Goal: Task Accomplishment & Management: Complete application form

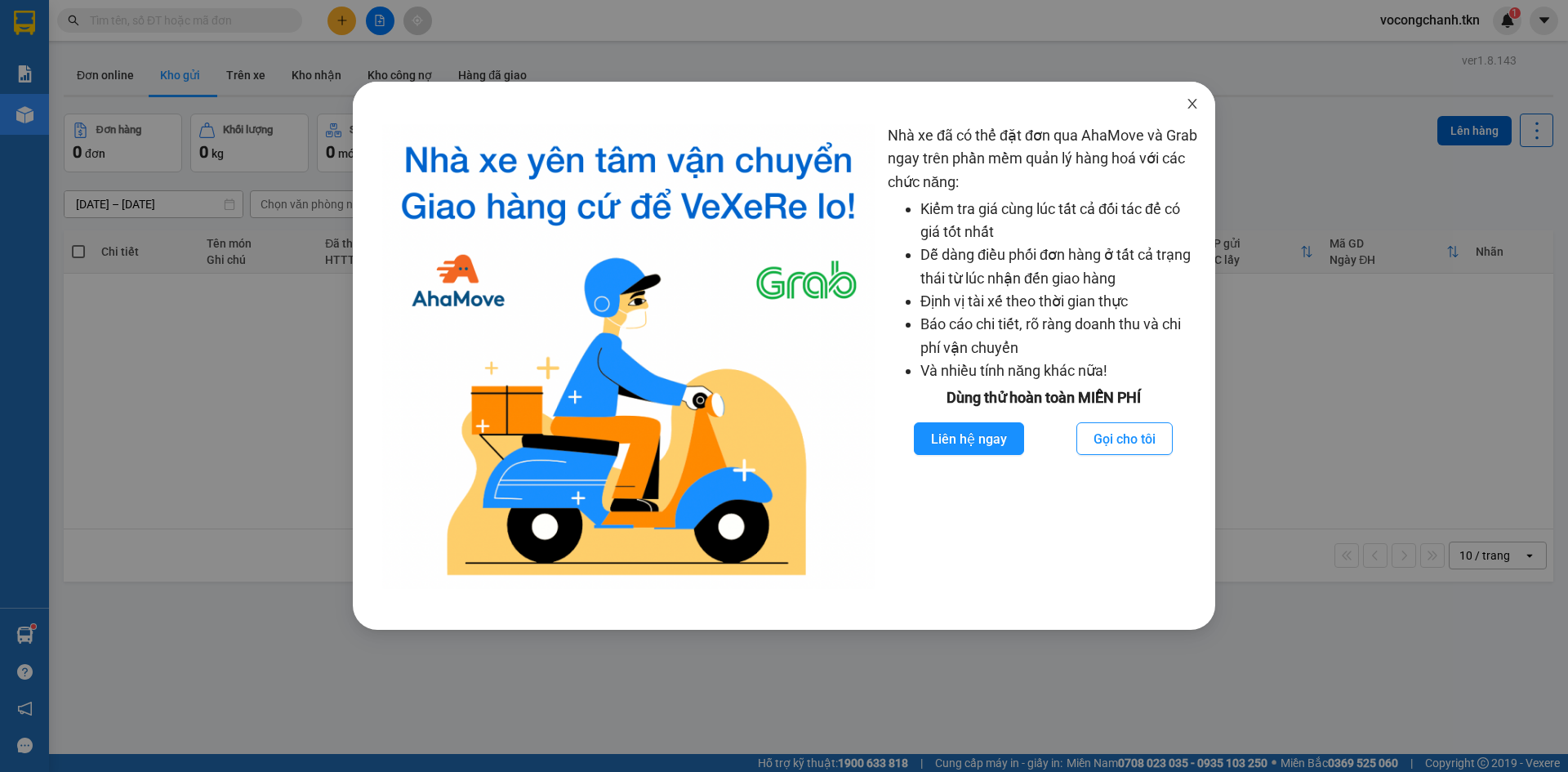
click at [1199, 100] on icon "close" at bounding box center [1192, 103] width 13 height 13
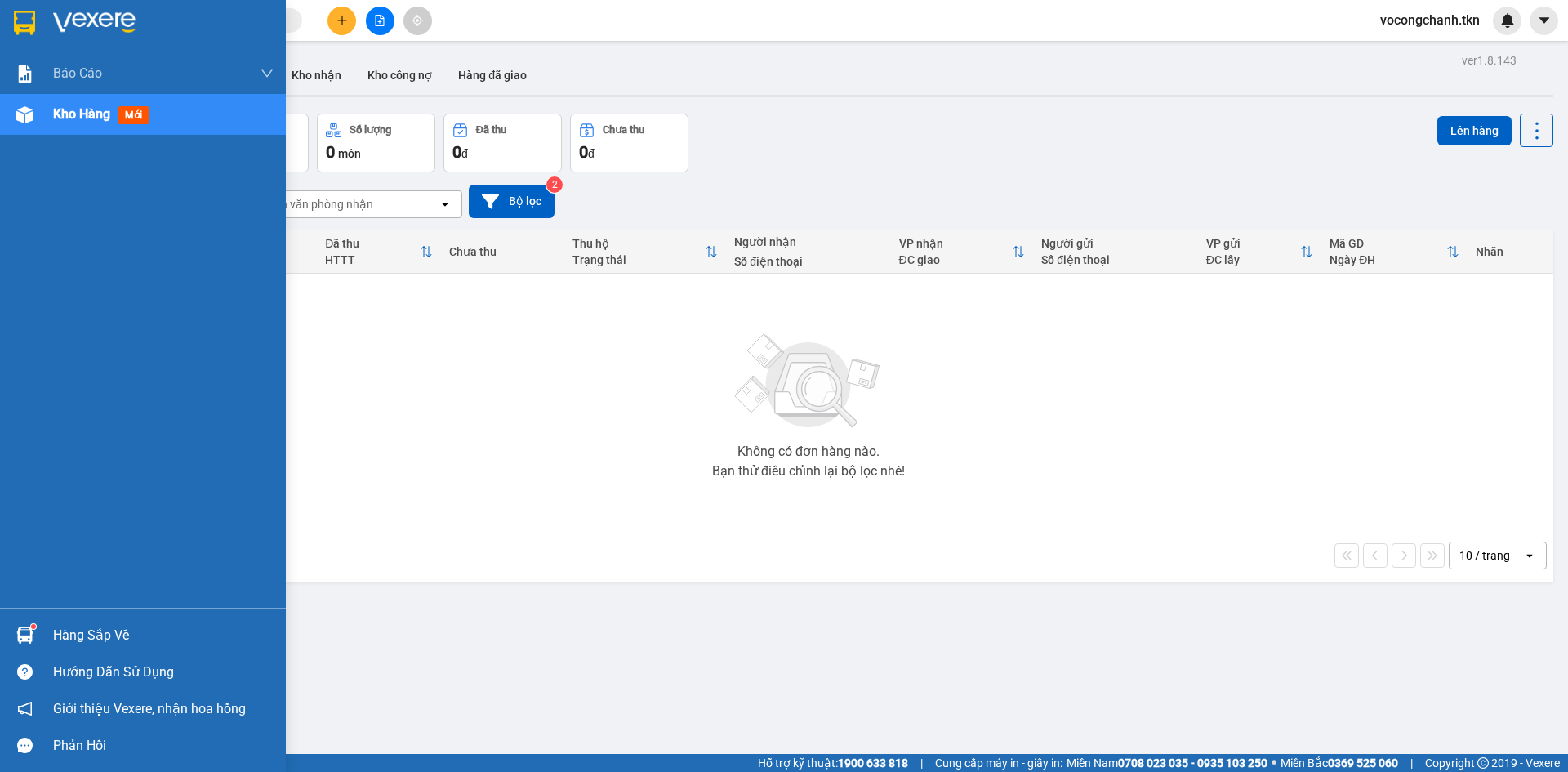
click at [81, 640] on div "Hàng sắp về" at bounding box center [163, 635] width 220 height 24
click at [92, 632] on div "Hàng sắp về" at bounding box center [163, 635] width 220 height 24
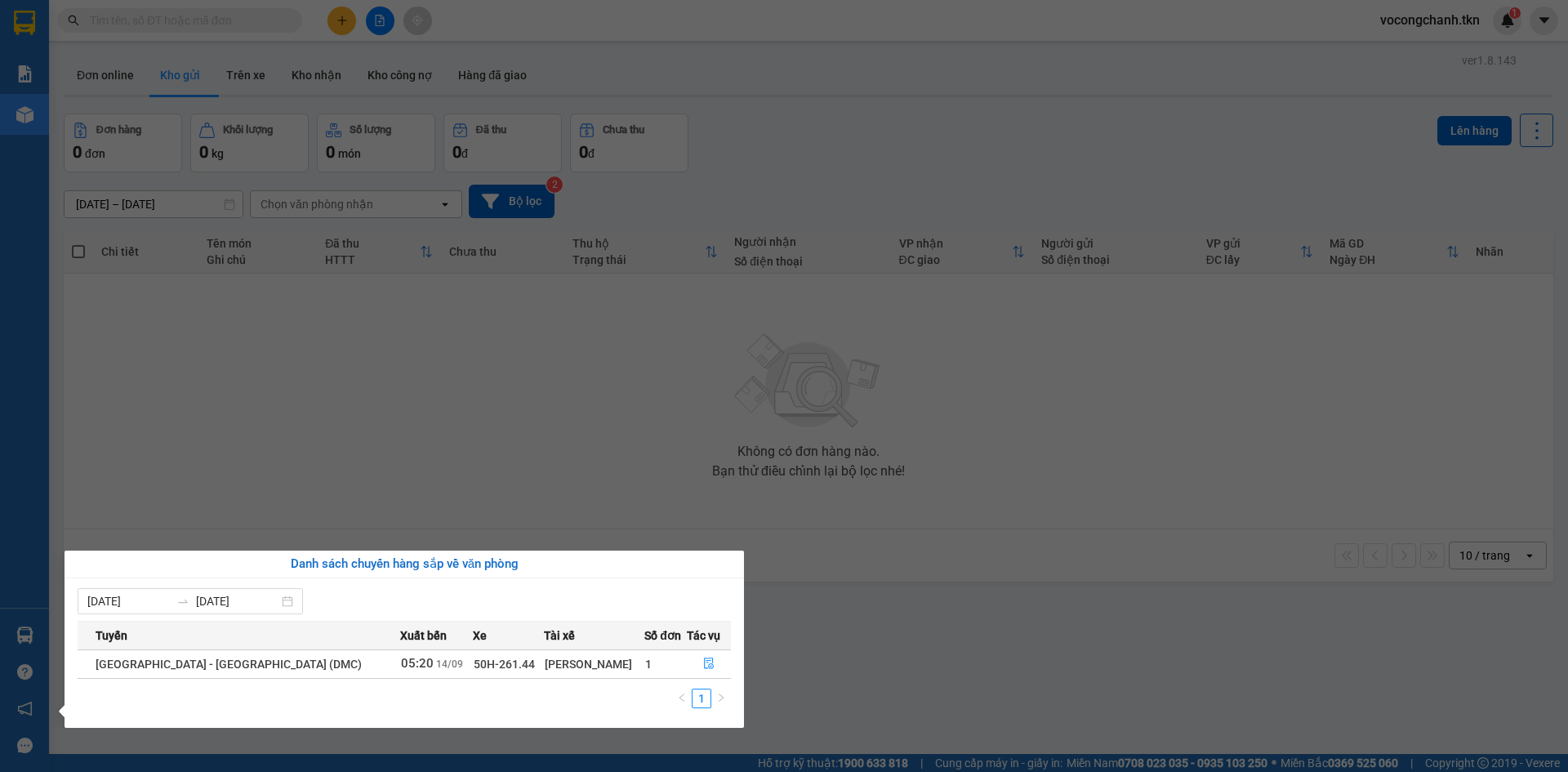
click at [374, 437] on section "Kết quả tìm kiếm ( 0 ) Bộ lọc No Data vocongchanh.tkn 1 Báo cáo Mẫu 1: Báo cáo …" at bounding box center [784, 386] width 1568 height 772
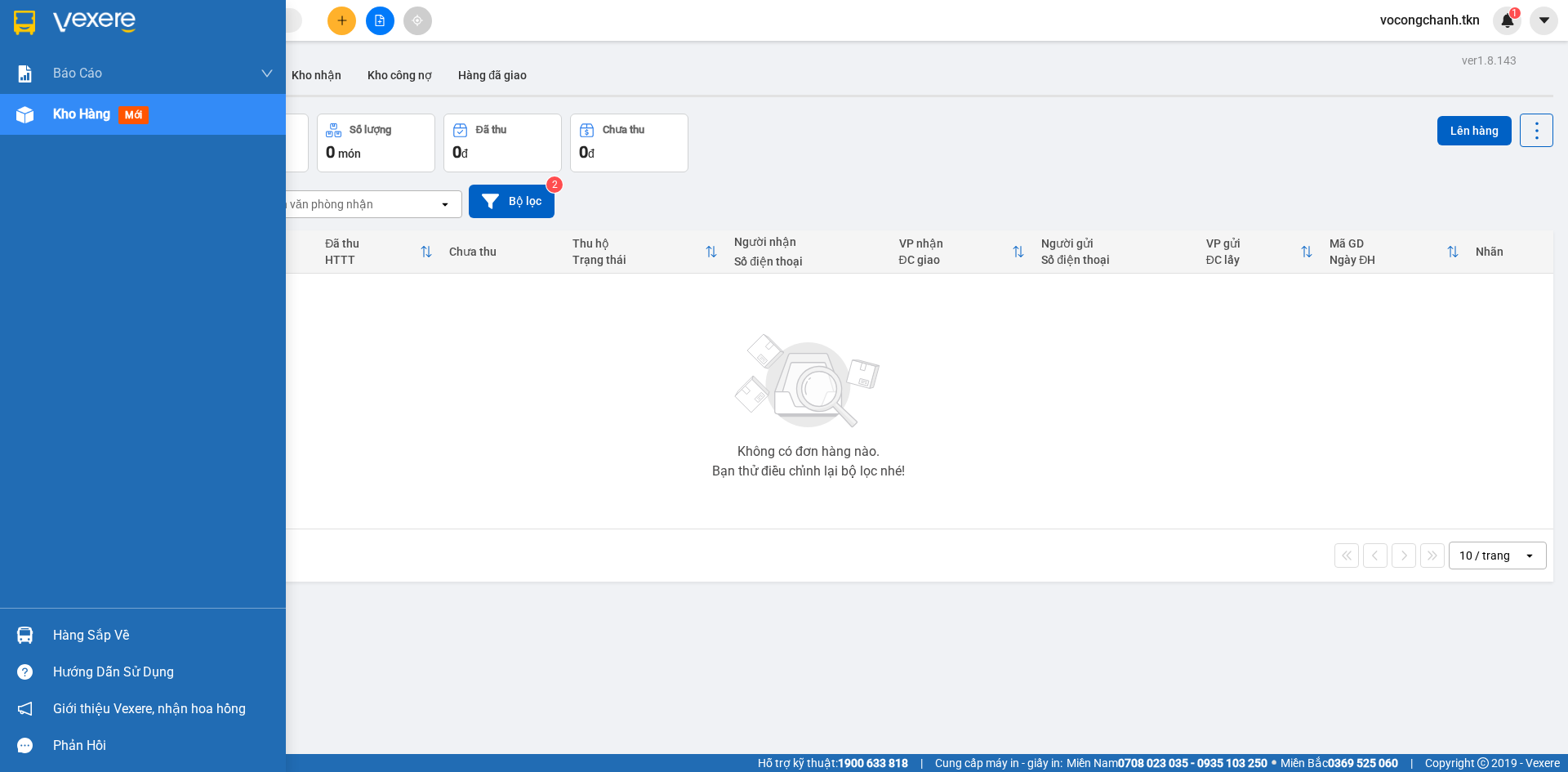
click at [95, 631] on div "Hàng sắp về" at bounding box center [163, 635] width 220 height 24
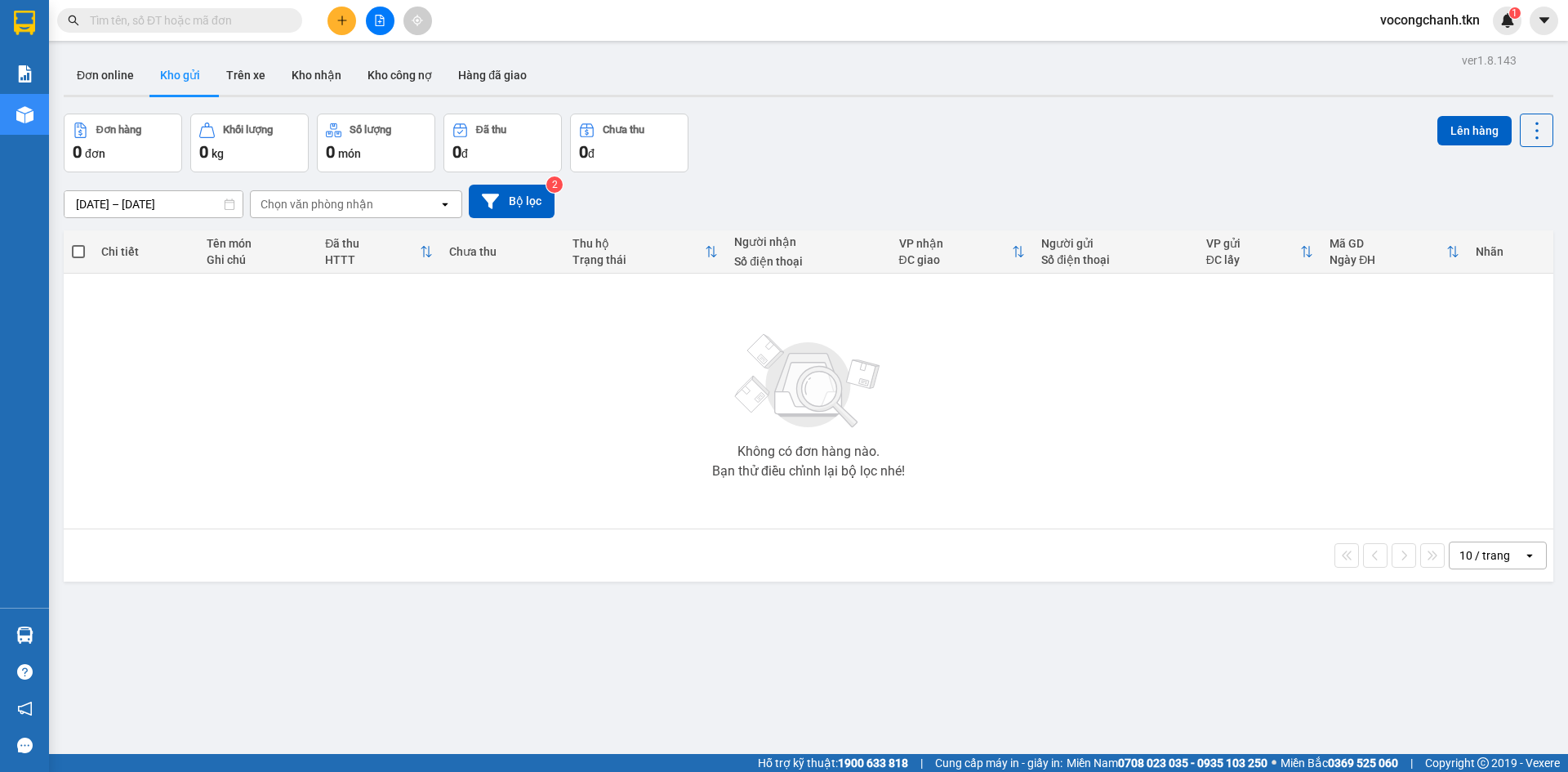
drag, startPoint x: 533, startPoint y: 400, endPoint x: 539, endPoint y: 394, distance: 8.5
click at [533, 401] on section "Kết quả tìm kiếm ( 0 ) Bộ lọc No Data vocongchanh.tkn 1 Báo cáo Mẫu 1: Báo cáo …" at bounding box center [784, 386] width 1568 height 772
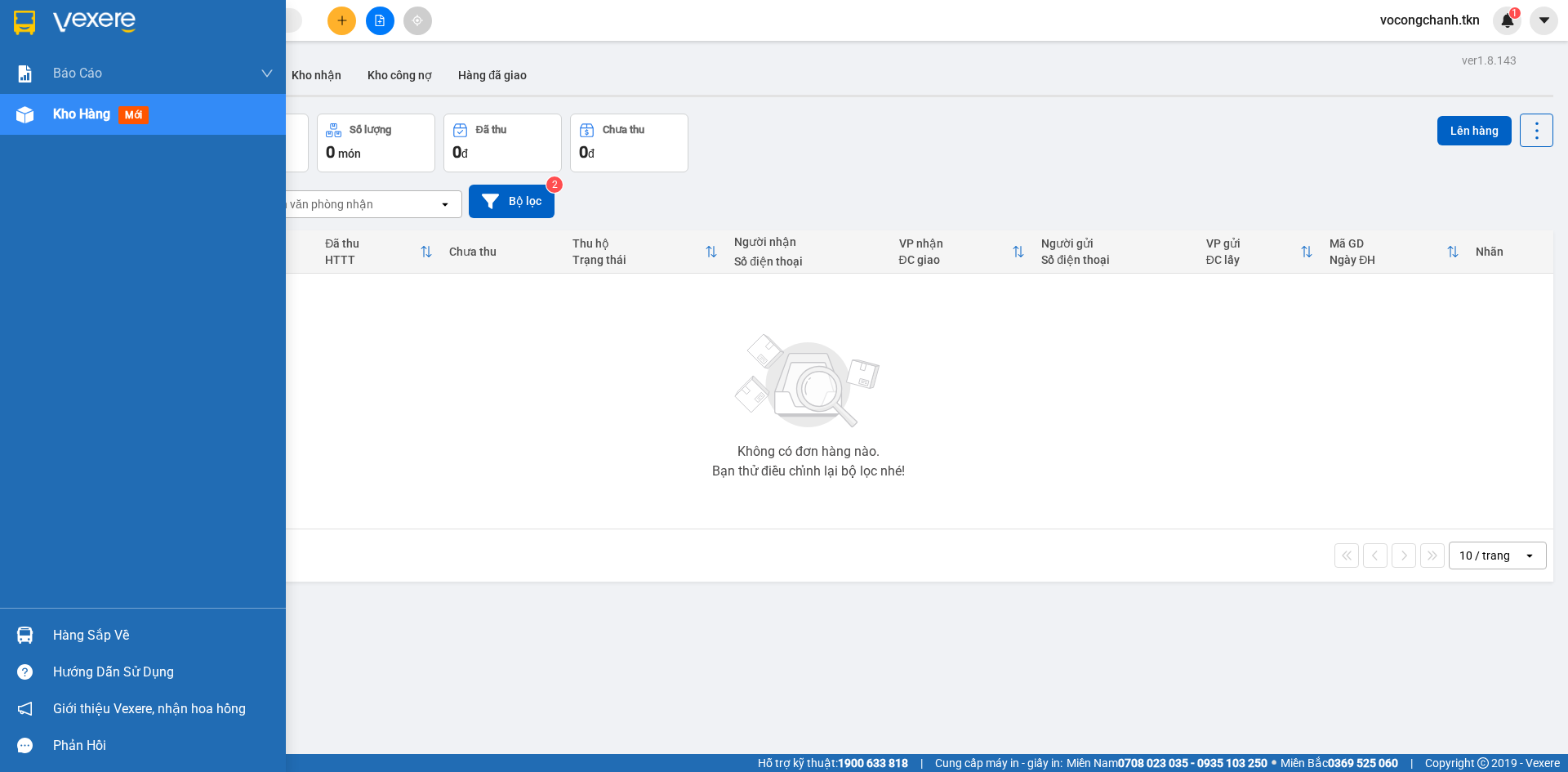
drag, startPoint x: 75, startPoint y: 633, endPoint x: 127, endPoint y: 571, distance: 80.9
click at [75, 632] on div "Hàng sắp về" at bounding box center [163, 635] width 220 height 24
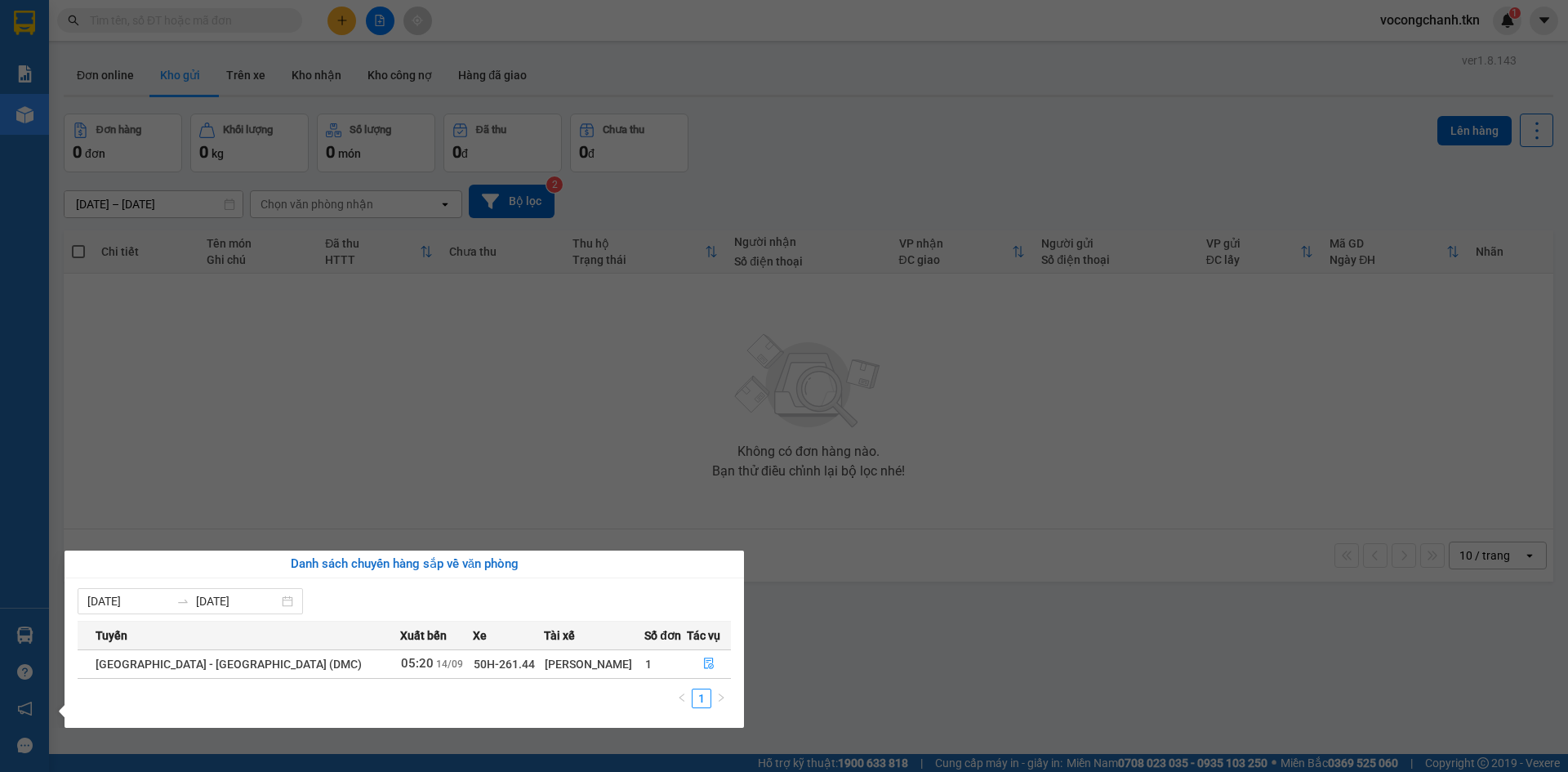
click at [348, 426] on section "Kết quả tìm kiếm ( 0 ) Bộ lọc No Data vocongchanh.tkn 1 Báo cáo Mẫu 1: Báo cáo …" at bounding box center [784, 386] width 1568 height 772
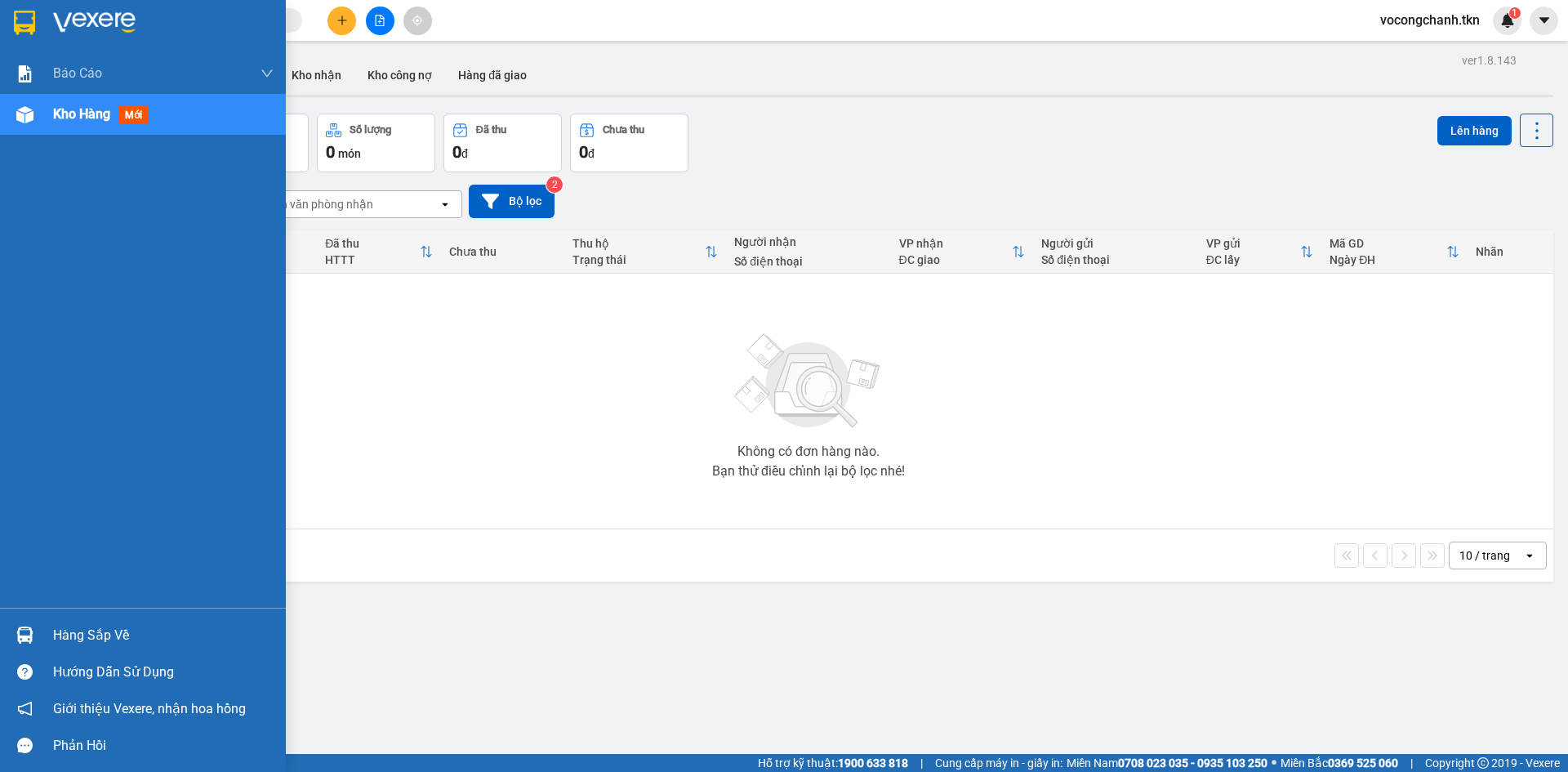
click at [94, 624] on div "Hàng sắp về" at bounding box center [163, 635] width 220 height 24
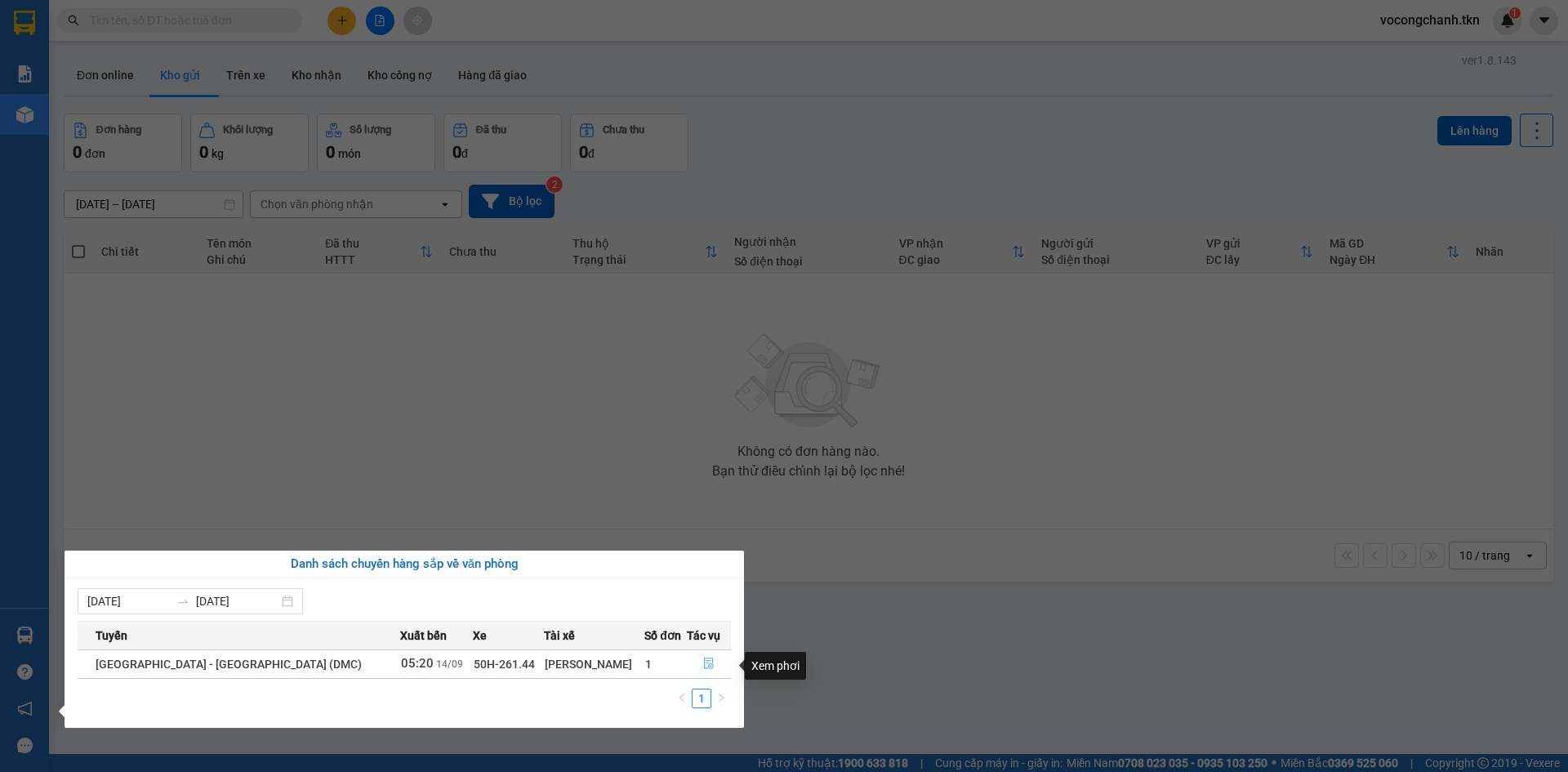
click at [709, 667] on icon "file-done" at bounding box center [709, 664] width 12 height 12
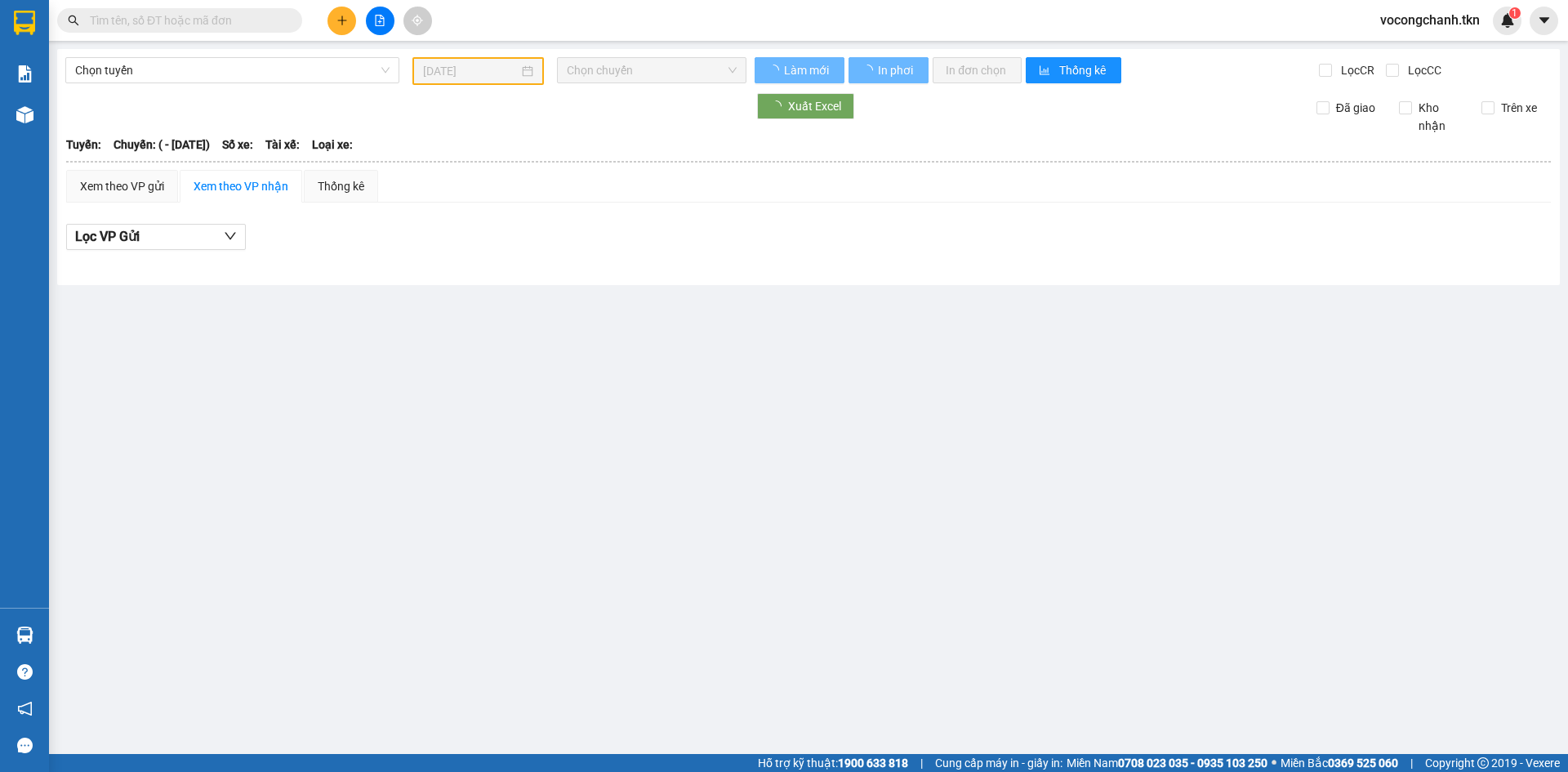
type input "[DATE]"
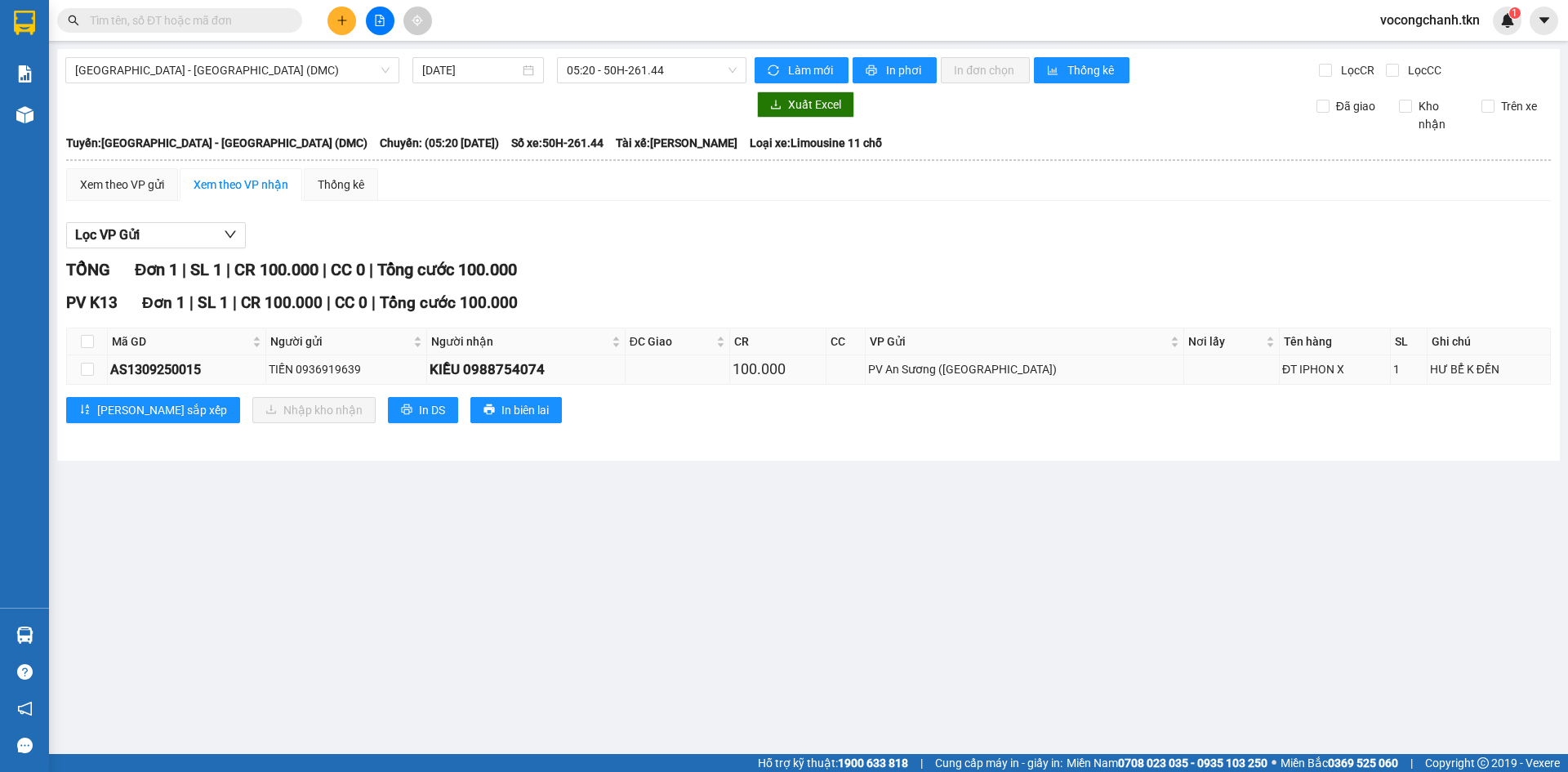
click at [94, 380] on td at bounding box center [87, 370] width 40 height 29
click at [89, 375] on input "checkbox" at bounding box center [87, 369] width 13 height 13
checkbox input "true"
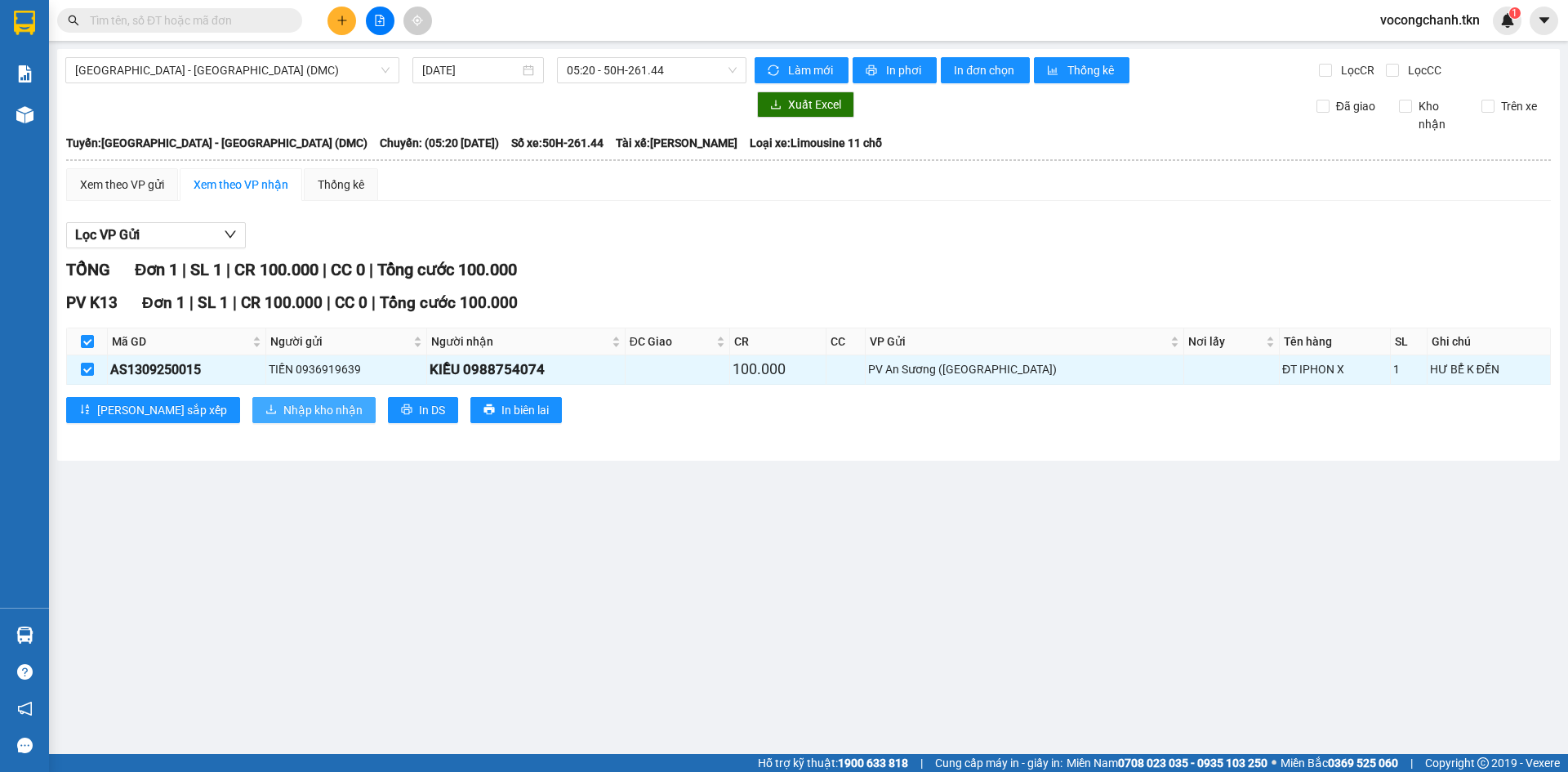
click at [283, 416] on span "Nhập kho nhận" at bounding box center [323, 409] width 79 height 18
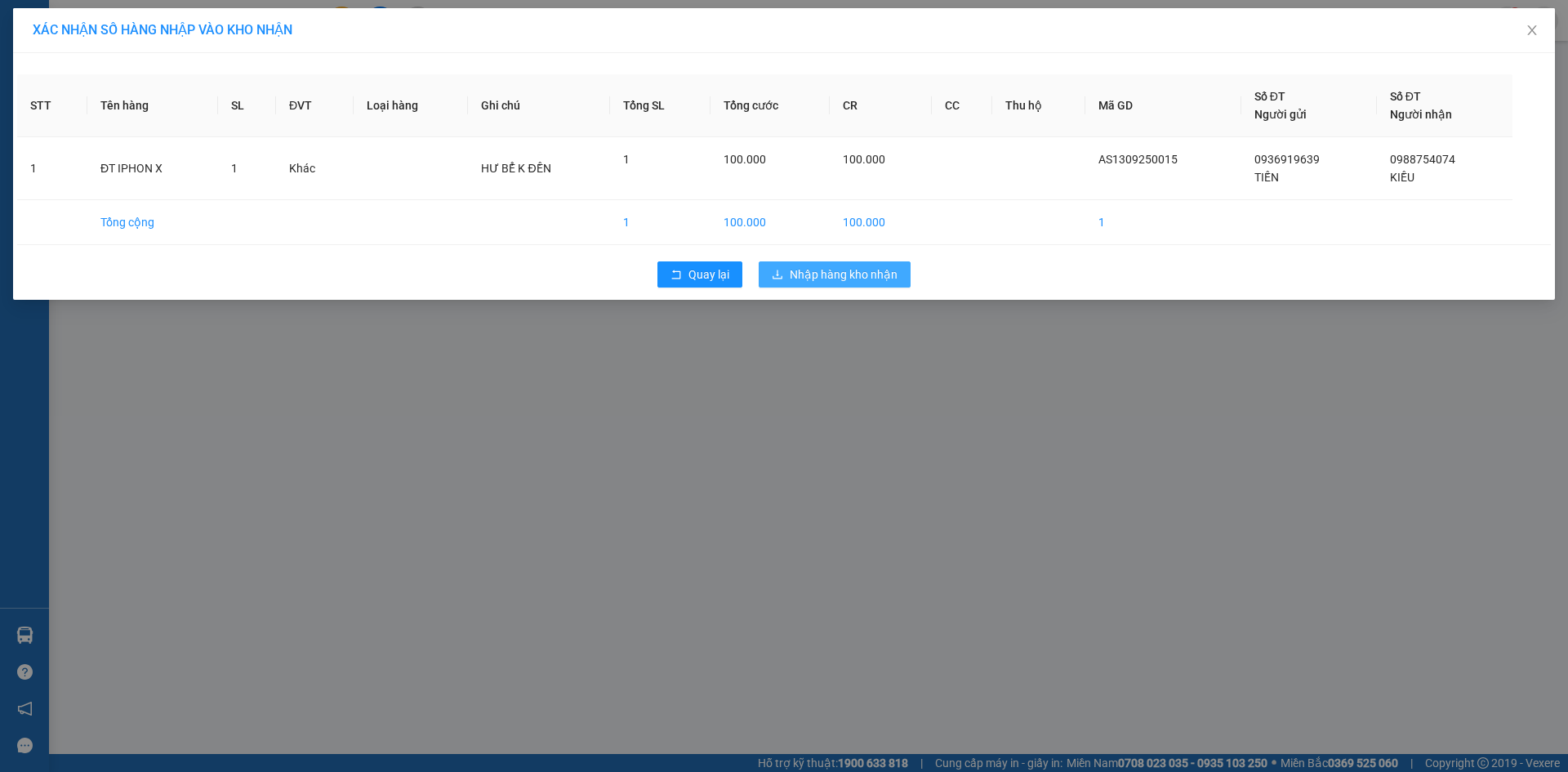
click at [882, 273] on span "Nhập hàng kho nhận" at bounding box center [843, 274] width 108 height 18
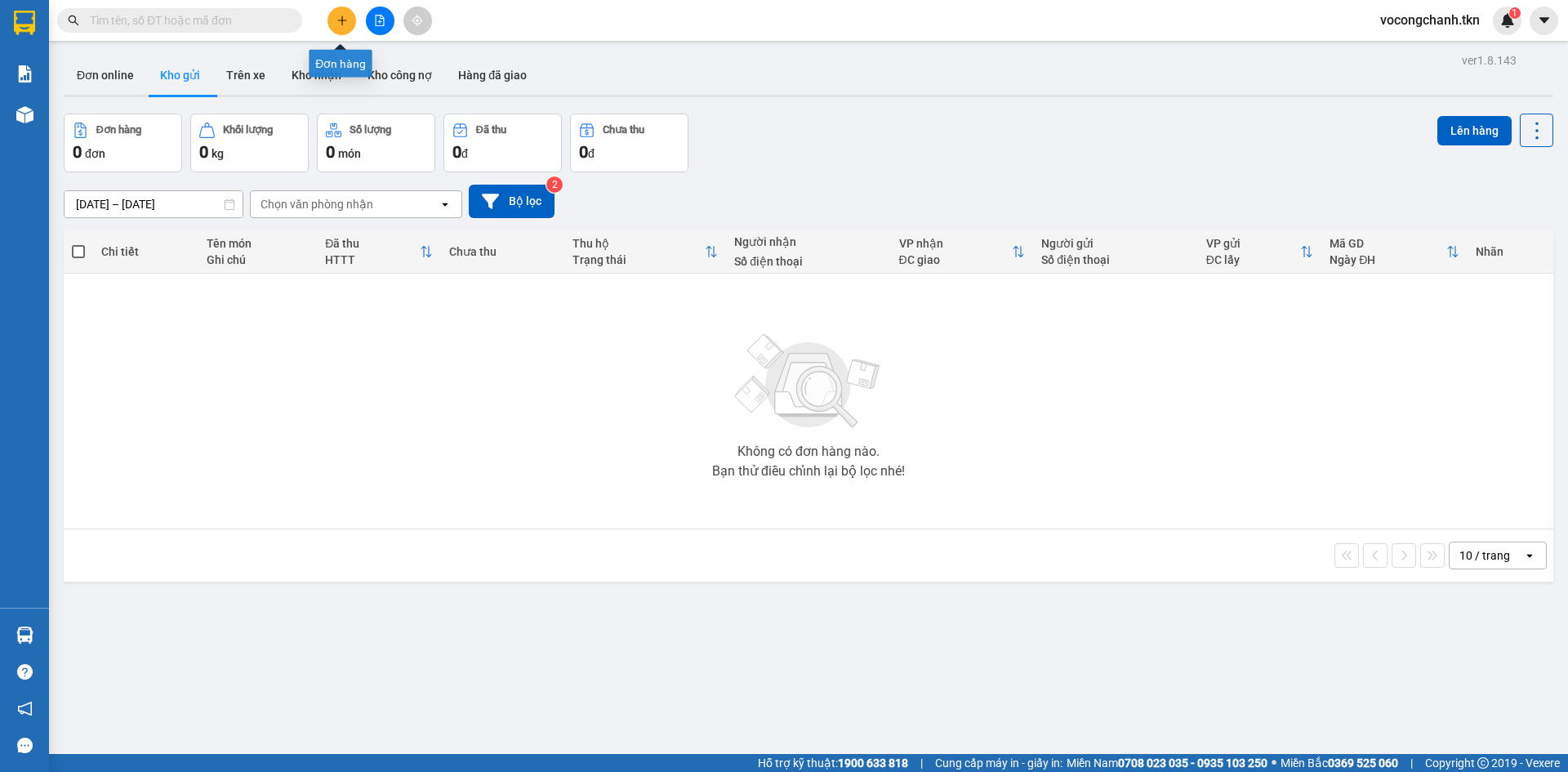
click at [337, 17] on icon "plus" at bounding box center [342, 20] width 12 height 12
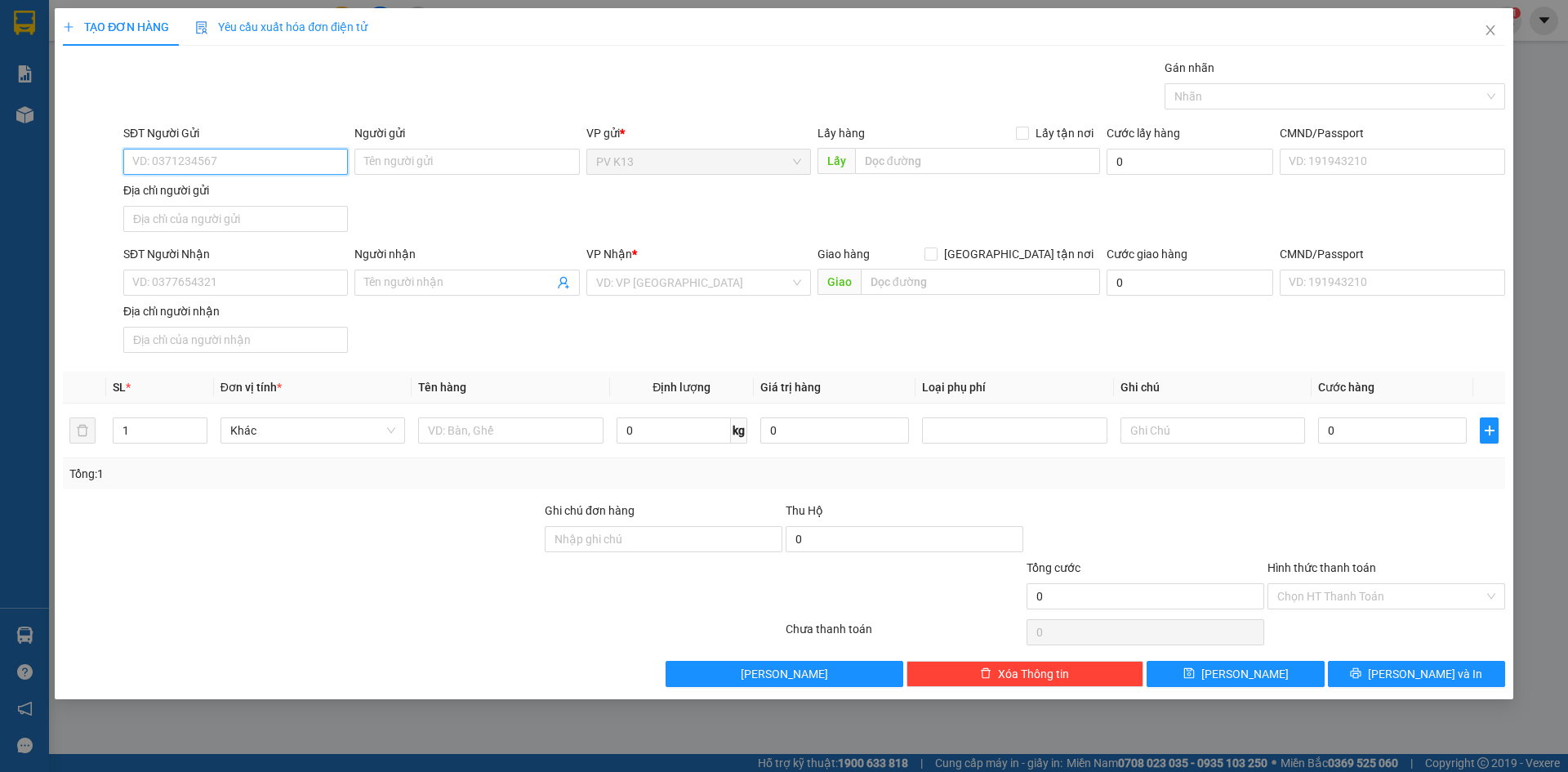
click at [212, 162] on input "SĐT Người Gửi" at bounding box center [235, 161] width 224 height 26
click at [149, 168] on input "SĐT Người Gửi" at bounding box center [235, 161] width 224 height 26
type input "0933170666"
click at [391, 155] on input "Người gửi" at bounding box center [466, 161] width 224 height 26
type input "a"
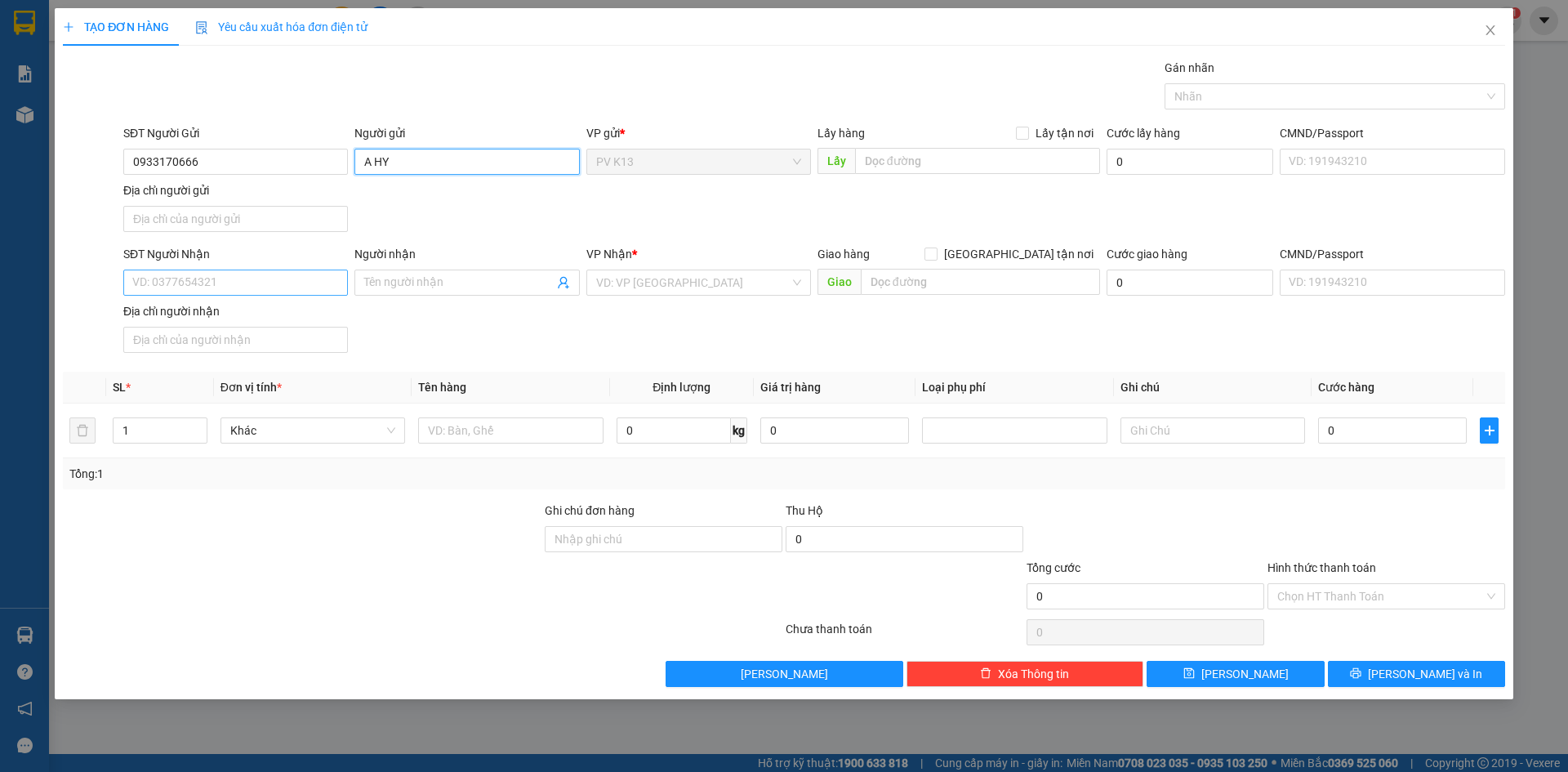
type input "A HY"
click at [172, 292] on input "SĐT Người Nhận" at bounding box center [235, 283] width 224 height 26
type input "0976788768"
click at [389, 289] on input "Người nhận" at bounding box center [459, 282] width 189 height 18
type input "MINH TÙNG"
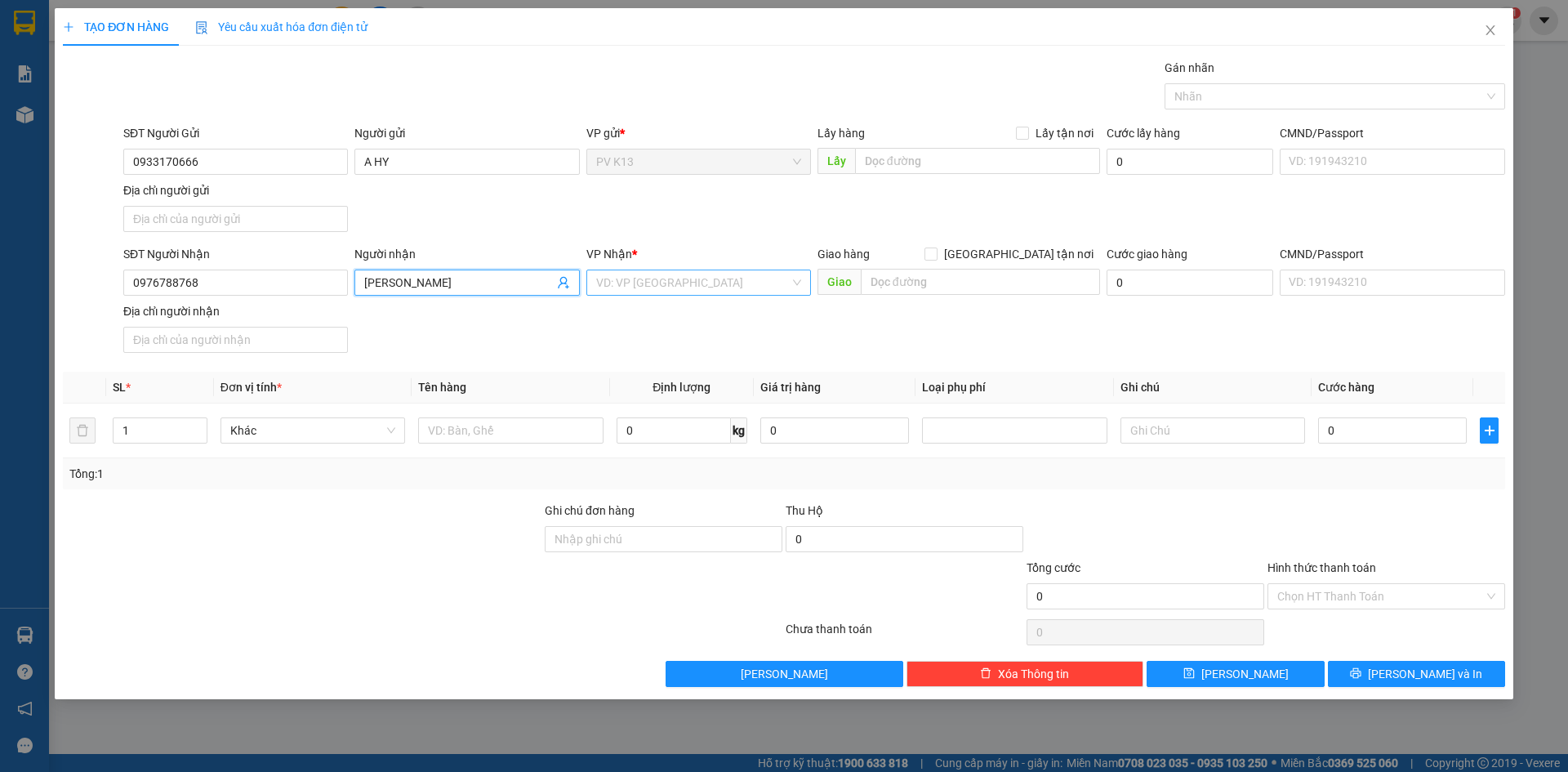
click at [728, 294] on input "search" at bounding box center [692, 283] width 193 height 24
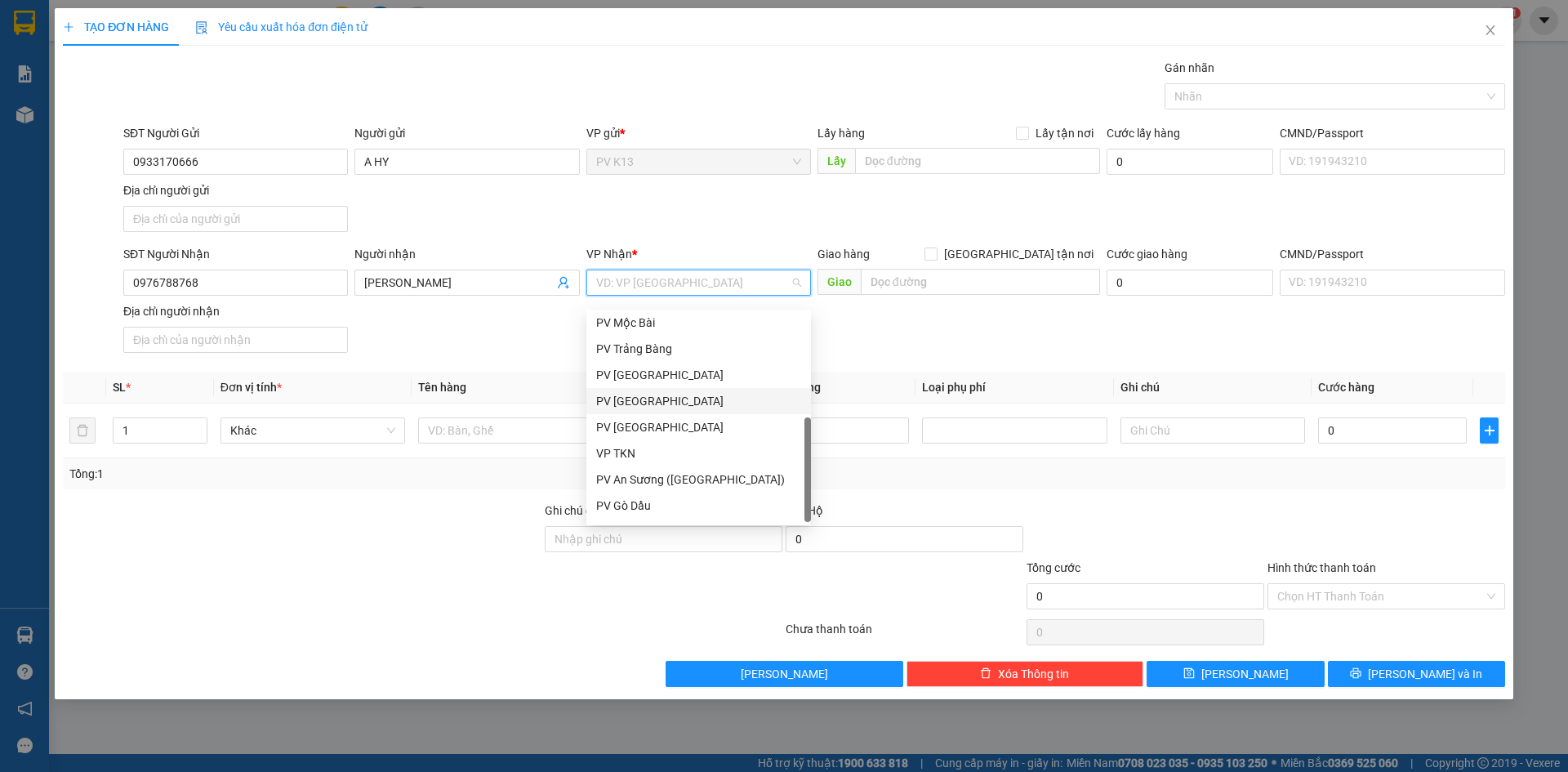
scroll to position [105, 0]
click at [650, 513] on div "PV Q10" at bounding box center [698, 509] width 205 height 18
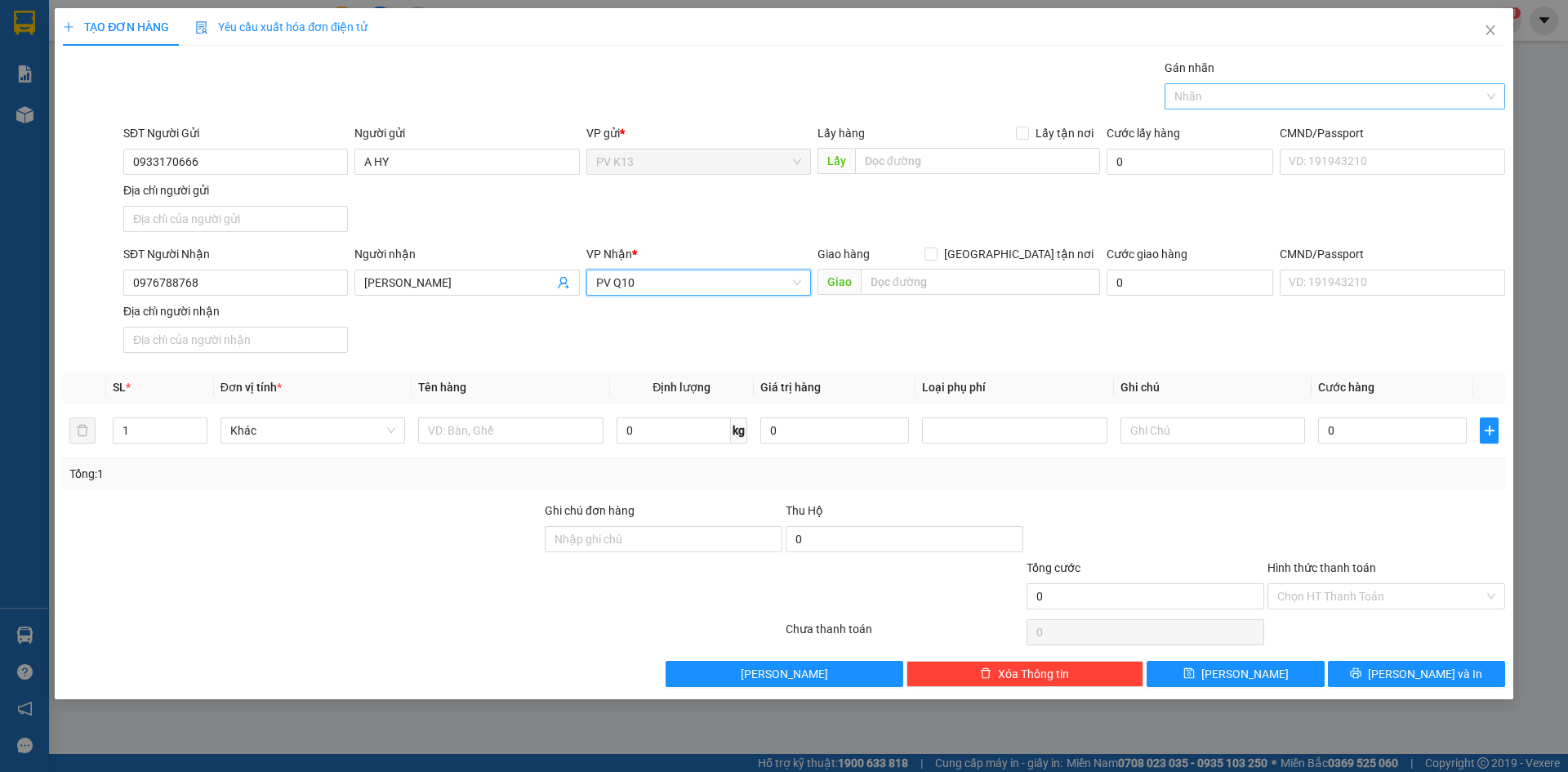
click at [1268, 94] on div at bounding box center [1327, 96] width 316 height 19
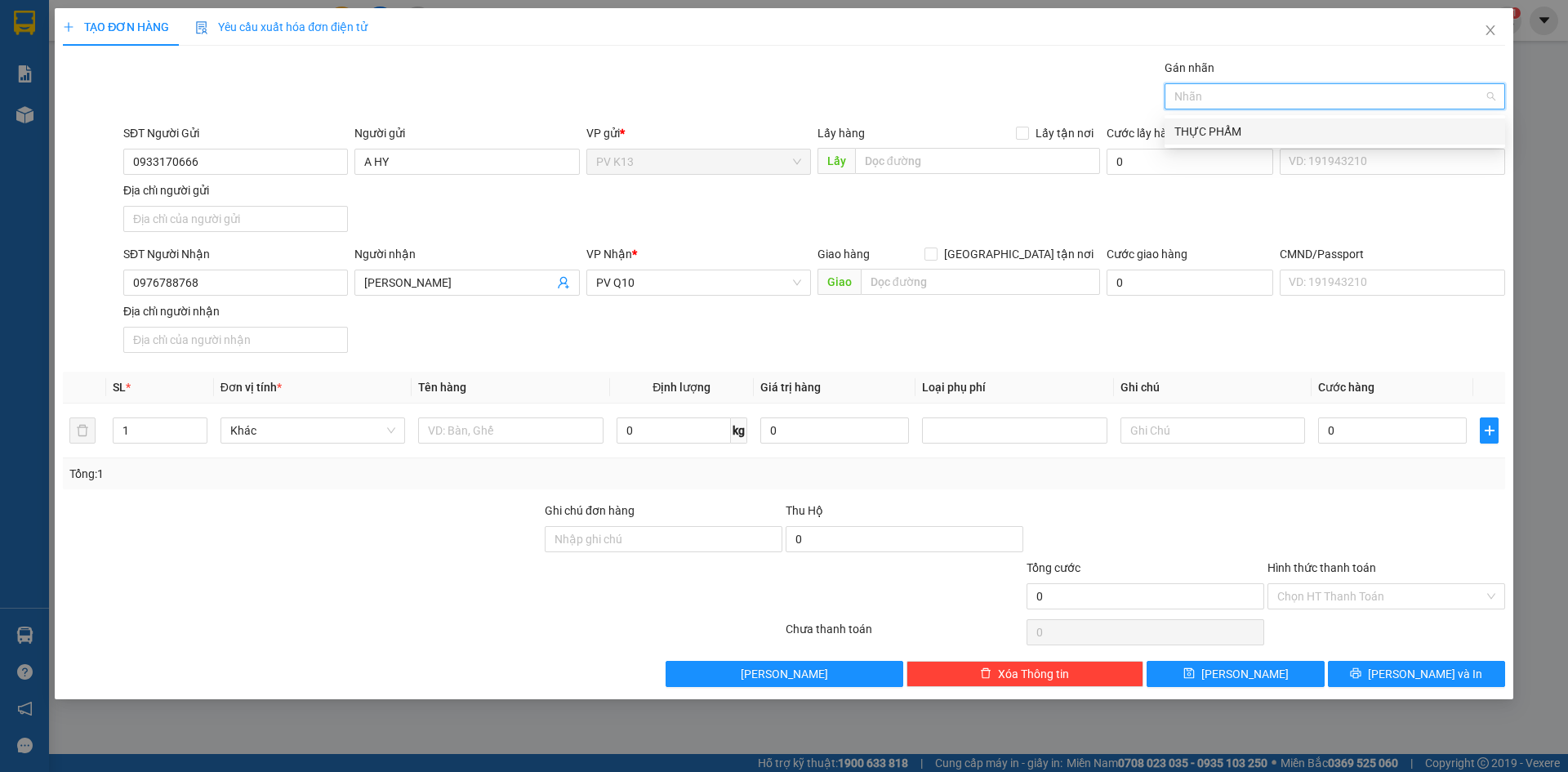
click at [1240, 138] on div "THỰC PHẨM" at bounding box center [1334, 131] width 321 height 18
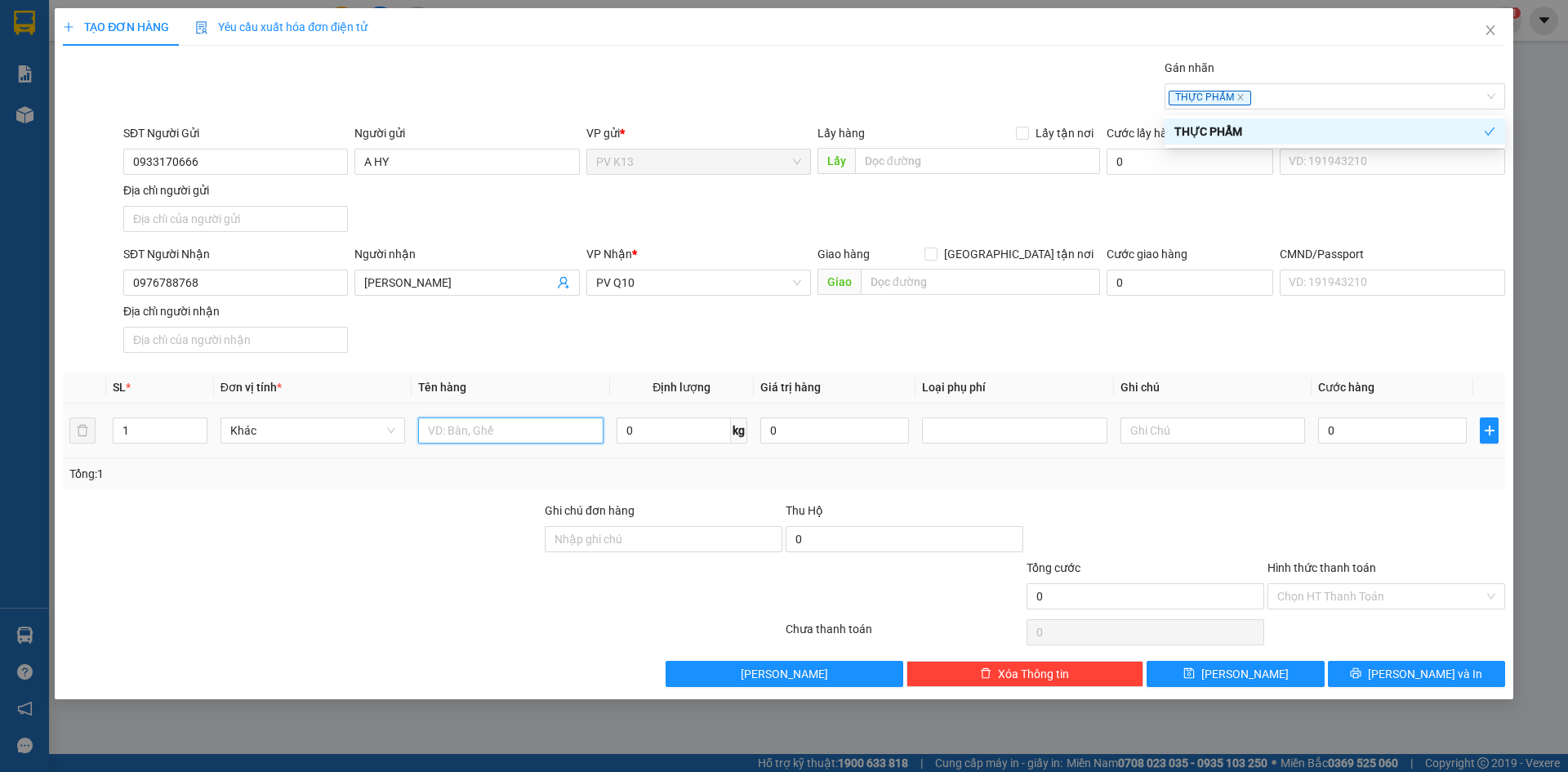
click at [493, 444] on input "text" at bounding box center [510, 430] width 185 height 26
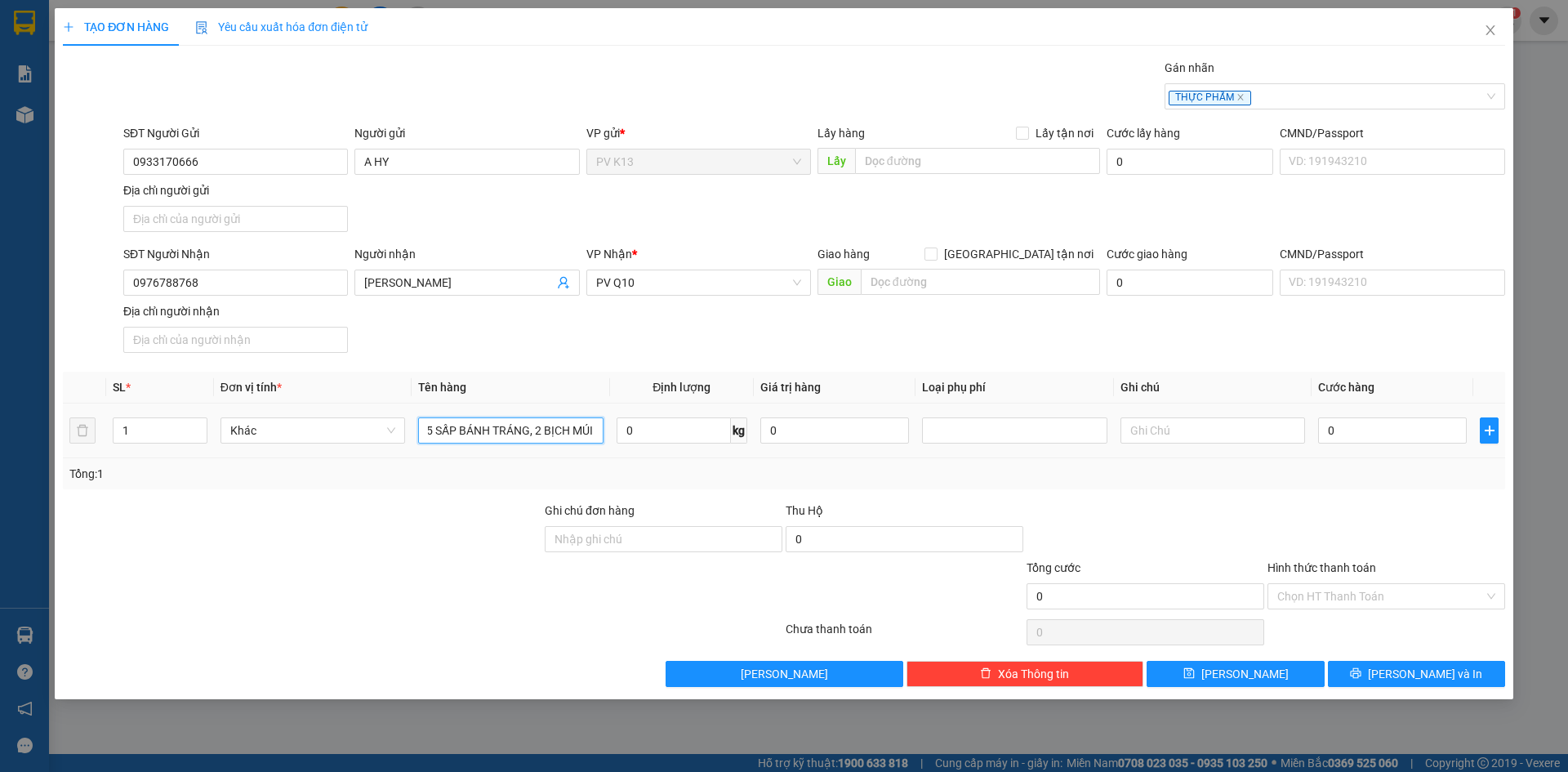
scroll to position [0, 13]
type input "5 SẤP BÁNH TRÁNG, 2 BỊCH MÚI"
click at [1252, 444] on input "text" at bounding box center [1213, 430] width 185 height 26
type input "HƯ BỂ KHÔNG ĐỀN"
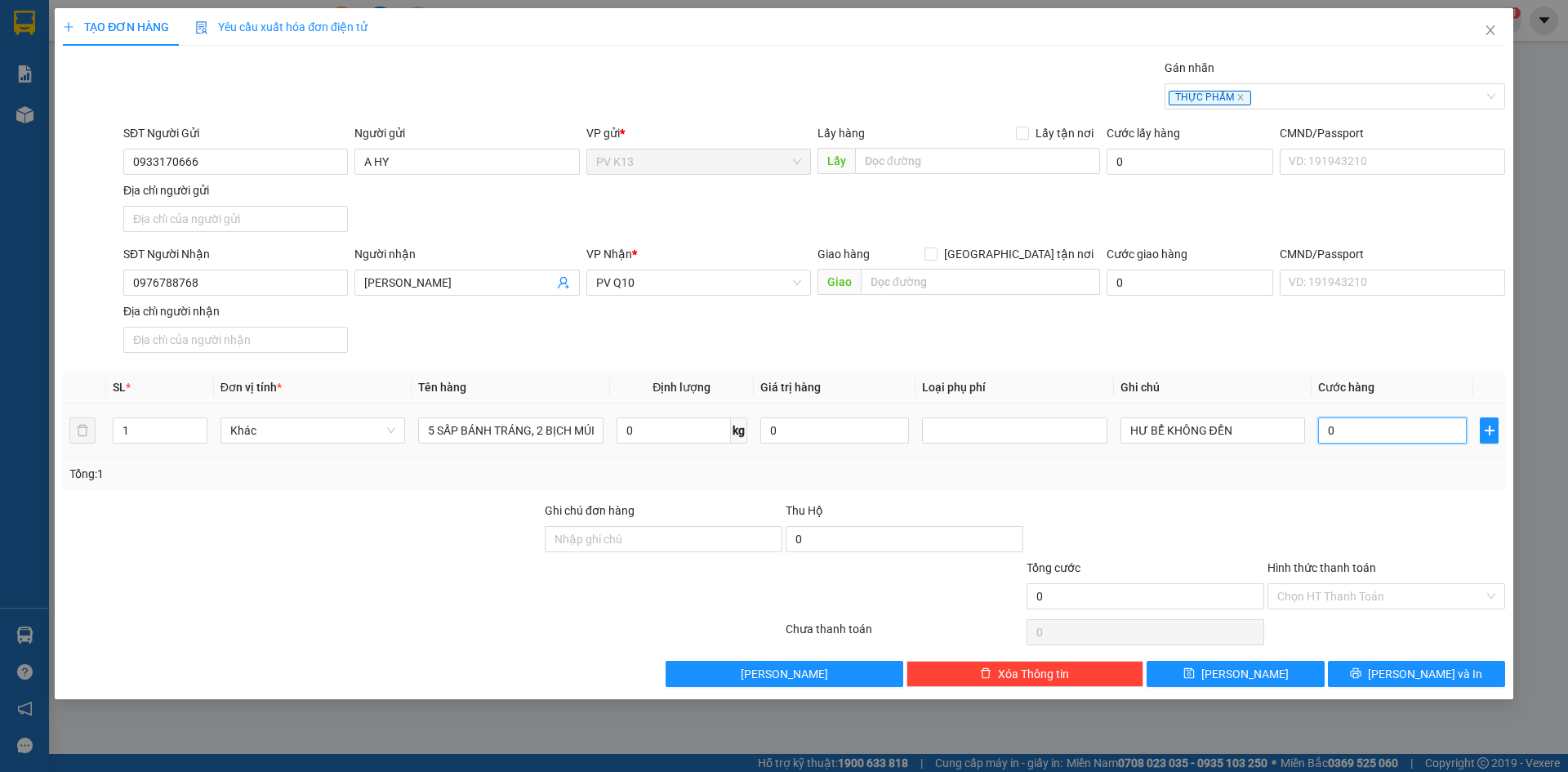
click at [1373, 440] on input "0" at bounding box center [1393, 430] width 148 height 26
type input "3"
type input "30"
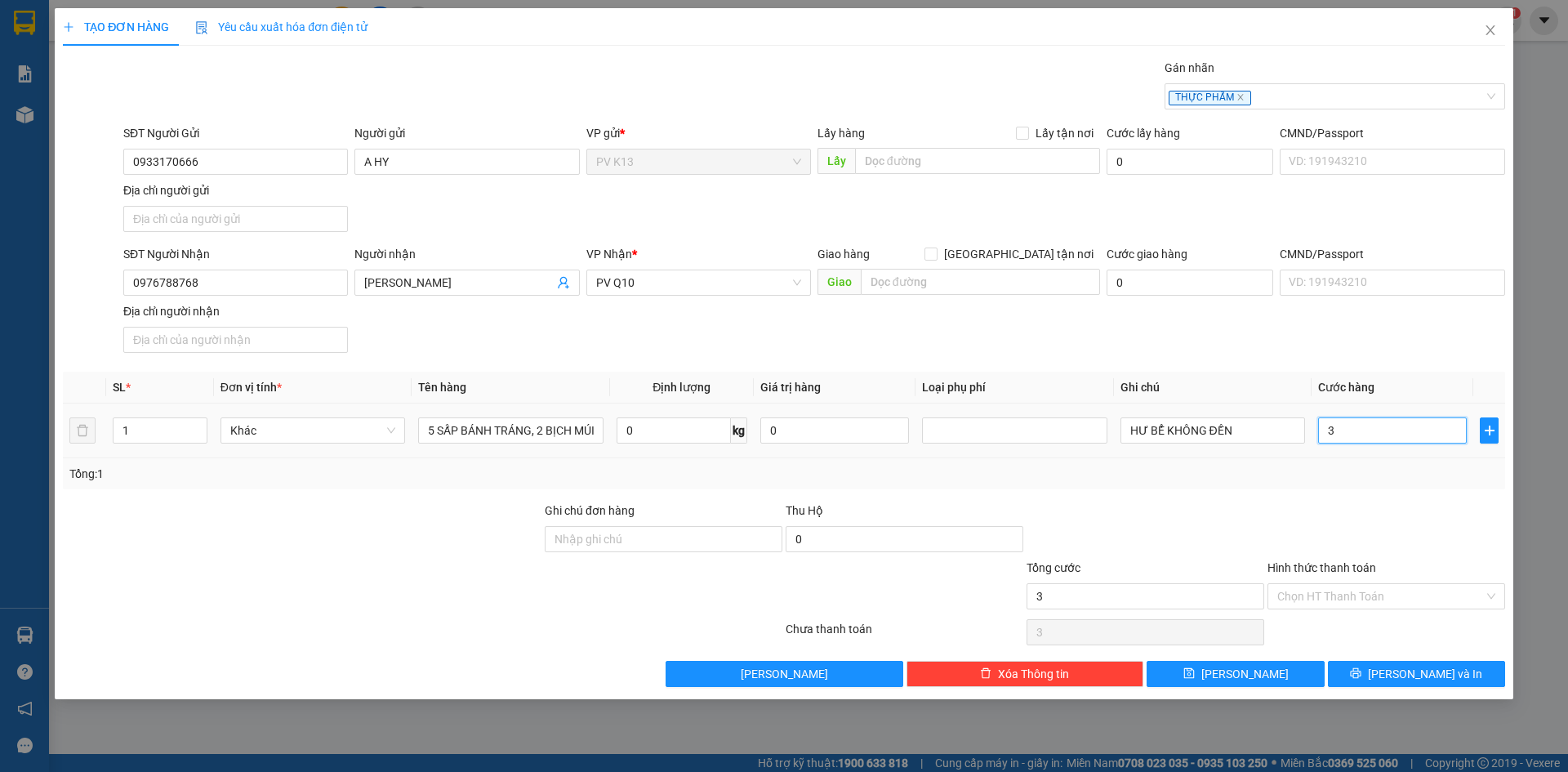
type input "30"
type input "300"
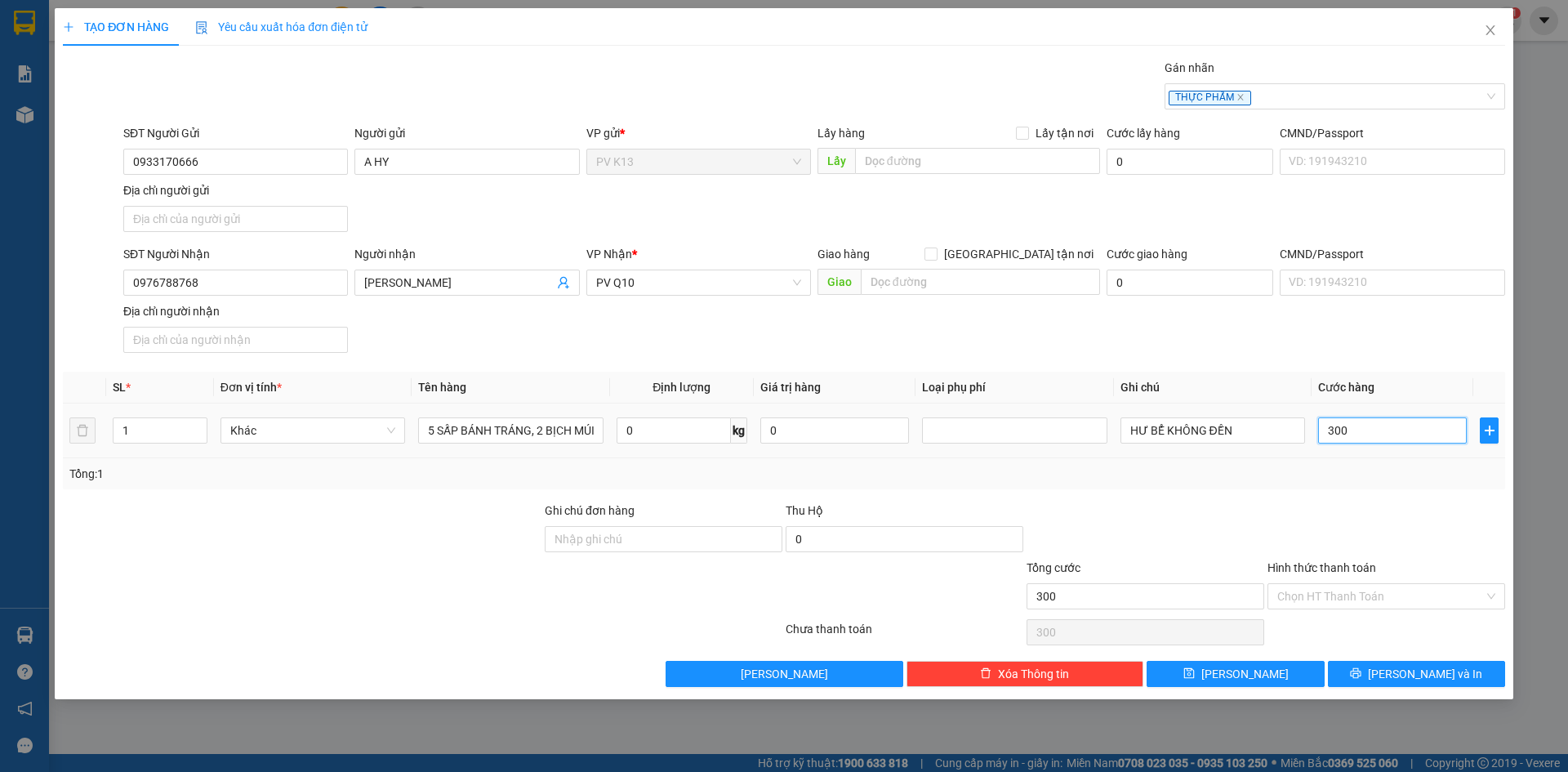
type input "3.000"
type input "30.000"
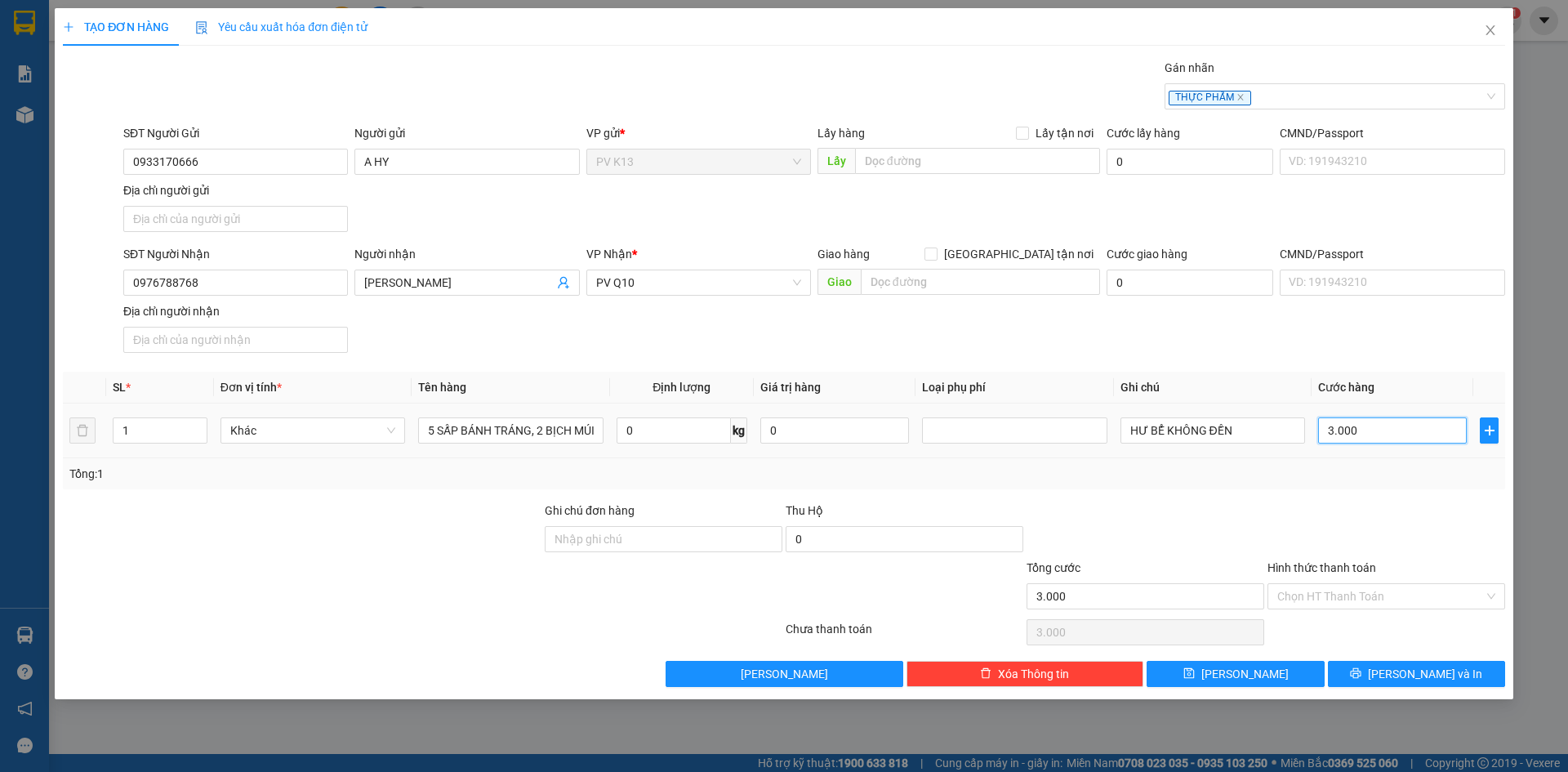
type input "30.000"
click at [1266, 521] on div at bounding box center [1387, 531] width 241 height 57
click at [1302, 608] on input "Hình thức thanh toán" at bounding box center [1380, 596] width 207 height 24
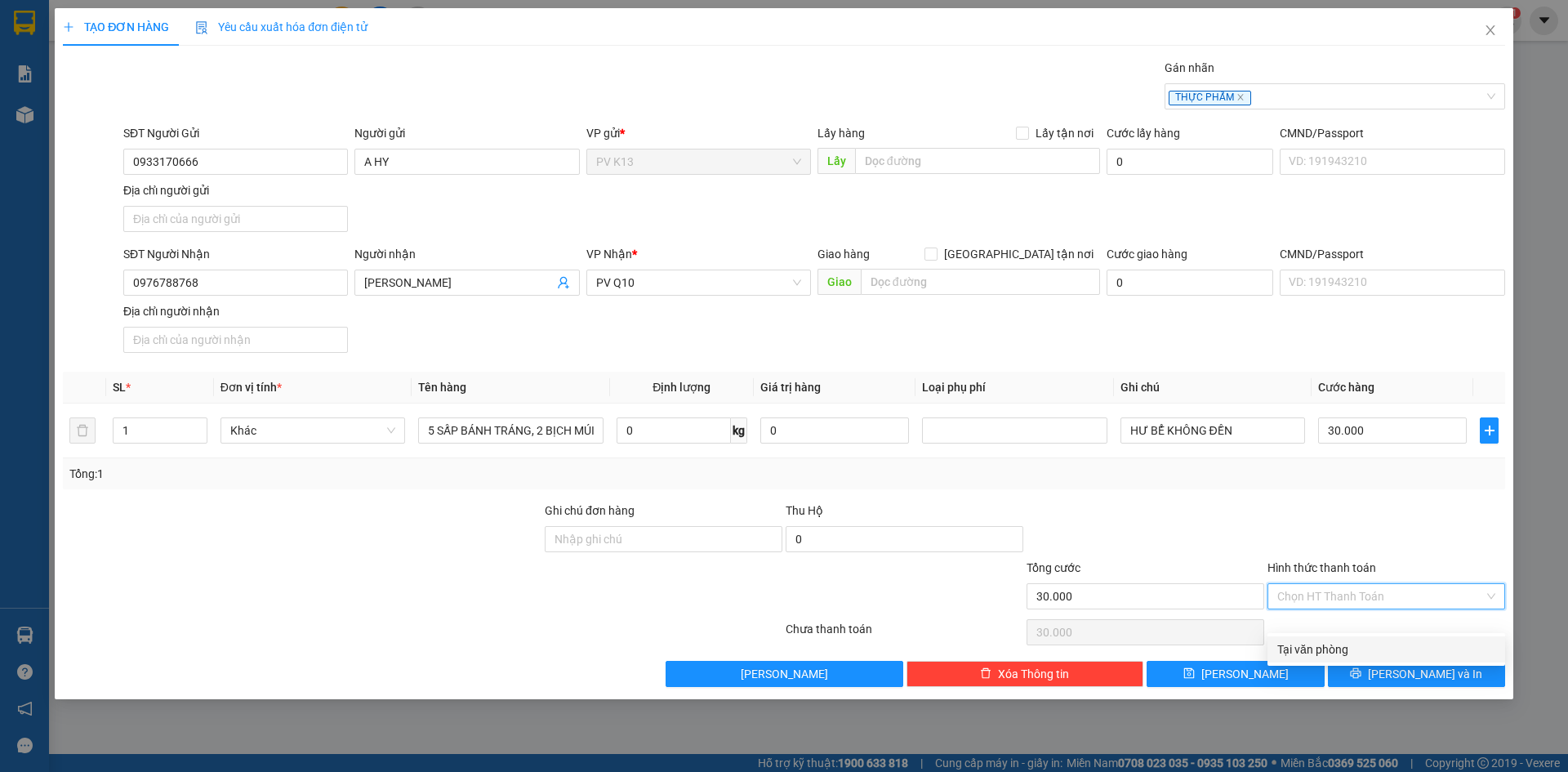
click at [1307, 639] on div "Tại văn phòng" at bounding box center [1387, 649] width 238 height 26
type input "0"
click at [1377, 687] on button "Lưu và In" at bounding box center [1417, 673] width 177 height 26
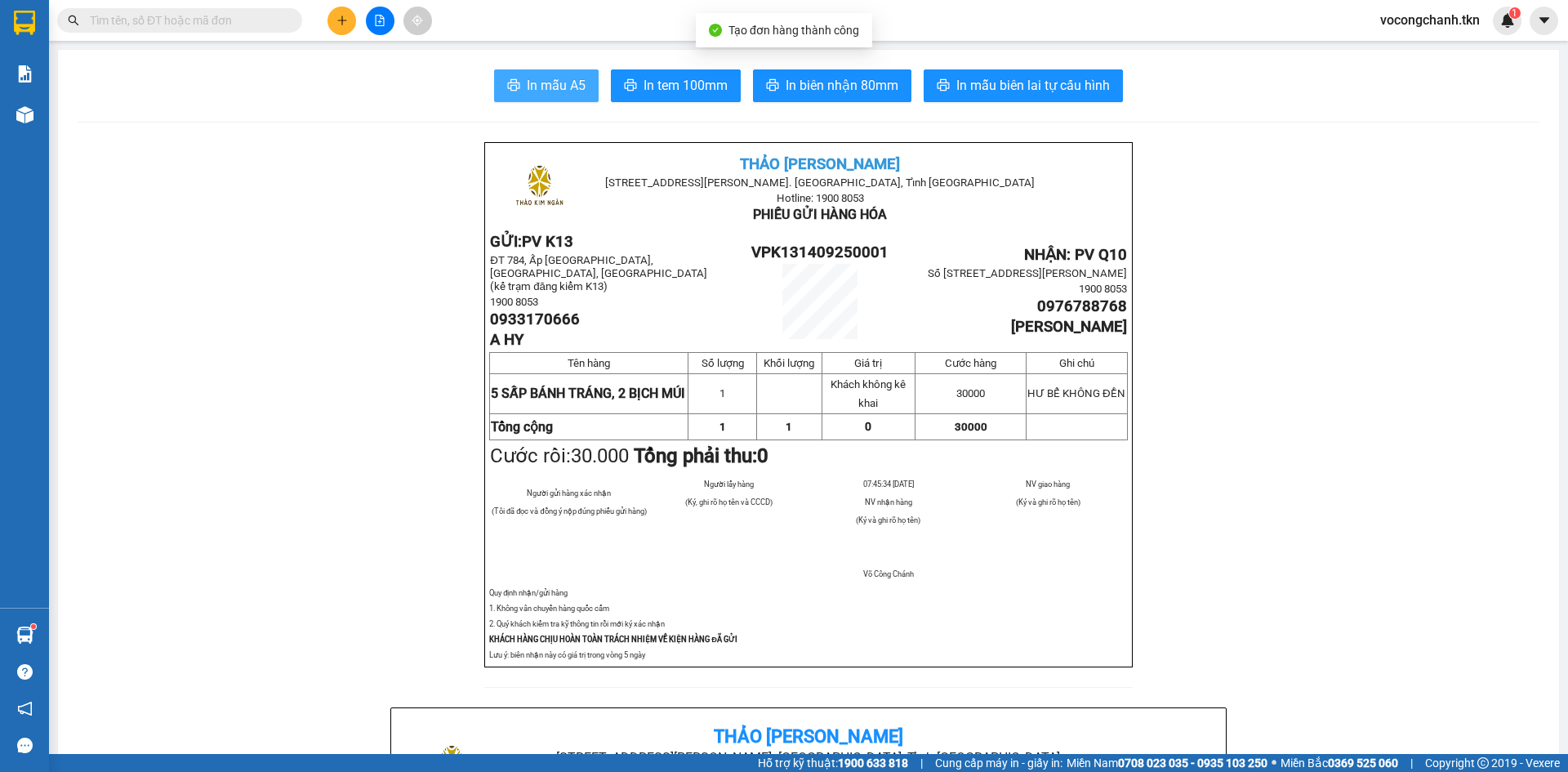
click at [552, 80] on span "In mẫu A5" at bounding box center [557, 85] width 59 height 20
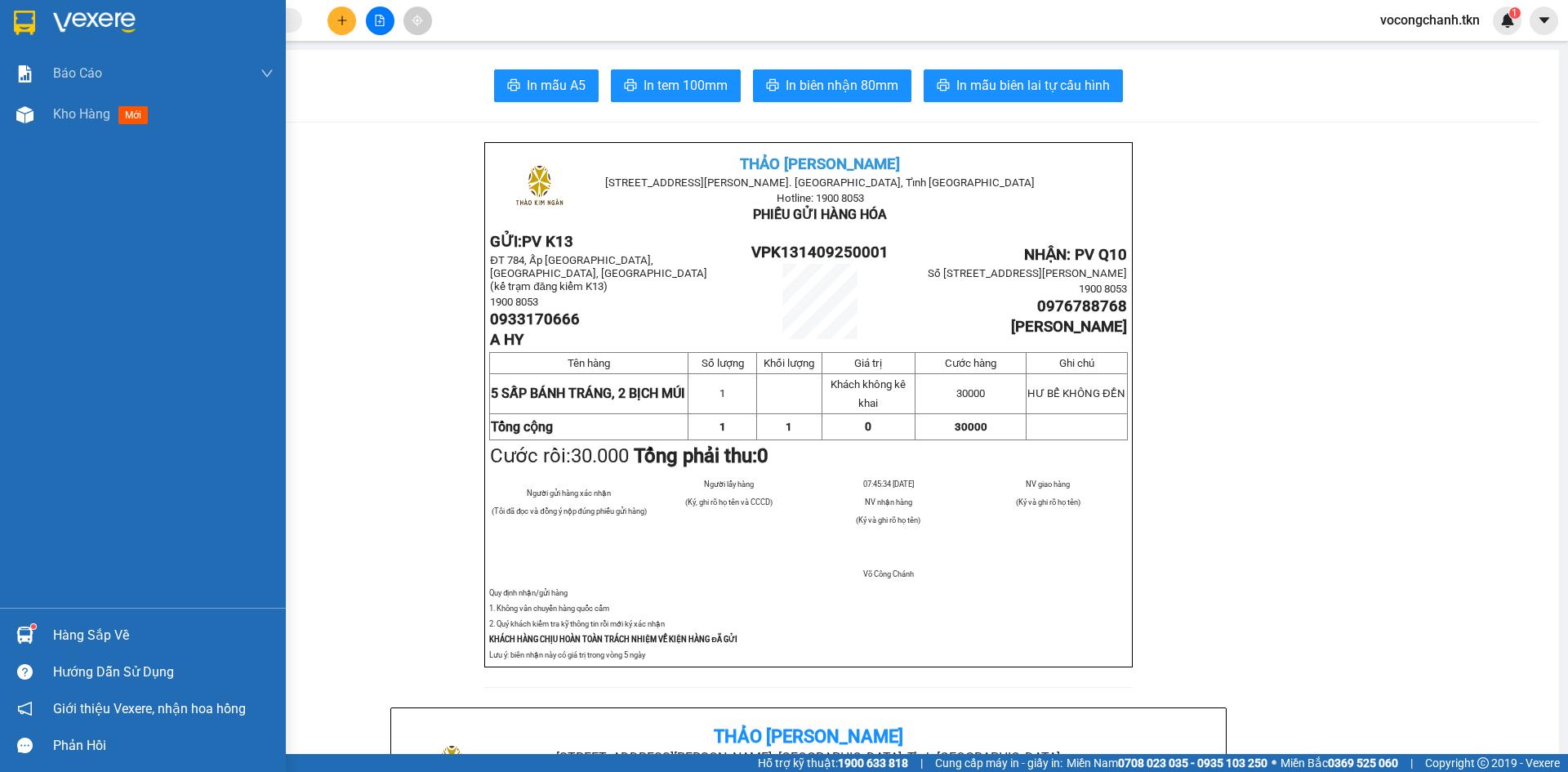
click at [22, 22] on img at bounding box center [24, 23] width 21 height 24
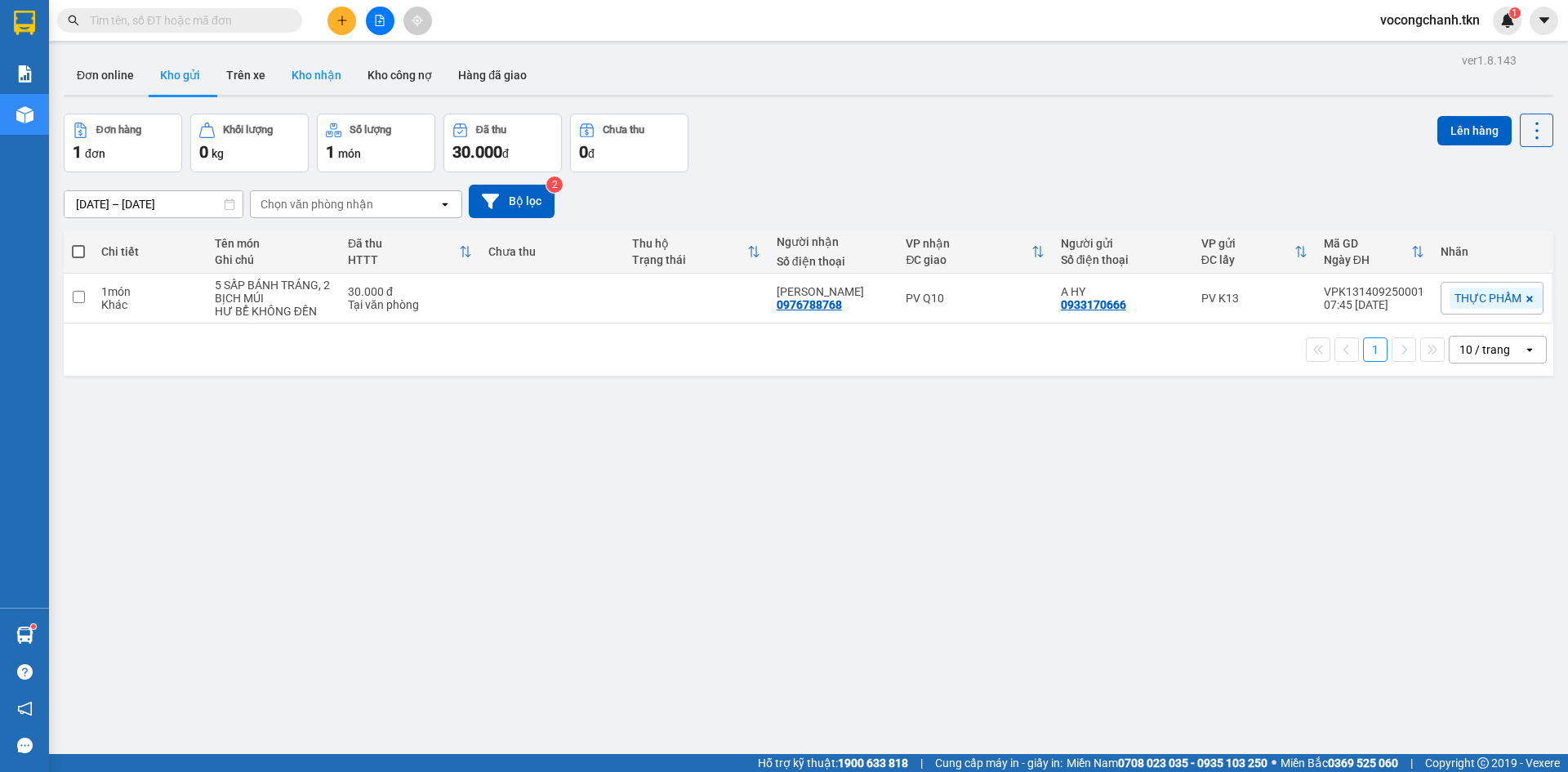
click at [340, 78] on button "Kho nhận" at bounding box center [316, 75] width 76 height 39
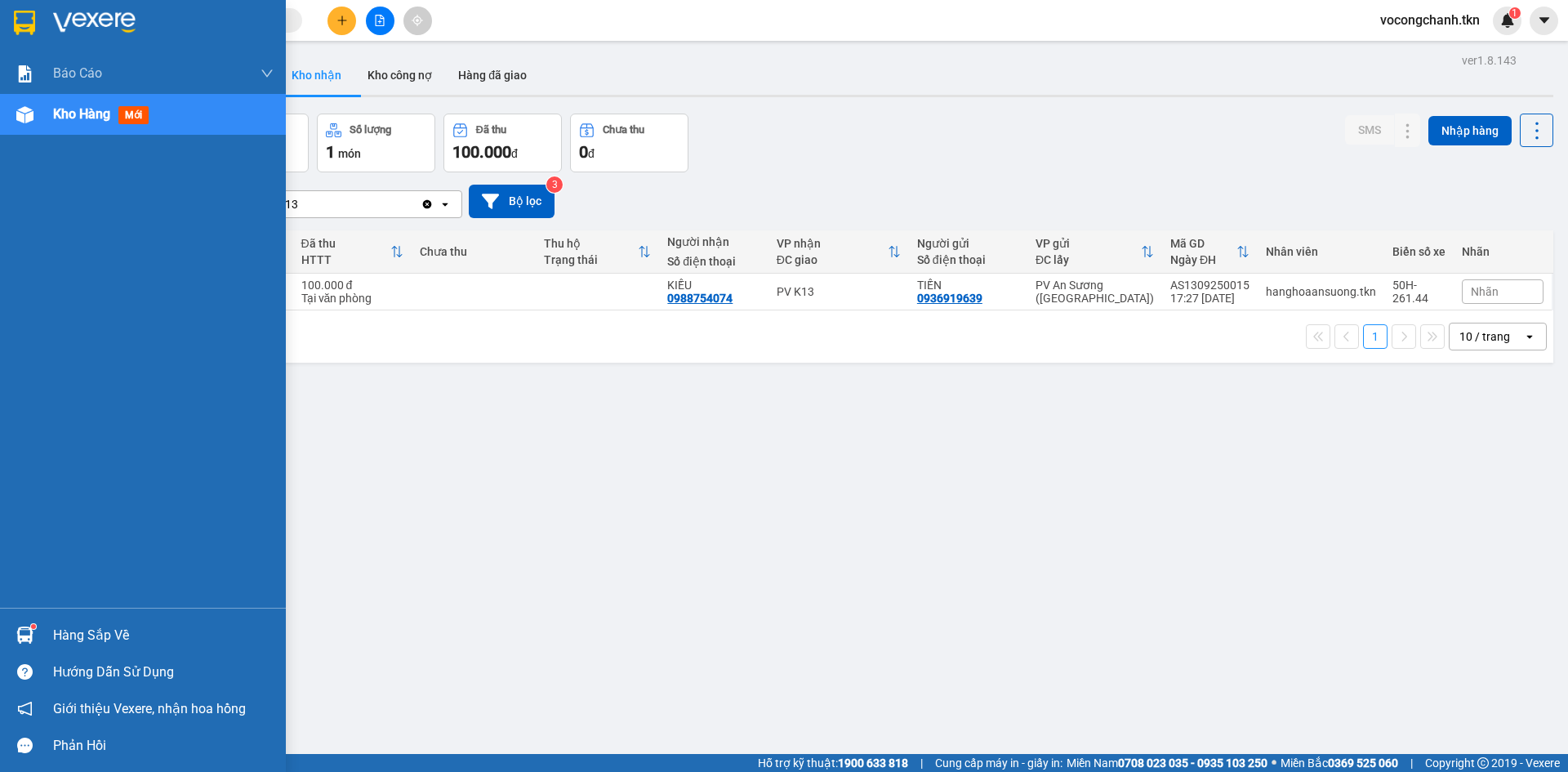
click at [70, 631] on div "Hàng sắp về" at bounding box center [163, 635] width 220 height 24
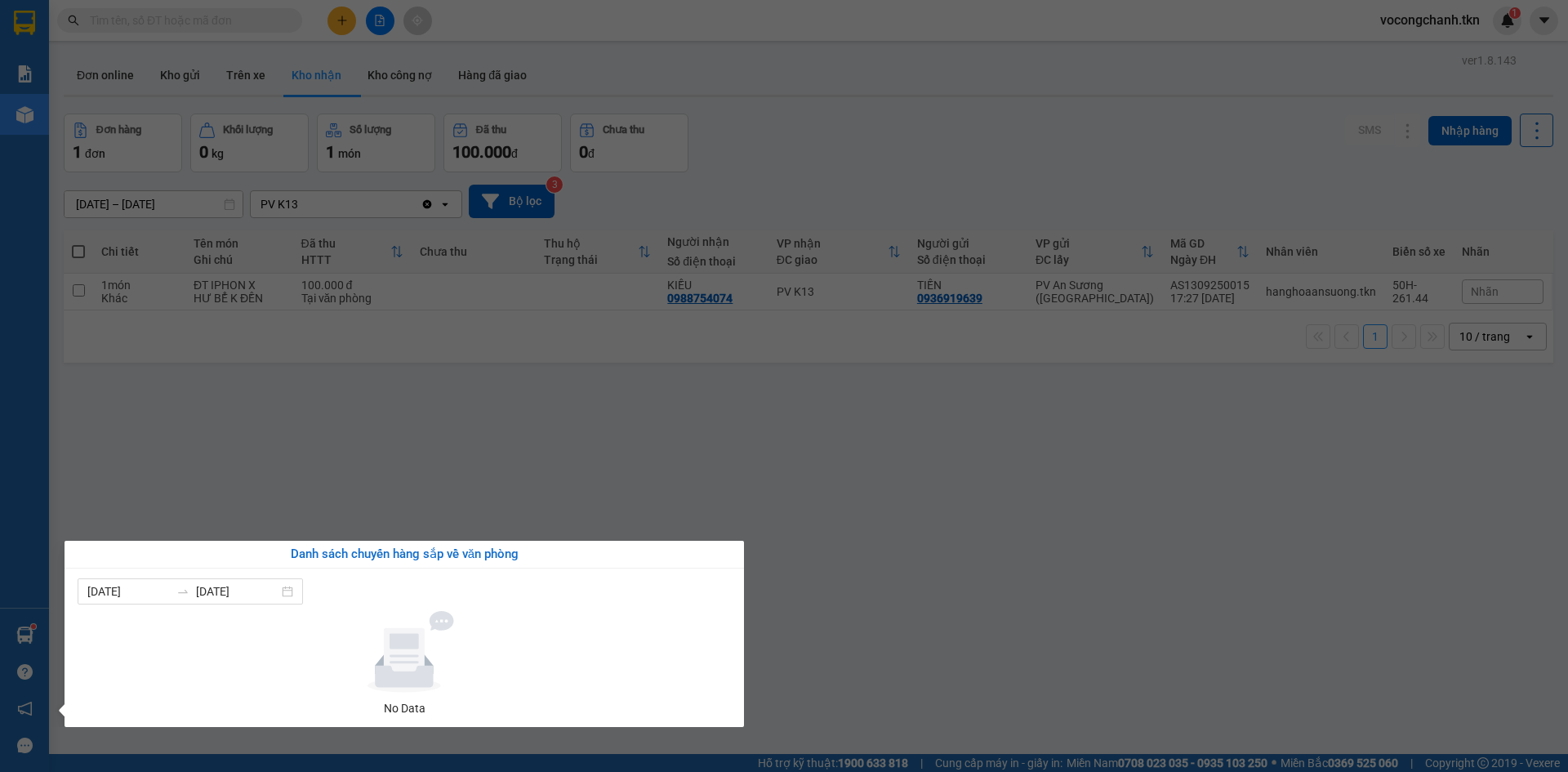
click at [401, 465] on section "Kết quả tìm kiếm ( 0 ) Bộ lọc No Data vocongchanh.tkn 1 Báo cáo Mẫu 1: Báo cáo …" at bounding box center [784, 386] width 1568 height 772
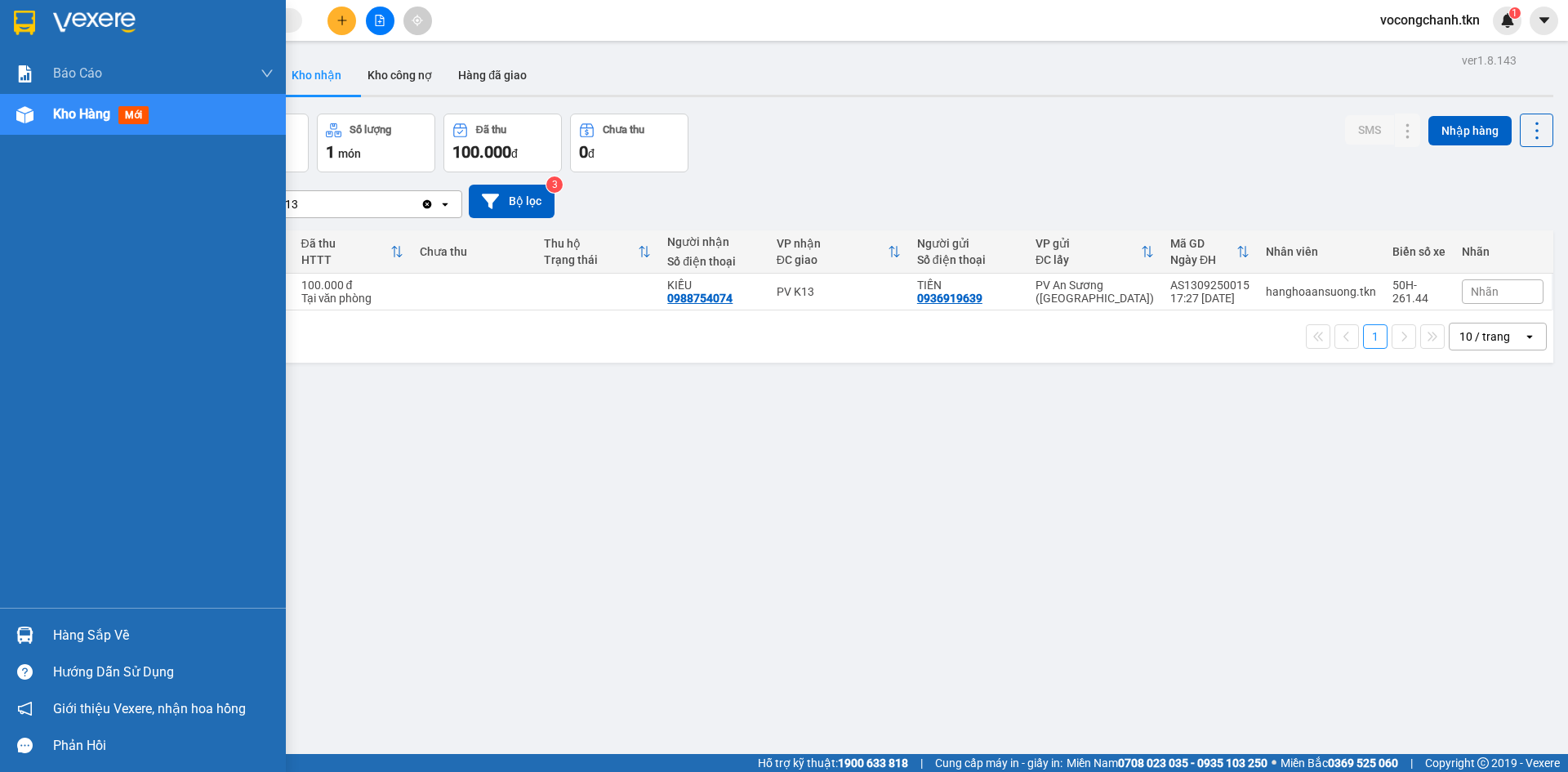
click at [61, 630] on div "Hàng sắp về" at bounding box center [163, 635] width 220 height 24
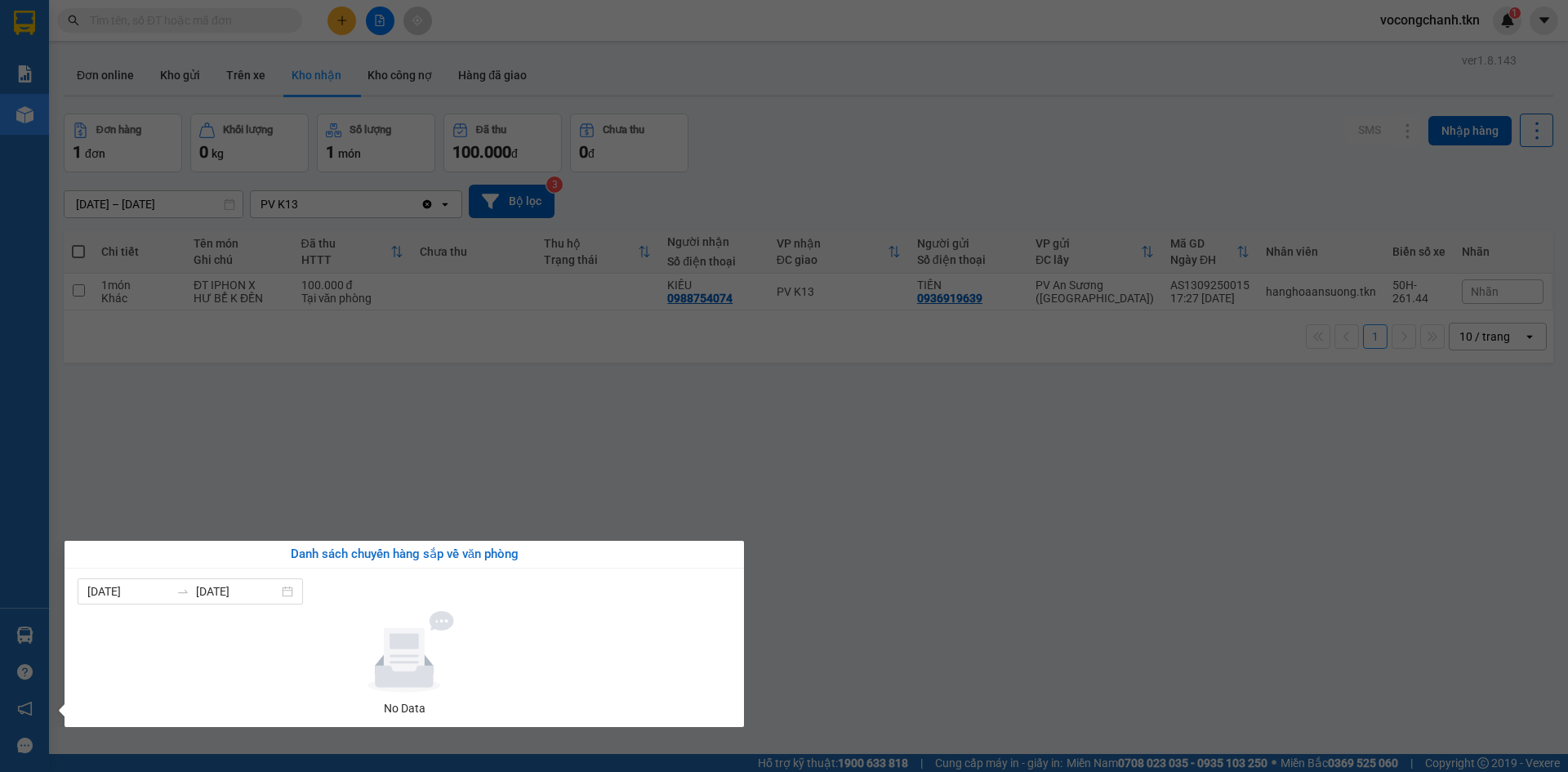
click at [538, 480] on section "Kết quả tìm kiếm ( 0 ) Bộ lọc No Data vocongchanh.tkn 1 Báo cáo Mẫu 1: Báo cáo …" at bounding box center [784, 386] width 1568 height 772
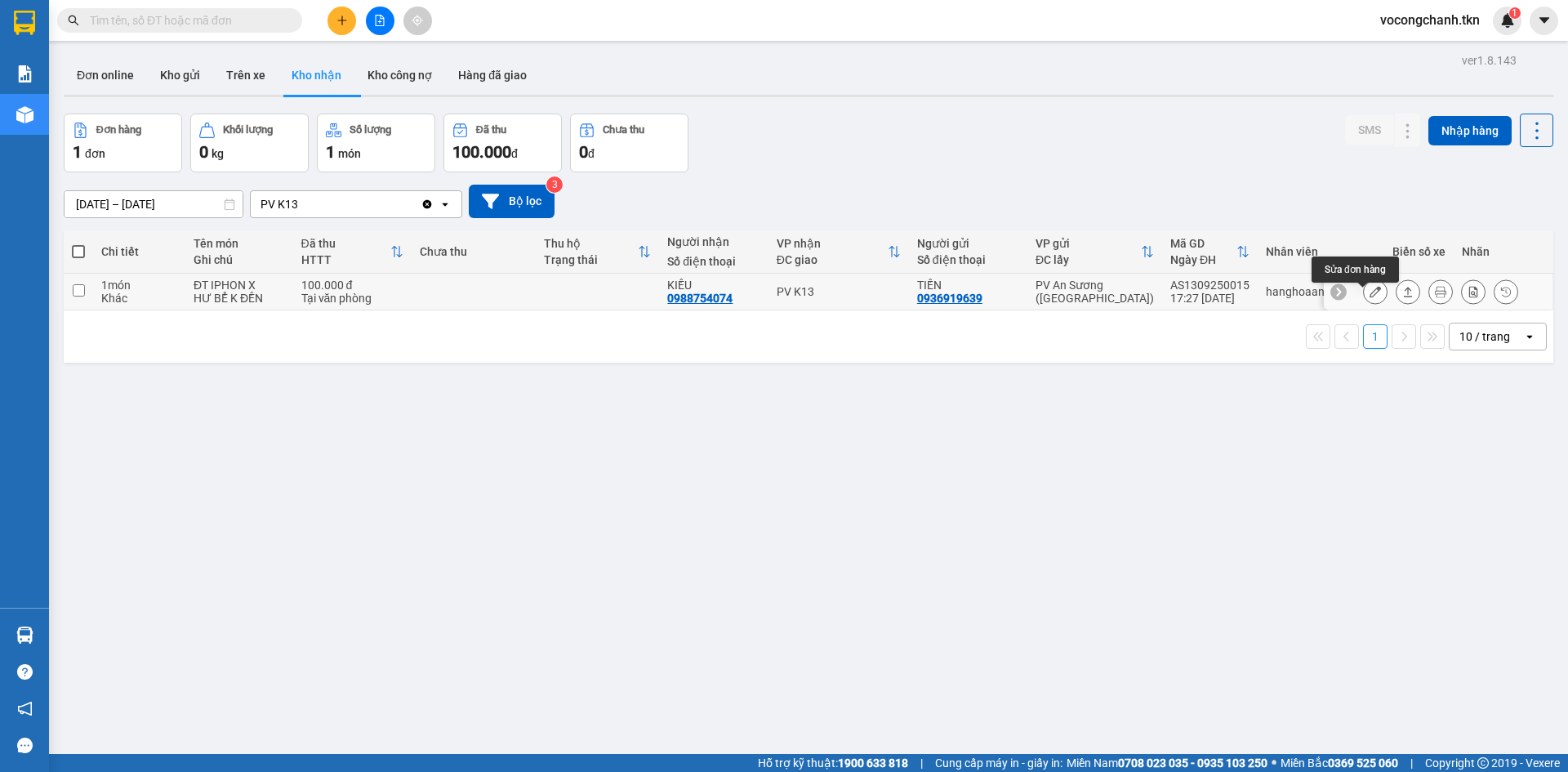
click at [1370, 297] on icon at bounding box center [1376, 292] width 12 height 12
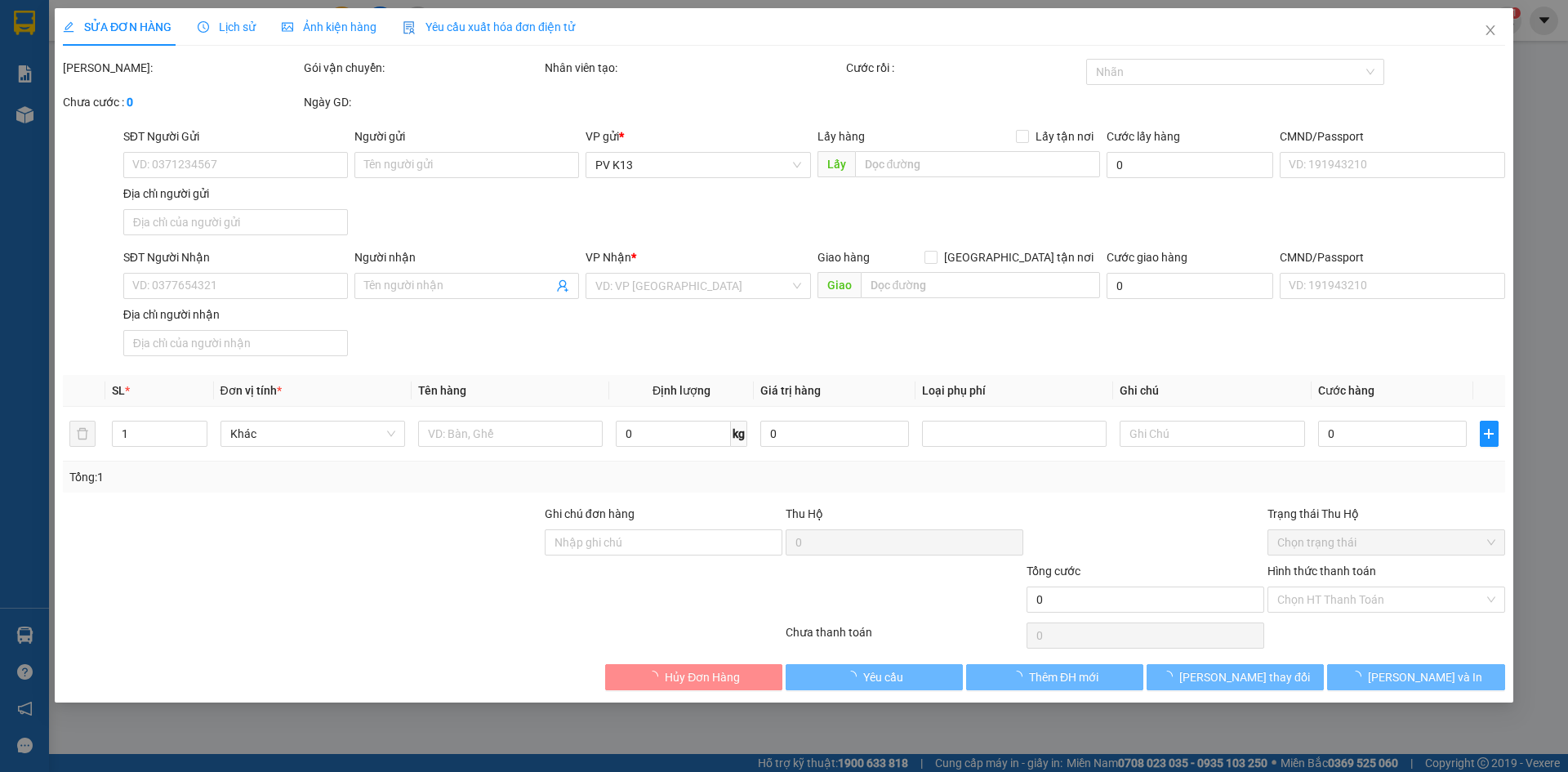
type input "0936919639"
type input "TIẾN"
type input "0988754074"
type input "KIỀU"
type input "100.000"
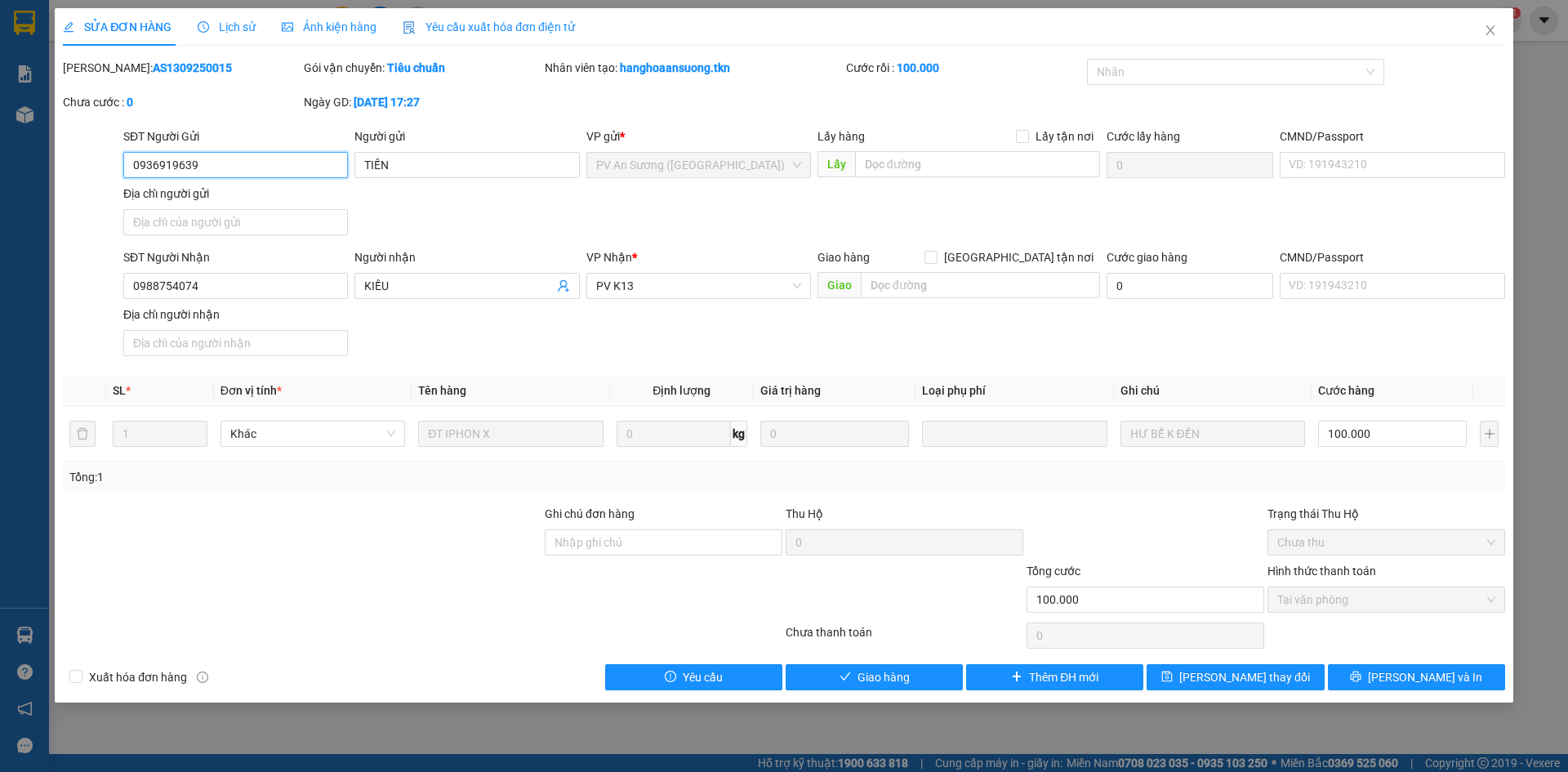
click at [207, 171] on input "0936919639" at bounding box center [235, 165] width 224 height 26
drag, startPoint x: 229, startPoint y: 305, endPoint x: 116, endPoint y: 317, distance: 113.6
click at [116, 317] on div "SĐT Người Nhận 0988754074 0988754074 Người nhận KIỀU VP Nhận * PV K13 Giao hàng…" at bounding box center [784, 305] width 1446 height 115
paste input "search"
click at [1482, 31] on span "Close" at bounding box center [1490, 31] width 46 height 46
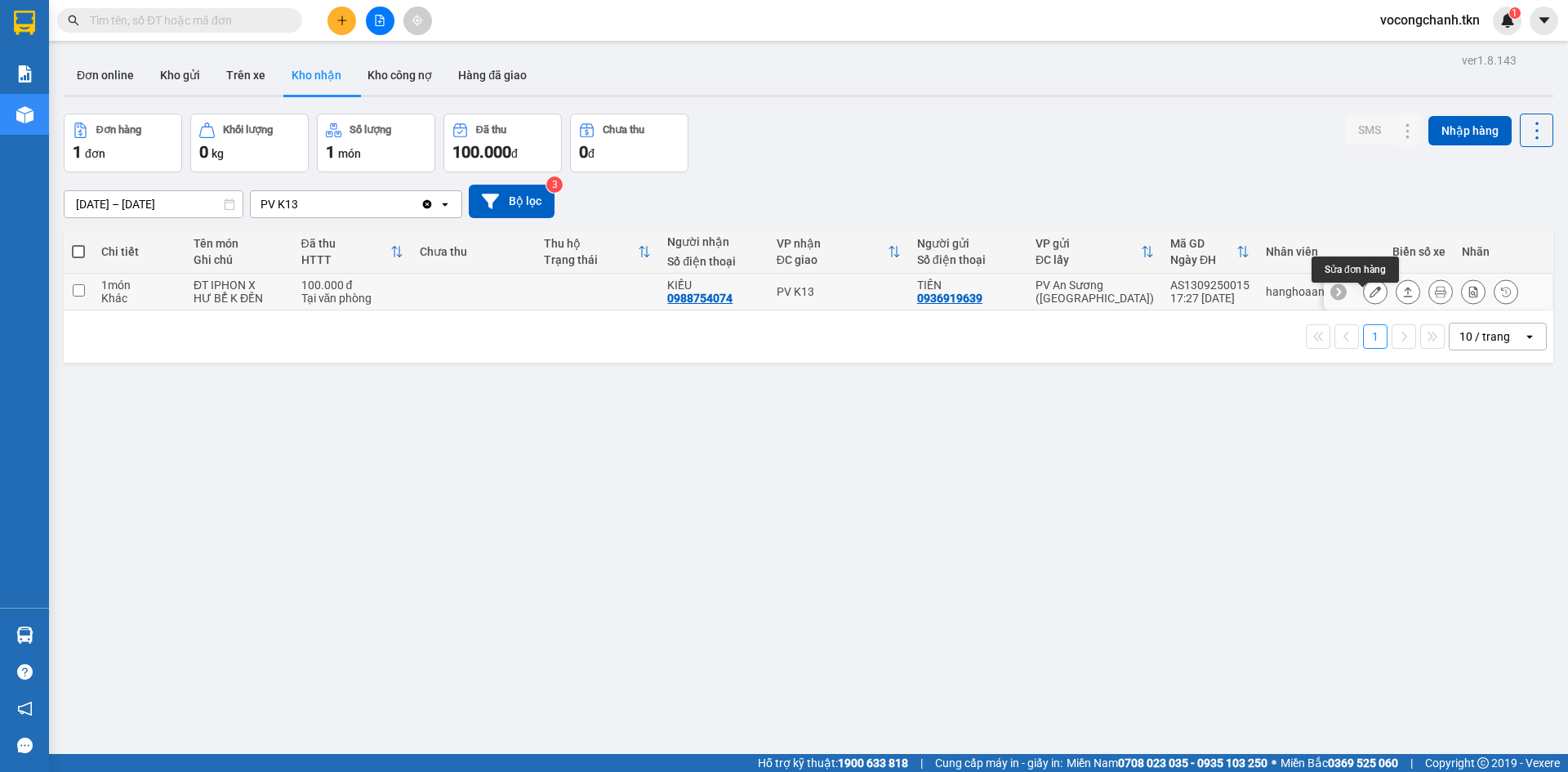
click at [1369, 299] on button at bounding box center [1375, 292] width 23 height 29
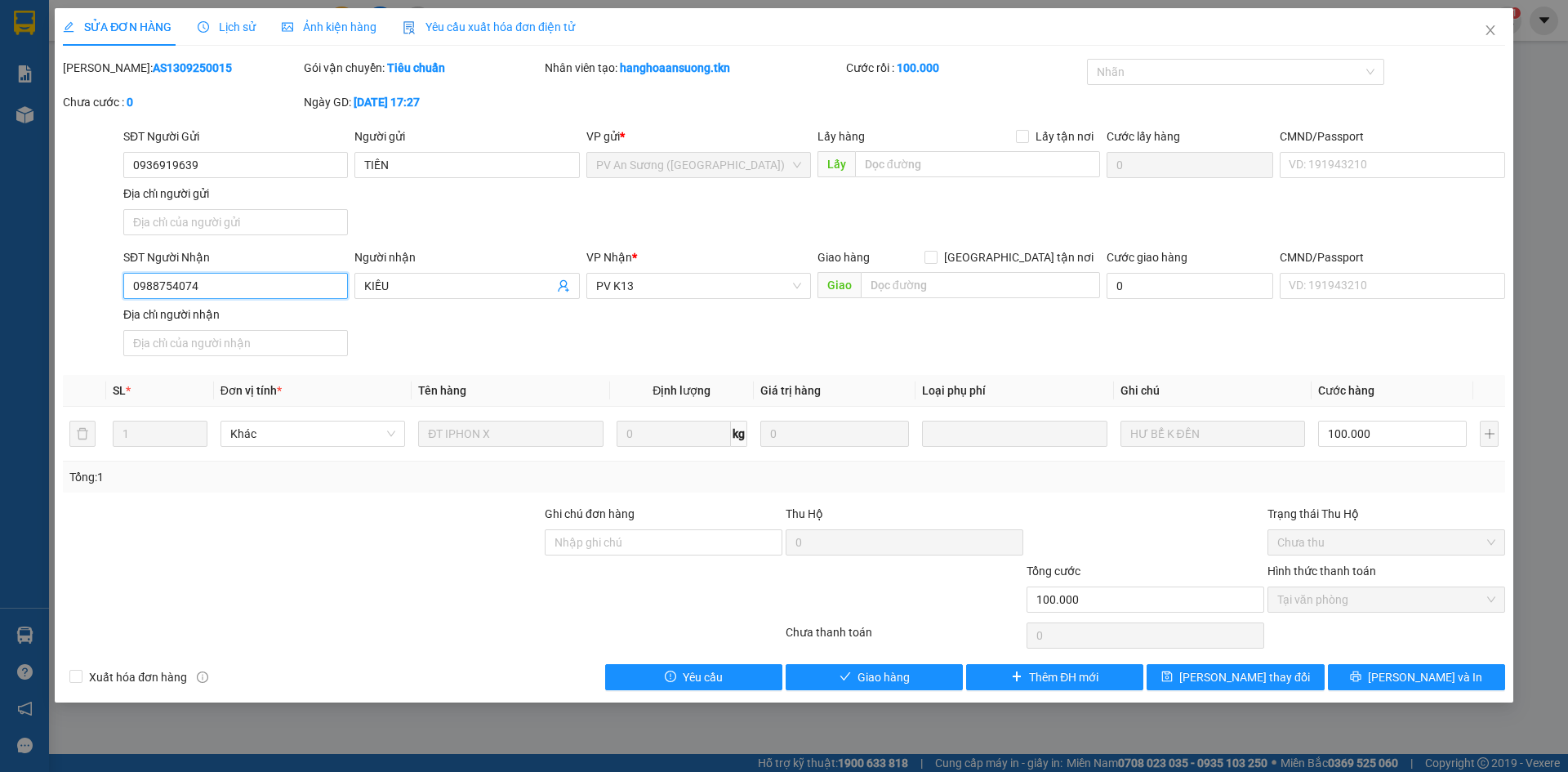
drag, startPoint x: 208, startPoint y: 297, endPoint x: 117, endPoint y: 300, distance: 91.0
click at [117, 300] on div "SĐT Người Nhận 0988754074 0988754074 Người nhận KIỀU VP Nhận * PV K13 Giao hàng…" at bounding box center [784, 305] width 1446 height 115
click at [1495, 29] on icon "close" at bounding box center [1490, 30] width 13 height 13
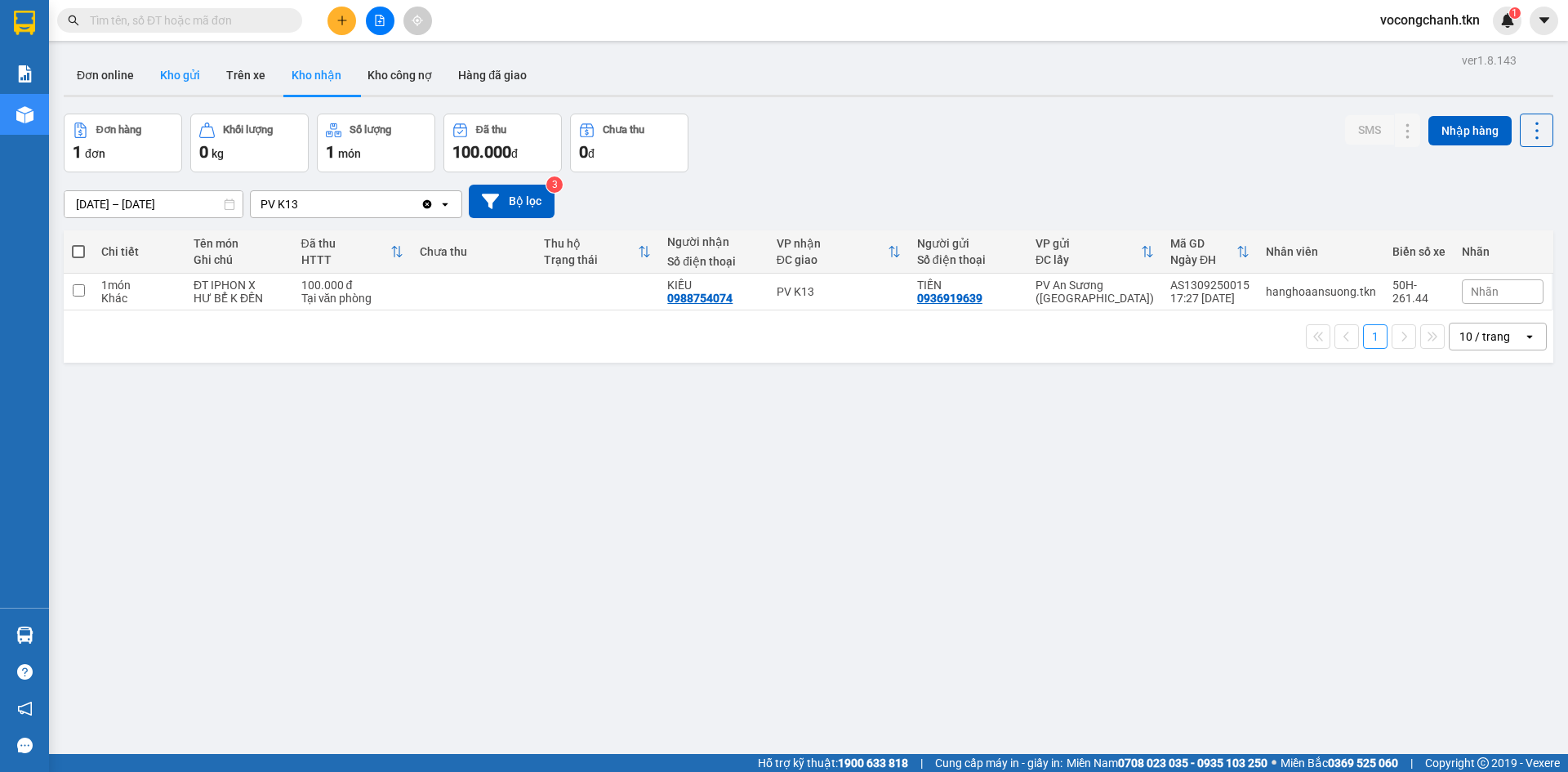
click at [194, 77] on button "Kho gửi" at bounding box center [180, 75] width 66 height 39
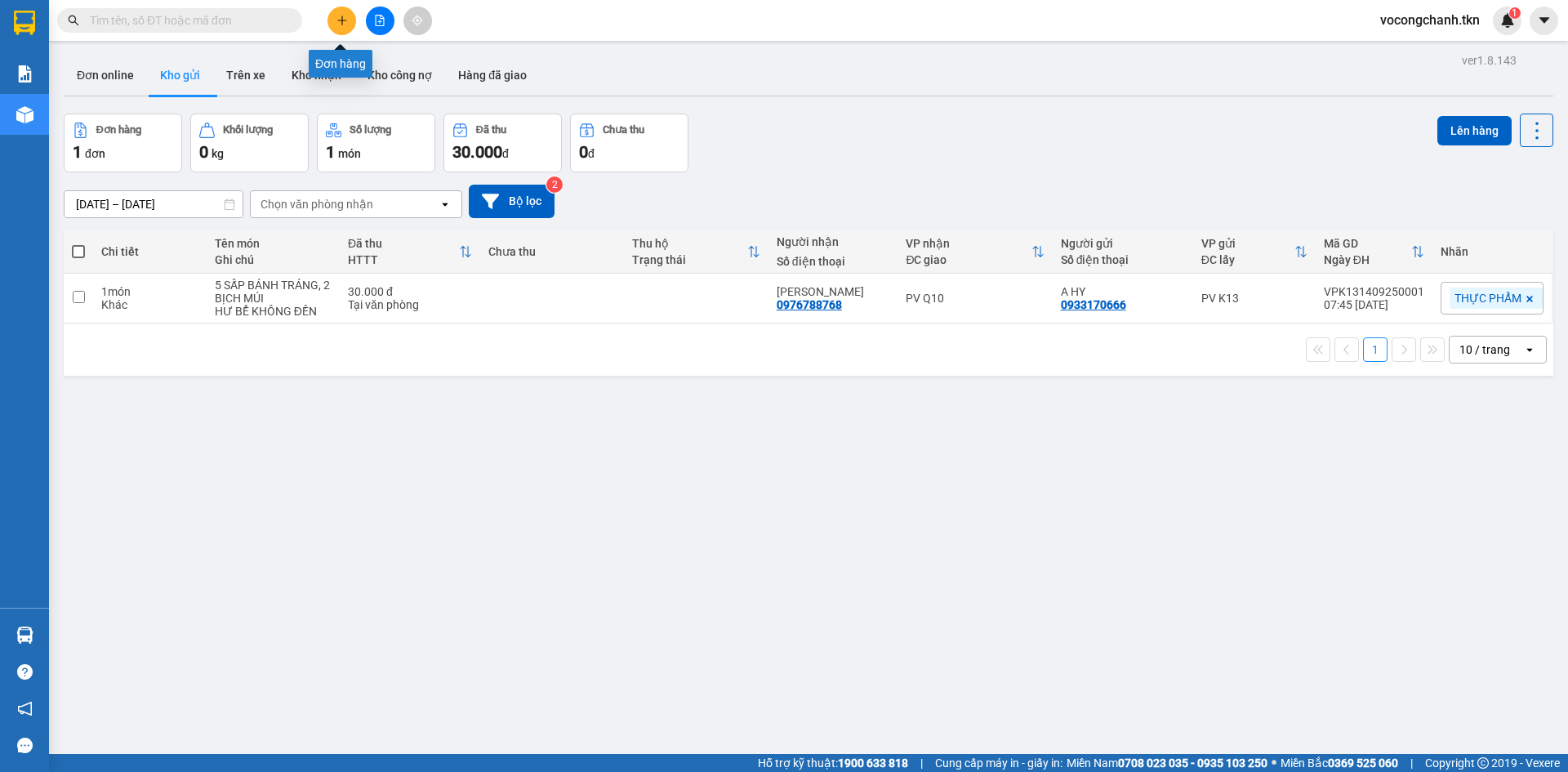
click at [335, 19] on button at bounding box center [342, 21] width 29 height 29
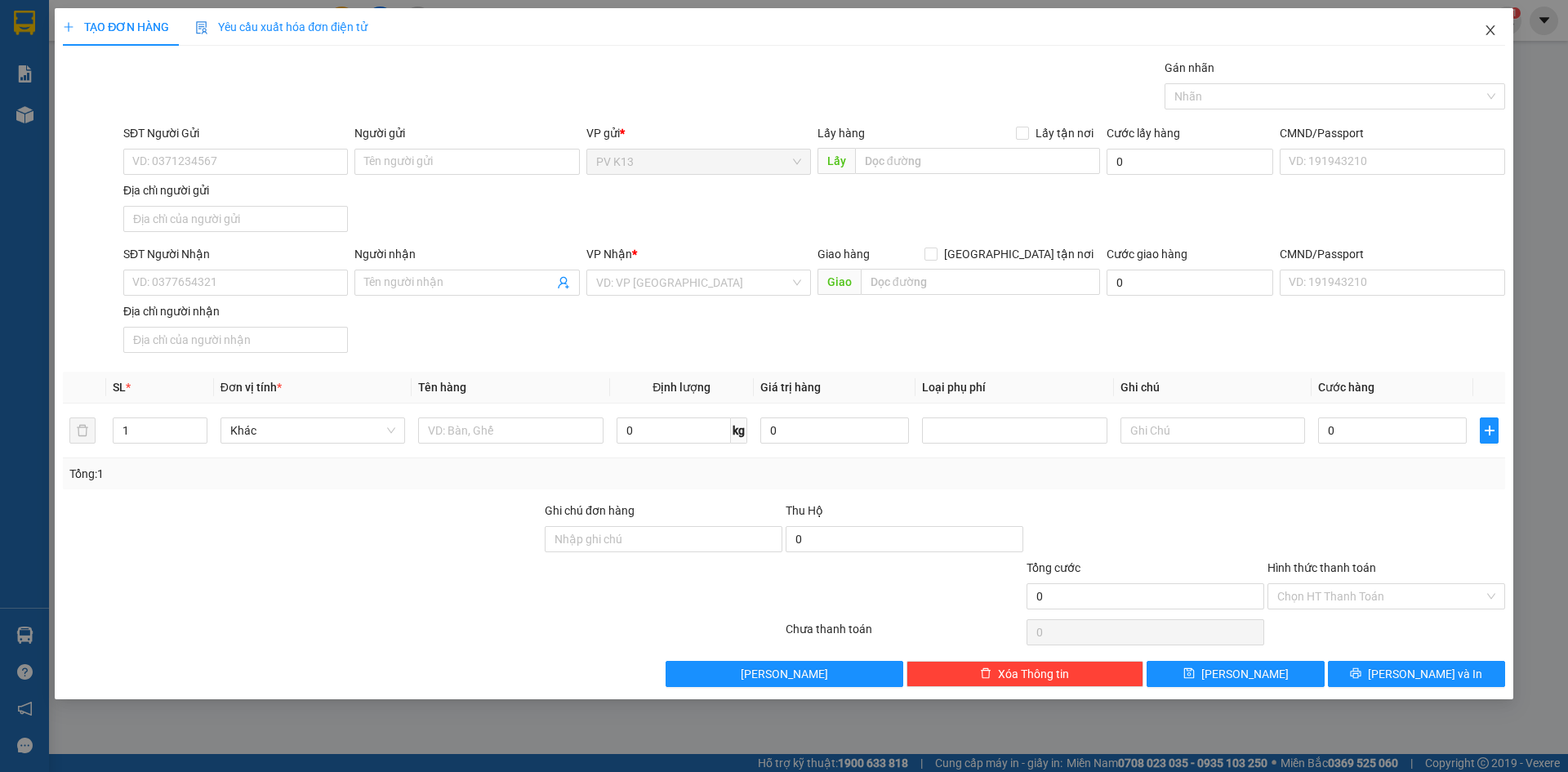
click at [1495, 24] on icon "close" at bounding box center [1490, 30] width 13 height 13
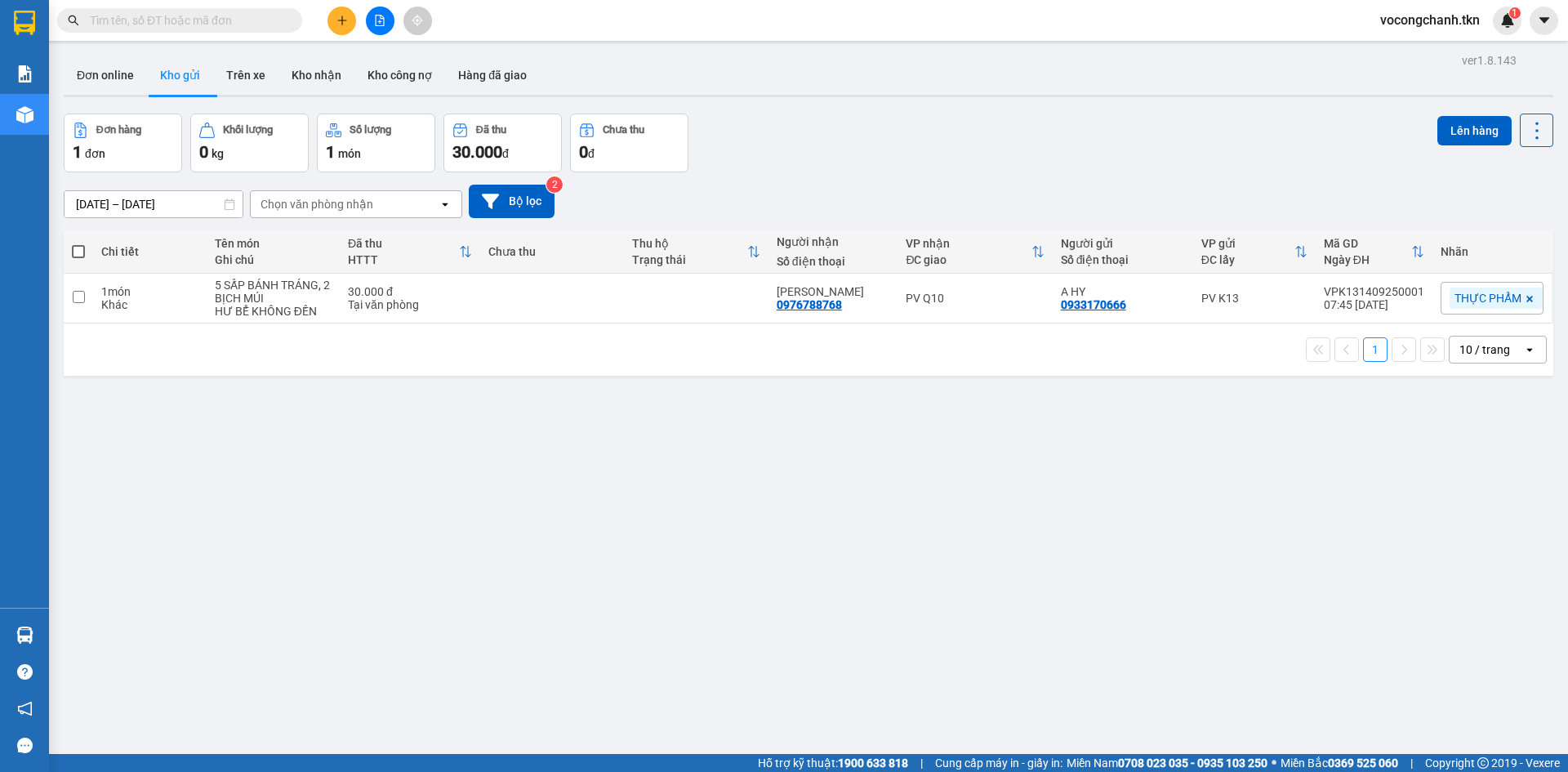
click at [195, 19] on input "text" at bounding box center [186, 20] width 193 height 18
paste input "0988754074"
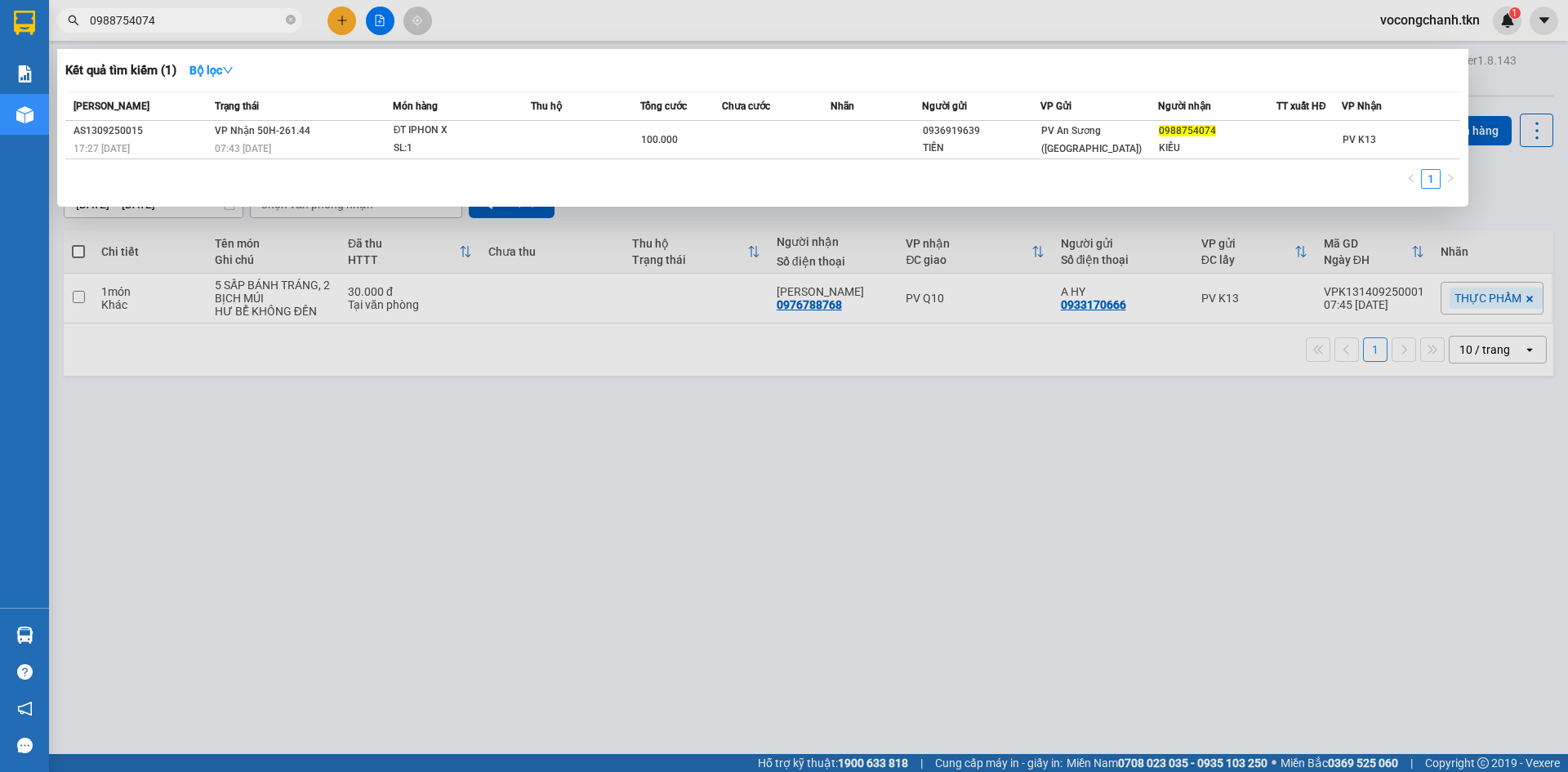
type input "0988754074"
click at [661, 19] on div at bounding box center [784, 386] width 1568 height 772
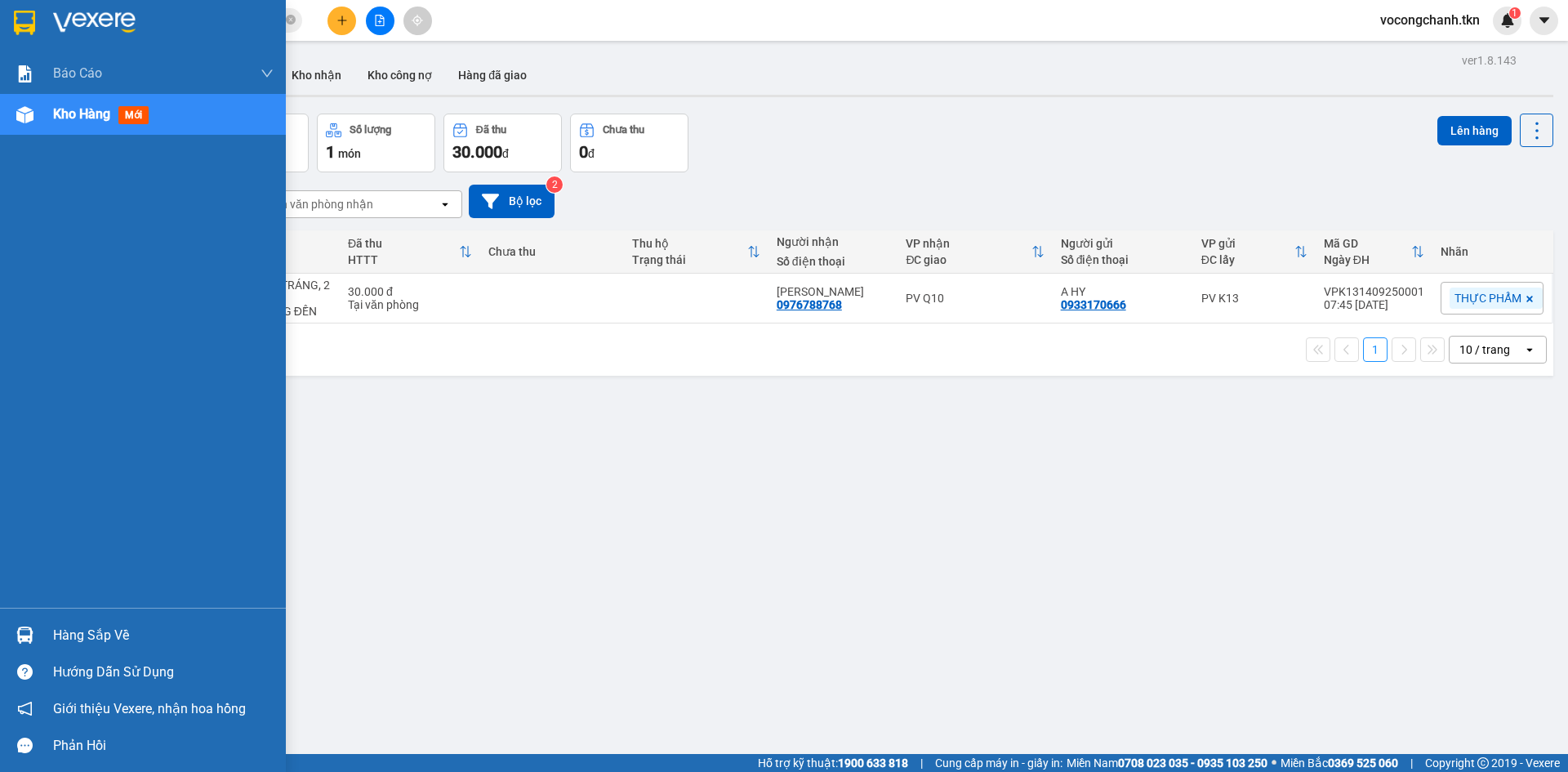
click at [78, 630] on div "Hàng sắp về" at bounding box center [163, 635] width 220 height 24
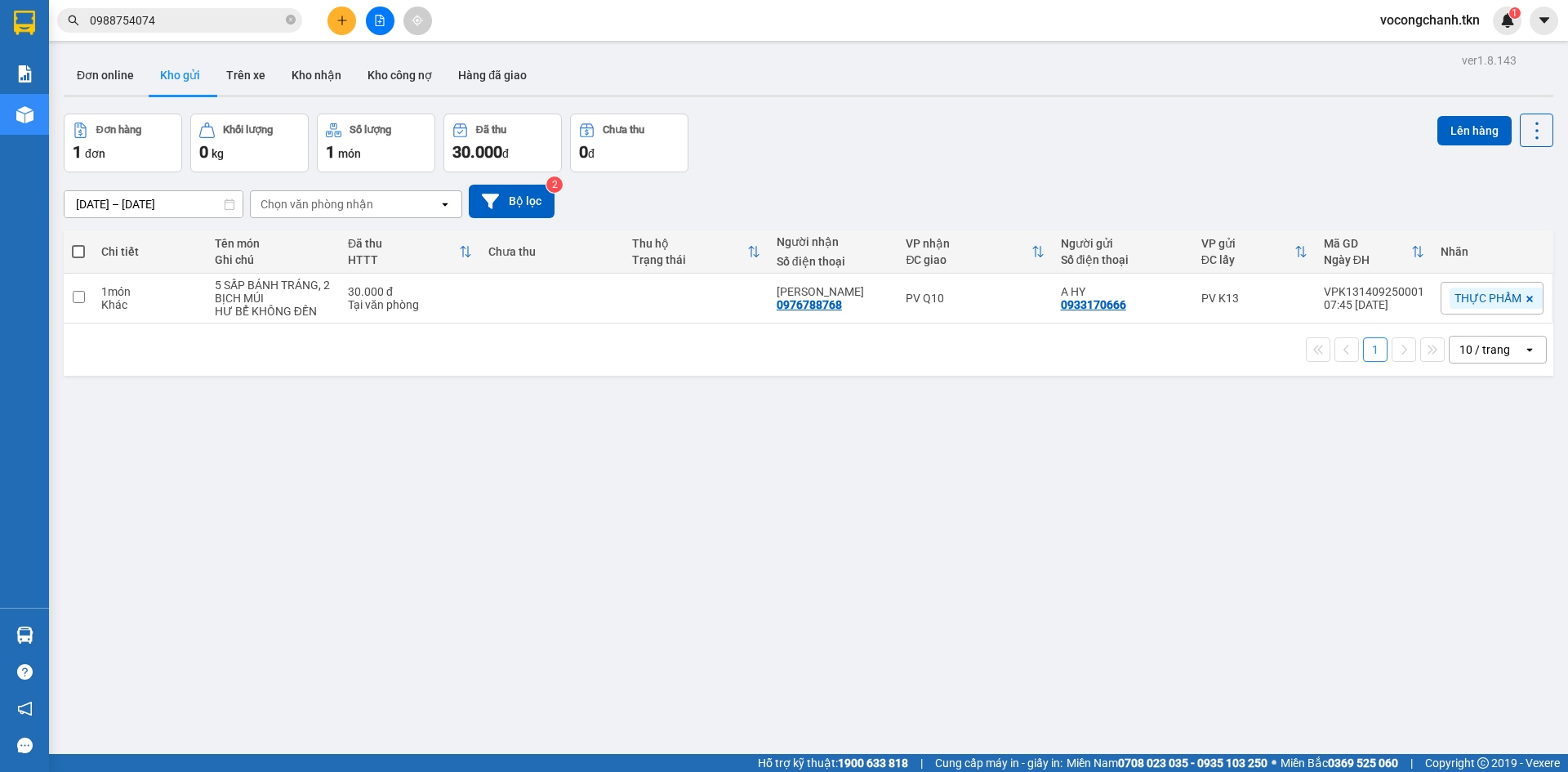
click at [468, 467] on section "Kết quả tìm kiếm ( 1 ) Bộ lọc Mã ĐH Trạng thái Món hàng Thu hộ Tổng cước Chưa c…" at bounding box center [784, 386] width 1568 height 772
click at [670, 500] on div "ver 1.8.143 Đơn online Kho gửi Trên xe Kho nhận Kho công nợ Hàng đã giao Đơn hà…" at bounding box center [809, 435] width 1503 height 772
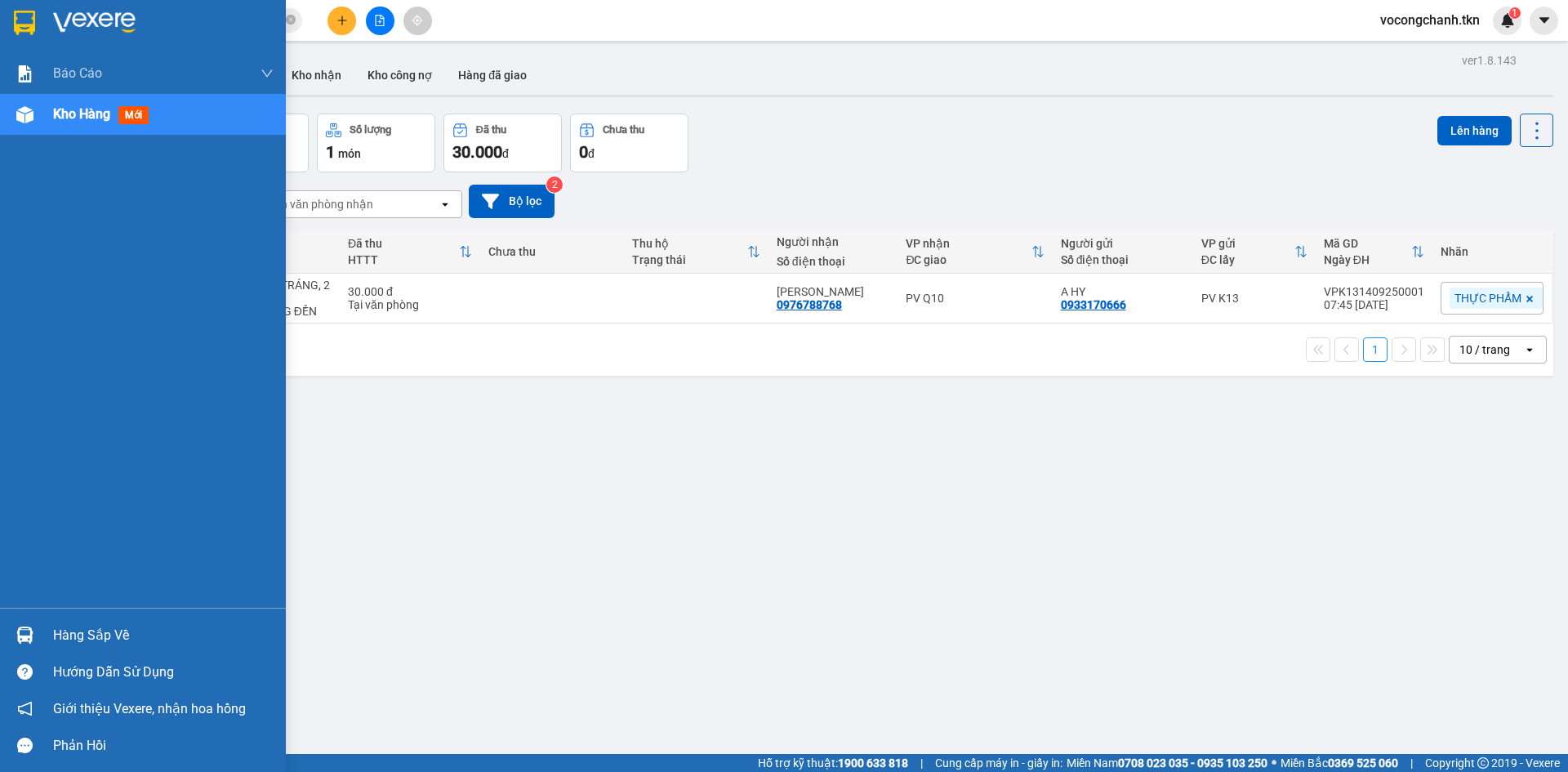
click at [86, 635] on div "Hàng sắp về" at bounding box center [163, 635] width 220 height 24
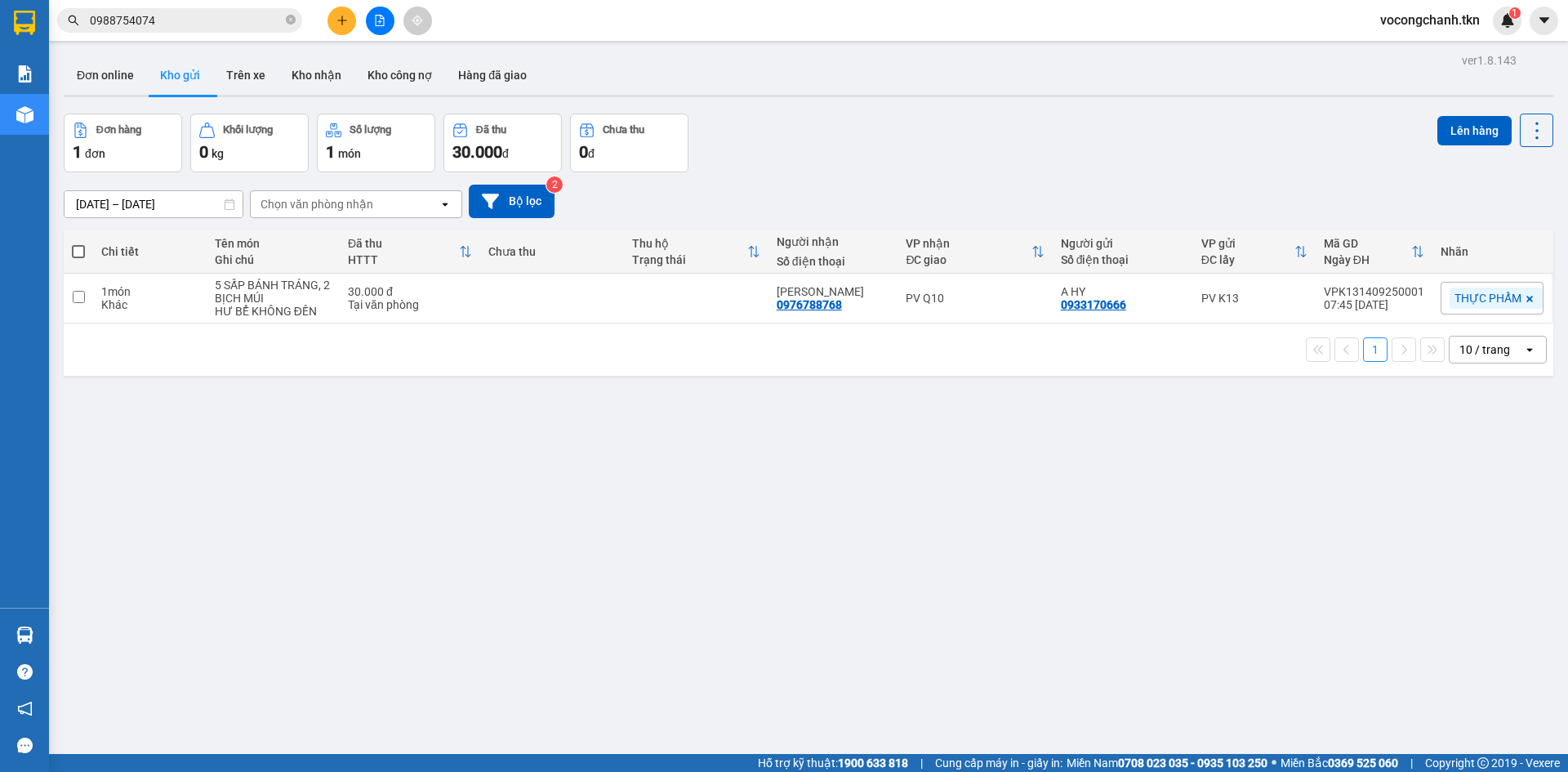
click at [376, 510] on section "Kết quả tìm kiếm ( 1 ) Bộ lọc Mã ĐH Trạng thái Món hàng Thu hộ Tổng cước Chưa c…" at bounding box center [784, 386] width 1568 height 772
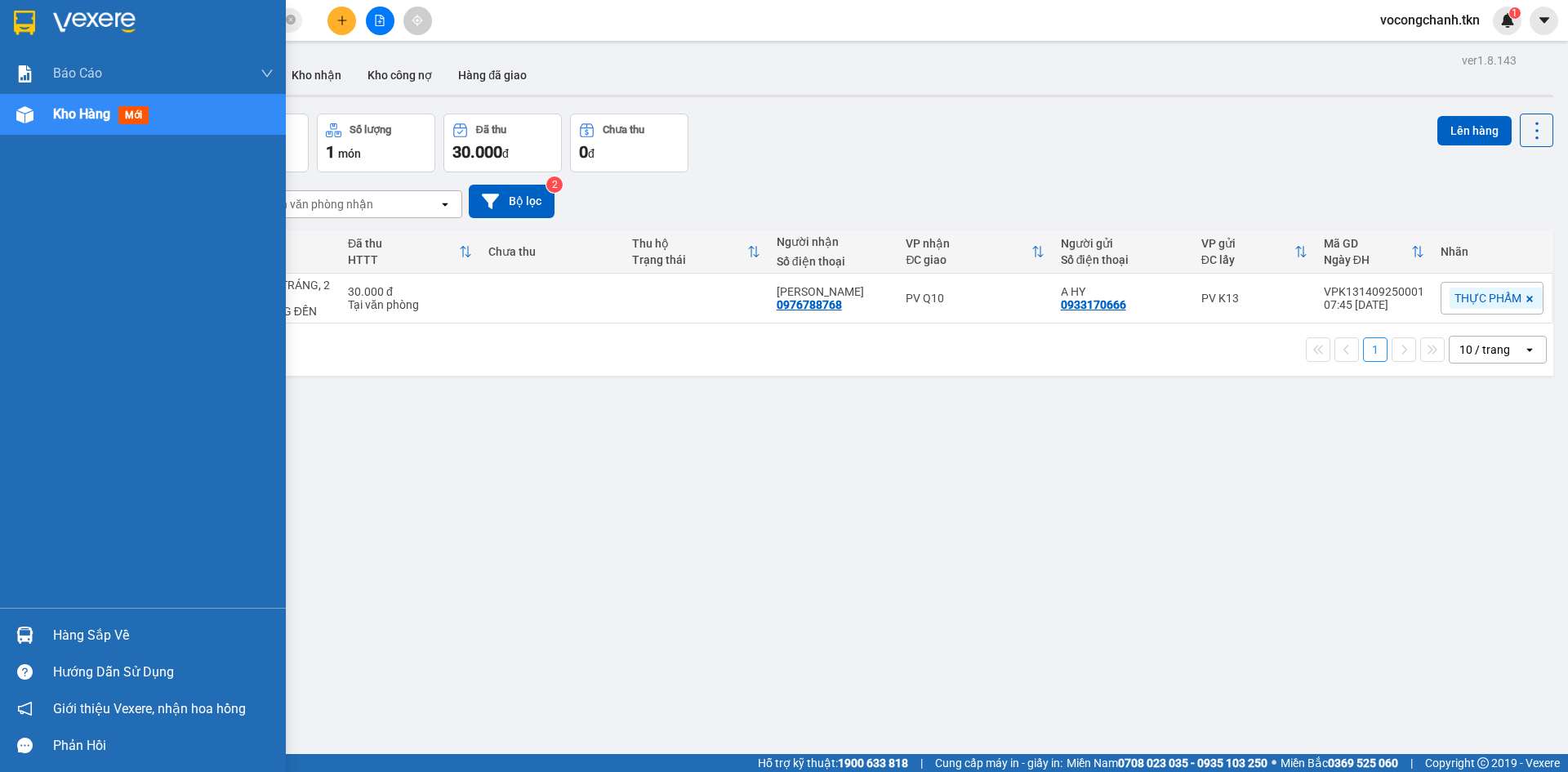
click at [73, 633] on div "Hàng sắp về" at bounding box center [163, 635] width 220 height 24
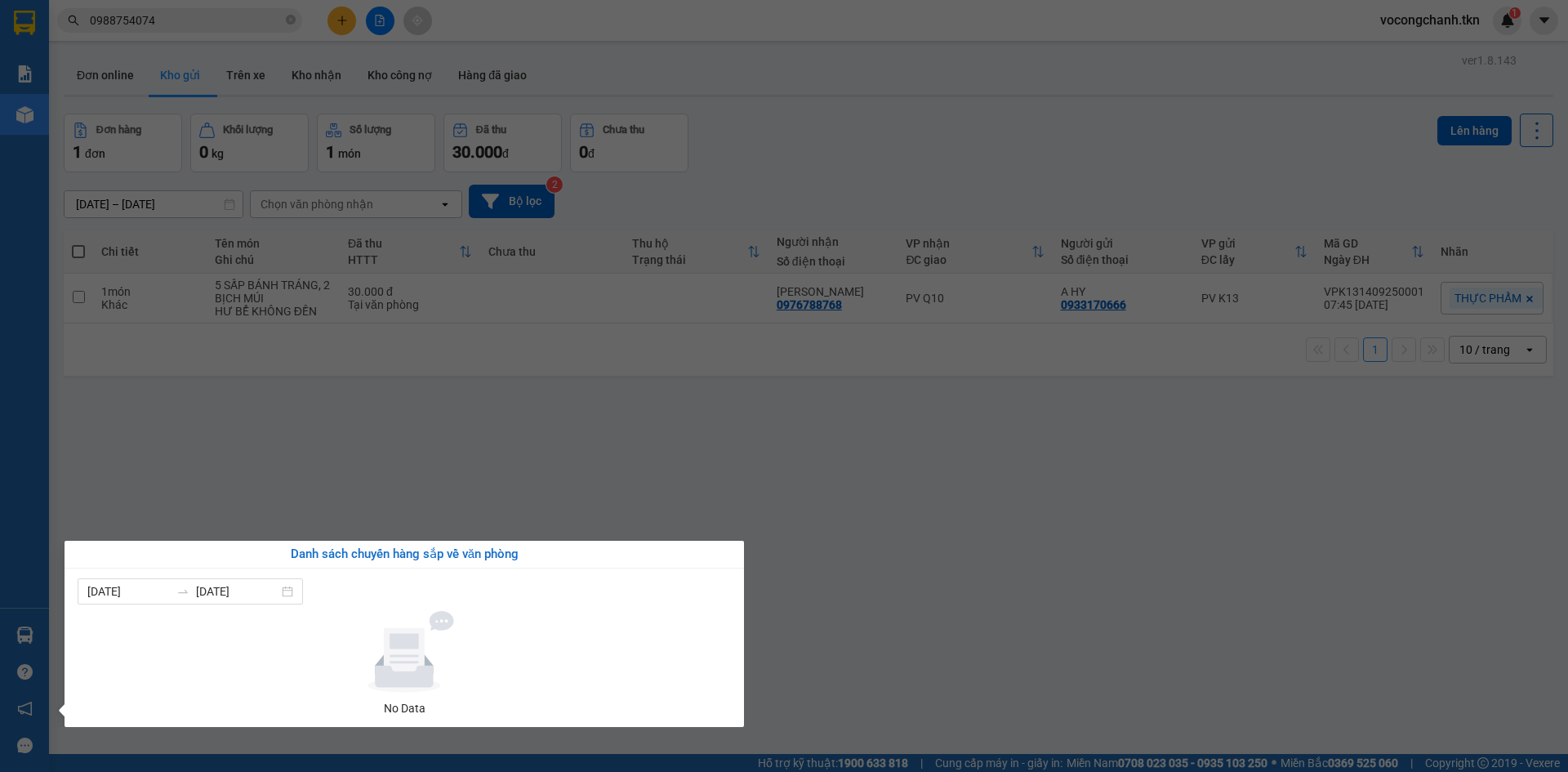
click at [531, 413] on section "Kết quả tìm kiếm ( 1 ) Bộ lọc Mã ĐH Trạng thái Món hàng Thu hộ Tổng cước Chưa c…" at bounding box center [784, 386] width 1568 height 772
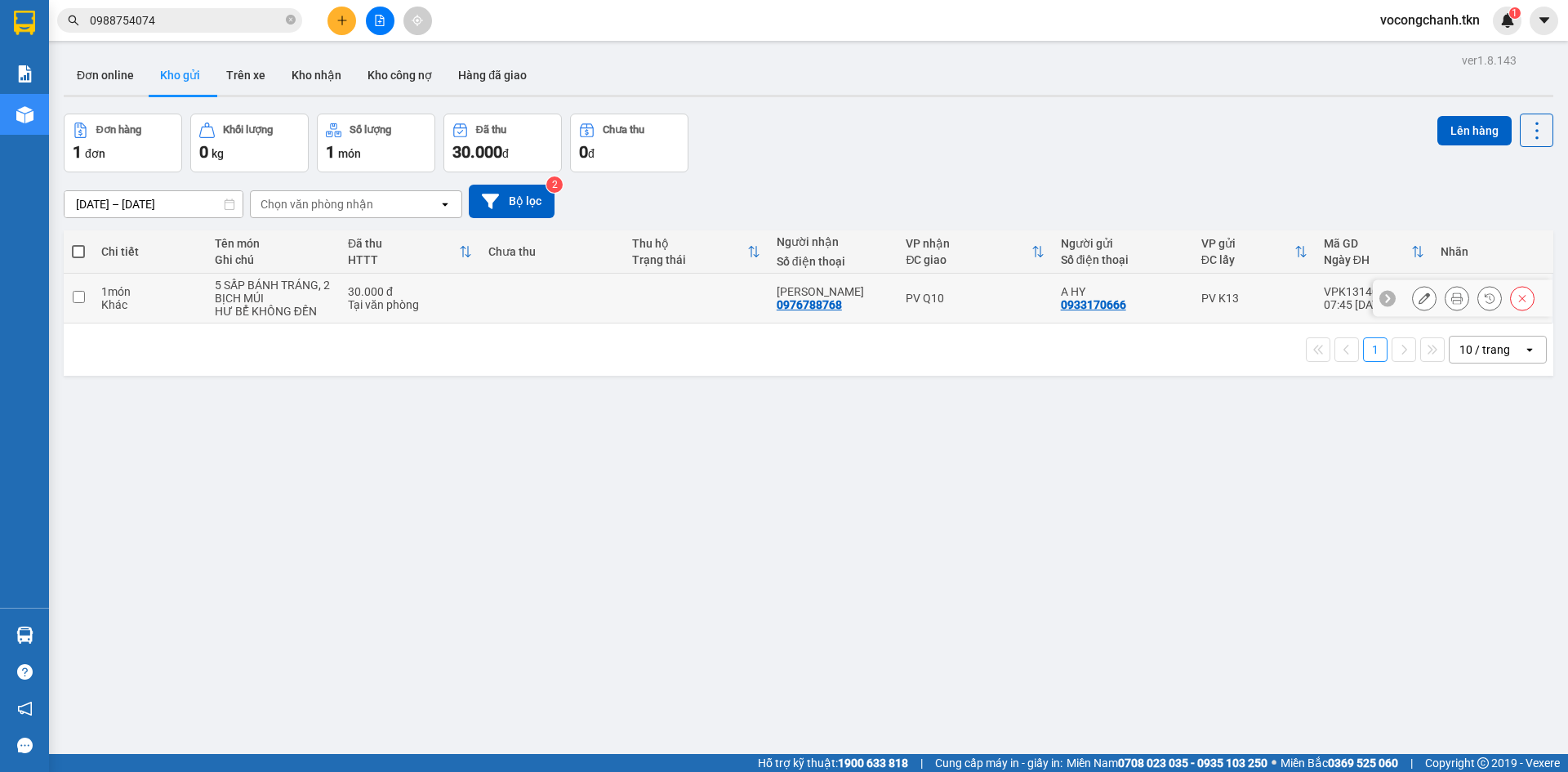
click at [74, 303] on input "checkbox" at bounding box center [78, 297] width 13 height 13
checkbox input "true"
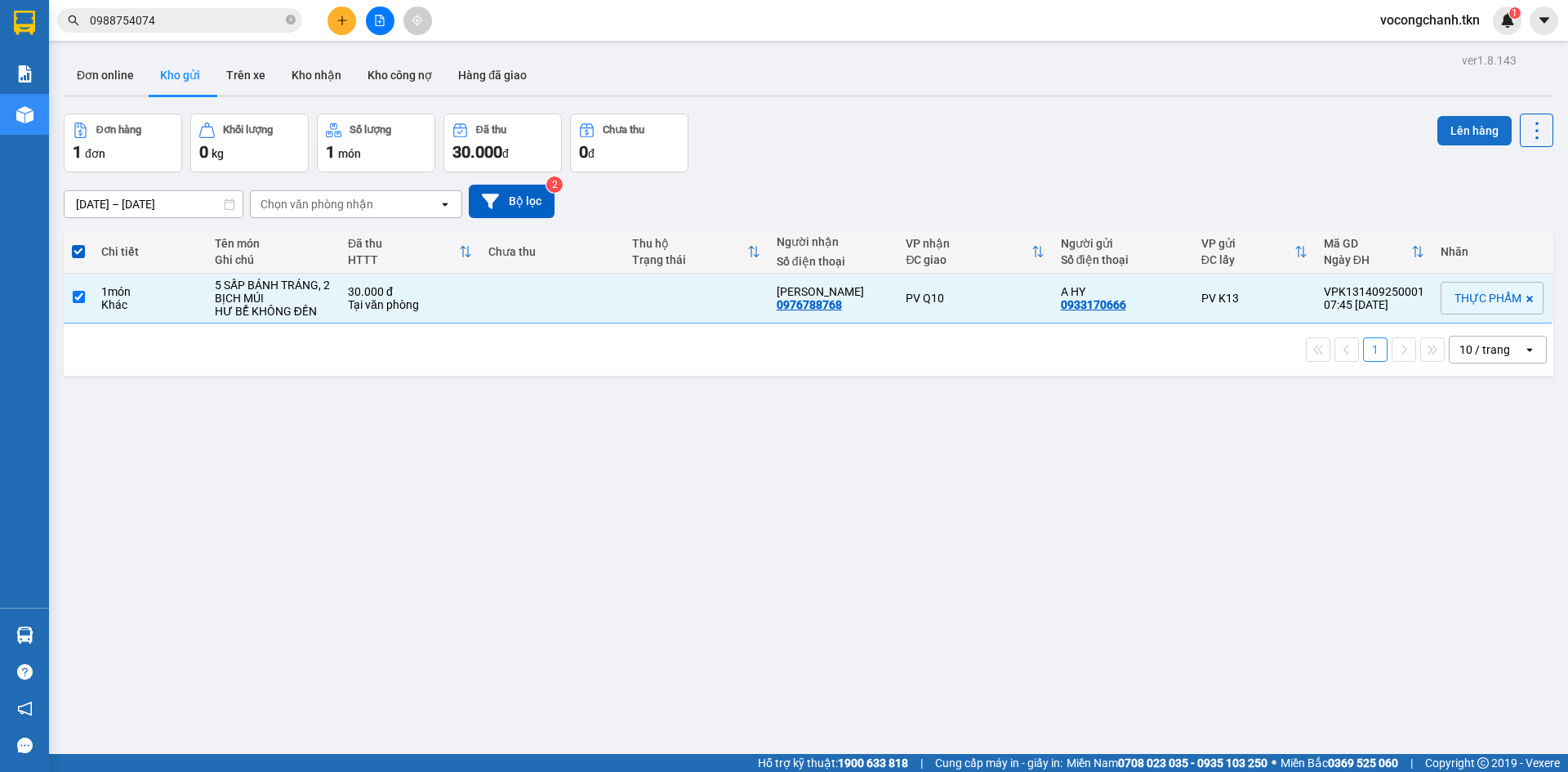
click at [1454, 127] on button "Lên hàng" at bounding box center [1474, 131] width 74 height 30
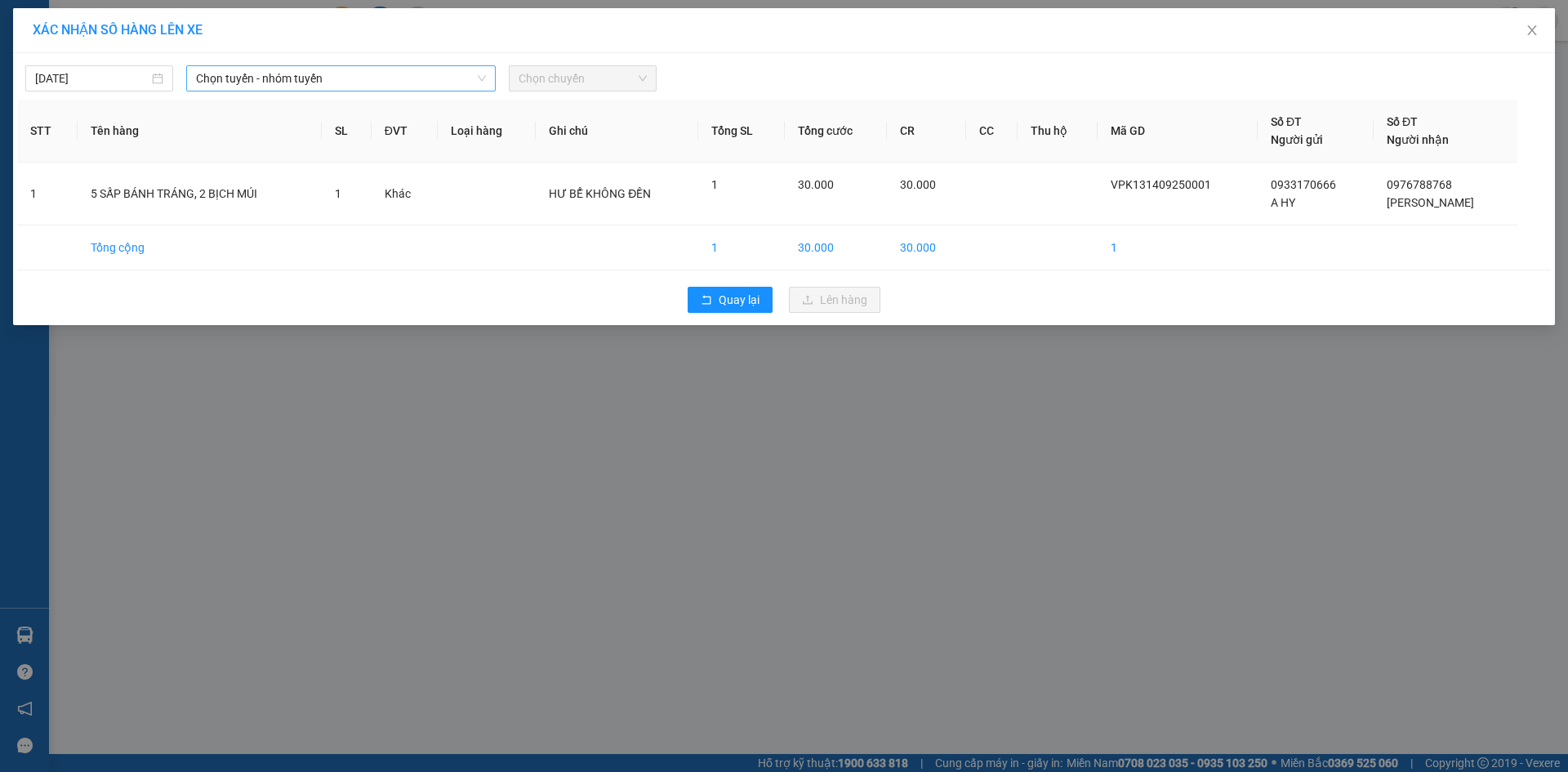
click at [288, 79] on span "Chọn tuyến - nhóm tuyến" at bounding box center [341, 78] width 290 height 24
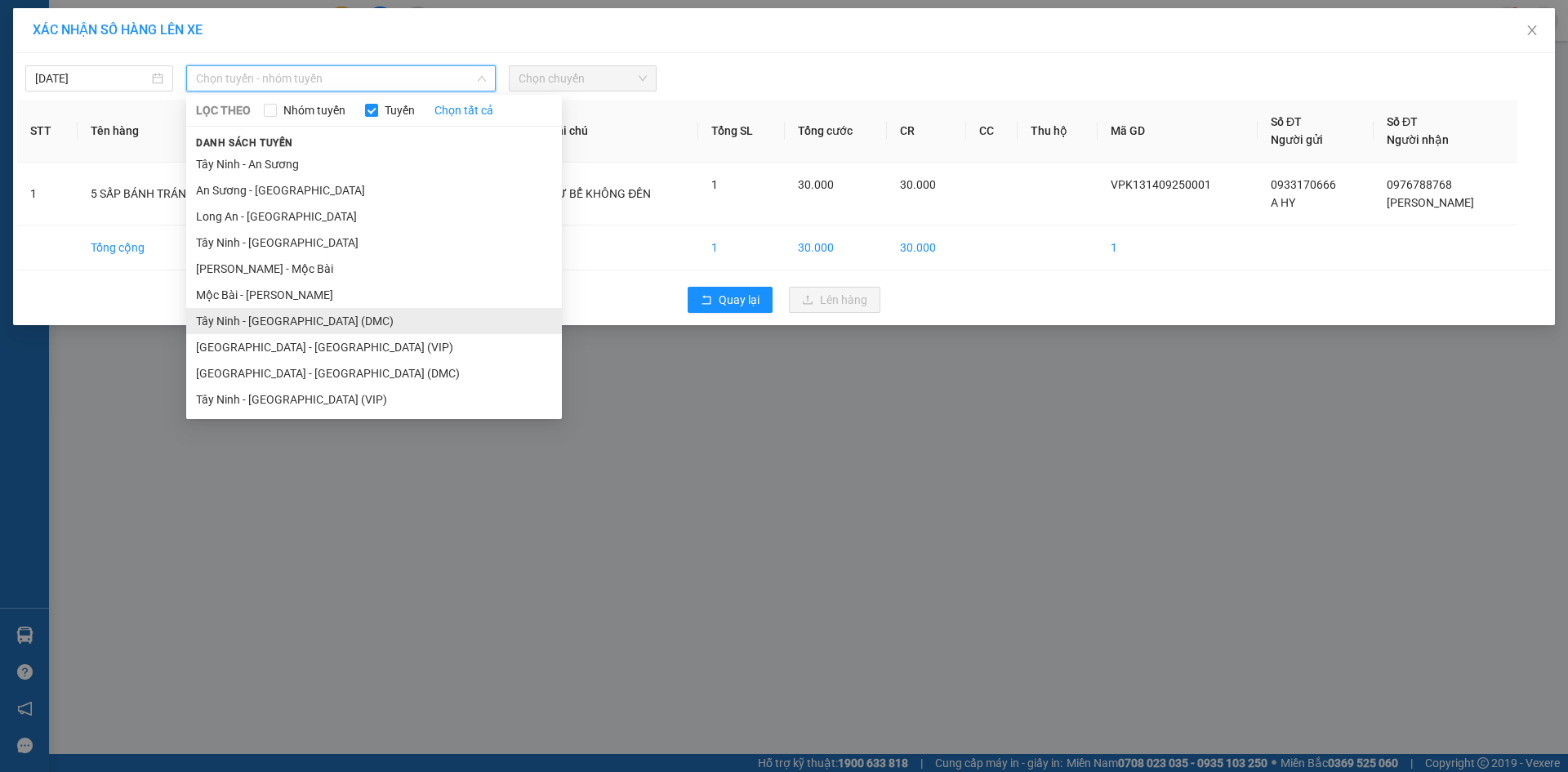
click at [321, 326] on li "Tây Ninh - Sài Gòn (DMC)" at bounding box center [374, 321] width 375 height 26
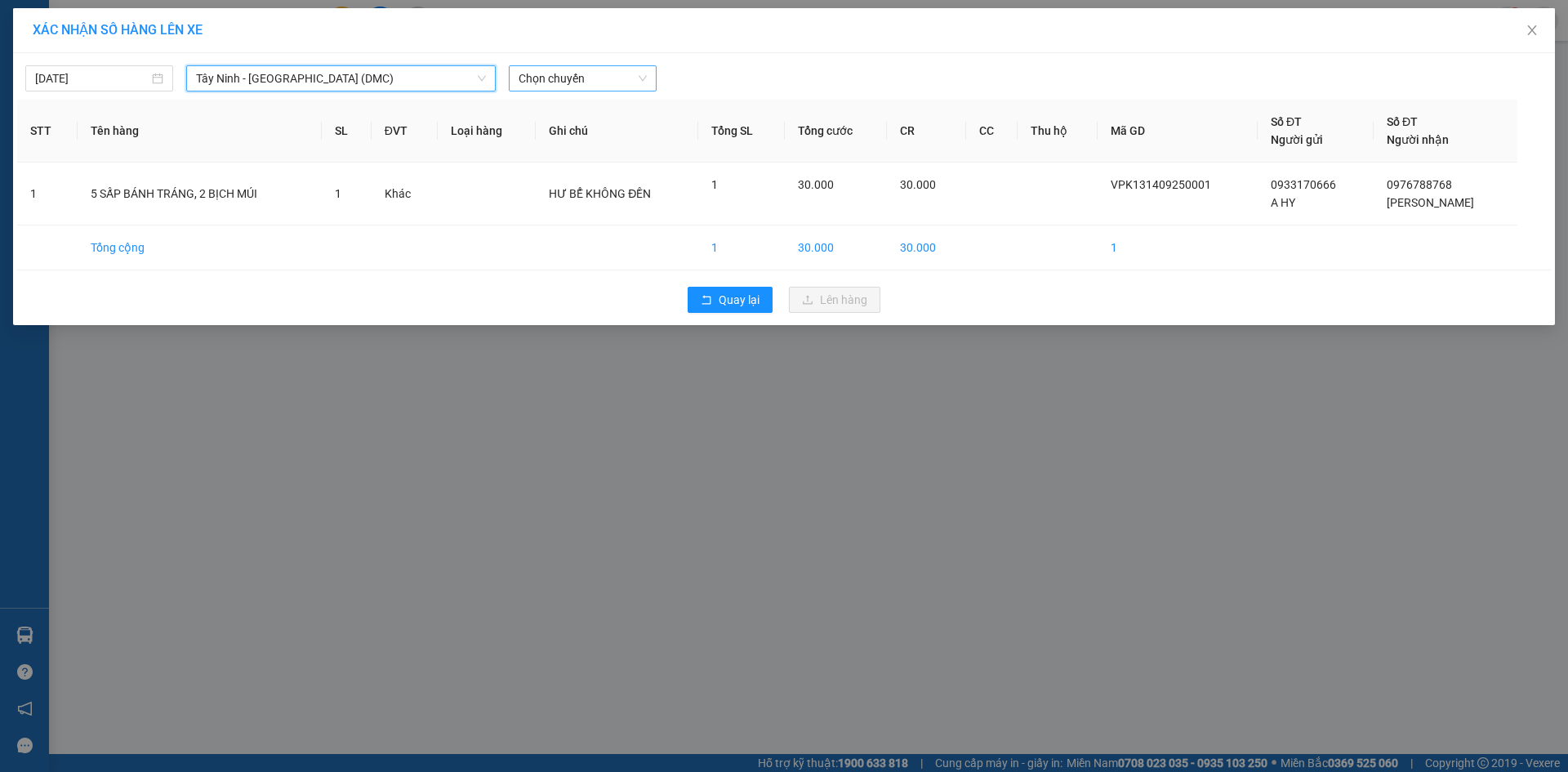
click at [558, 77] on span "Chọn chuyến" at bounding box center [583, 78] width 128 height 24
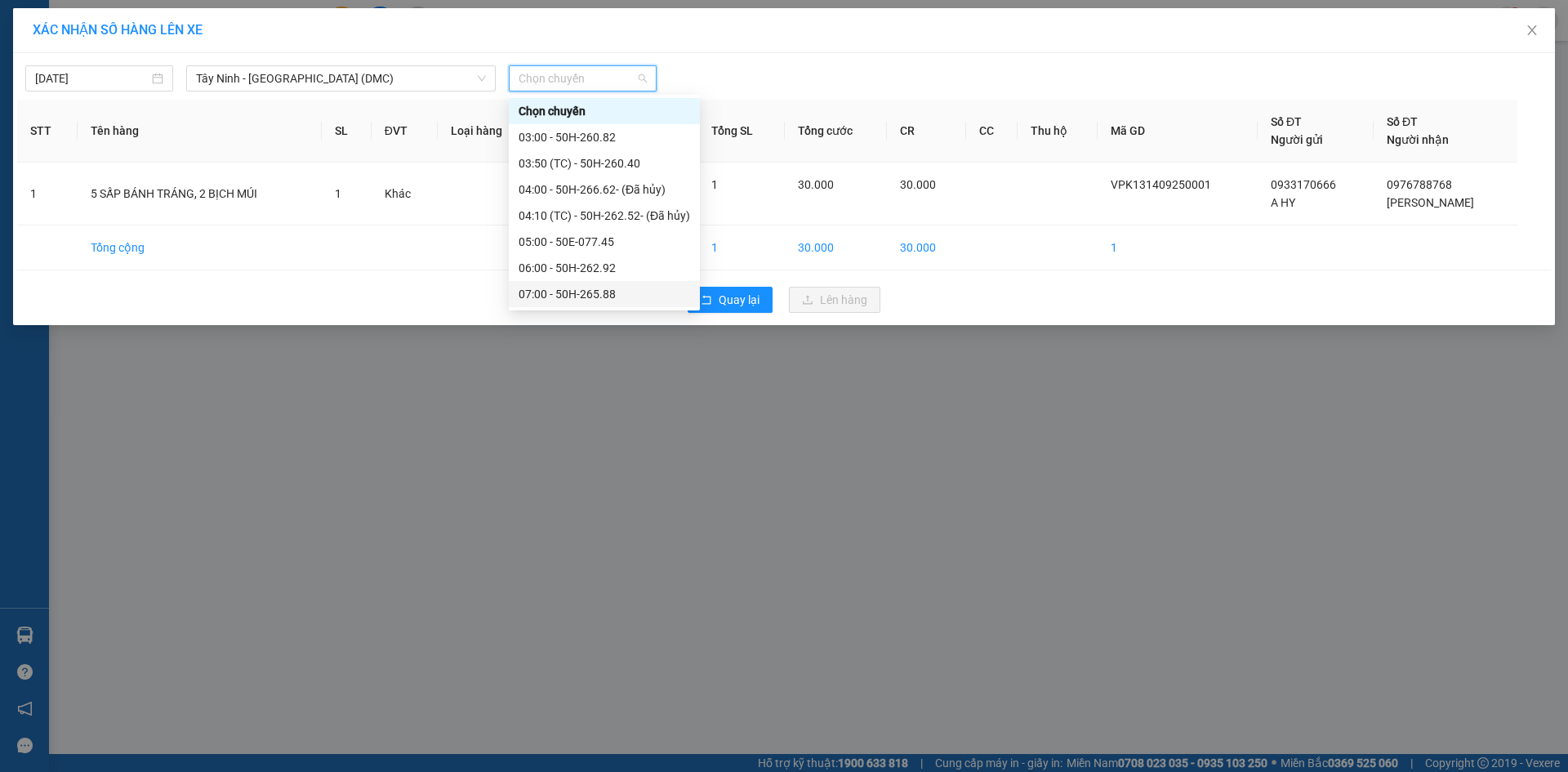
scroll to position [82, 0]
click at [624, 240] on div "08:00 - 50H-258.62" at bounding box center [604, 238] width 171 height 18
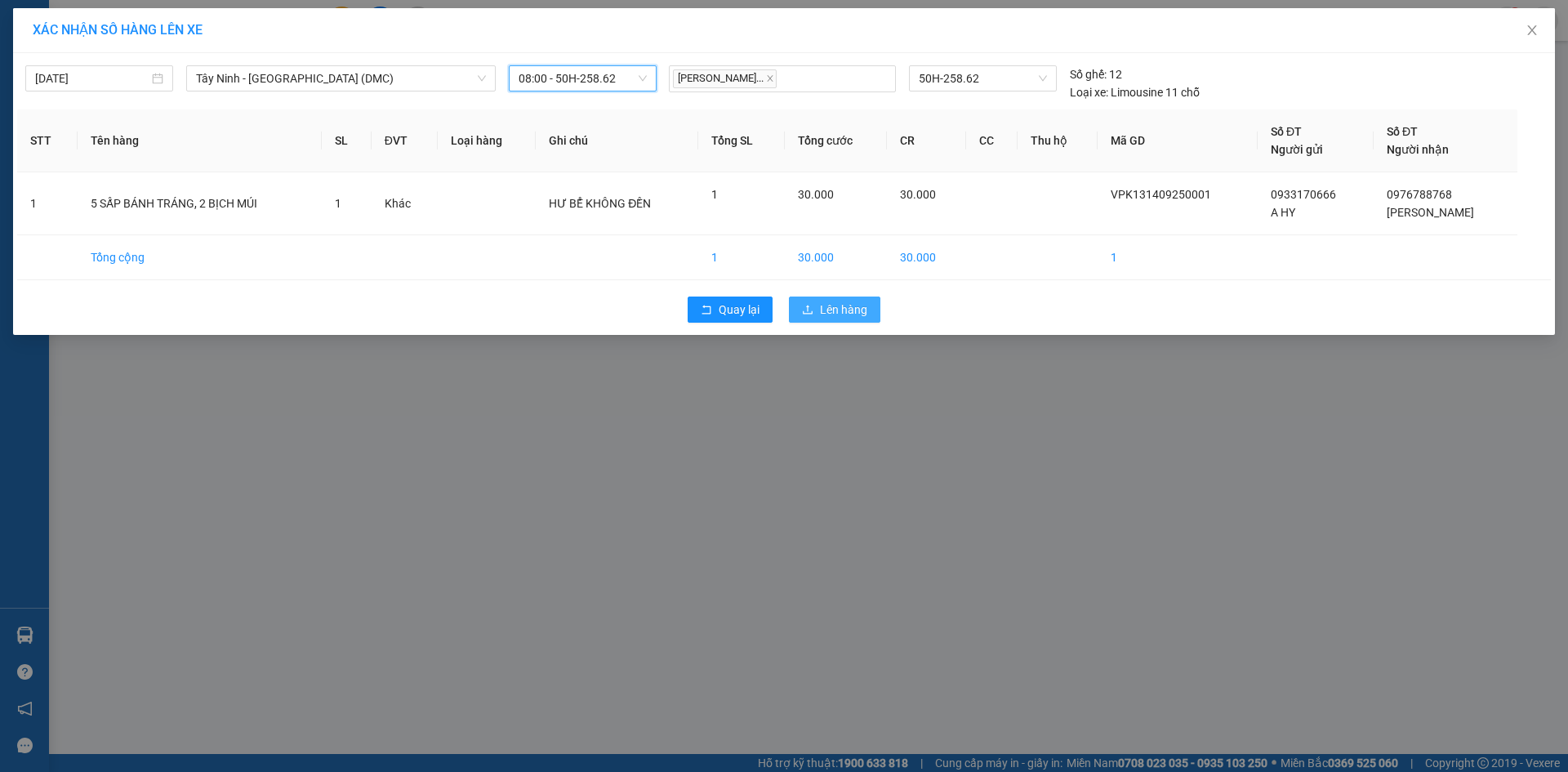
click at [840, 319] on span "Lên hàng" at bounding box center [843, 309] width 47 height 18
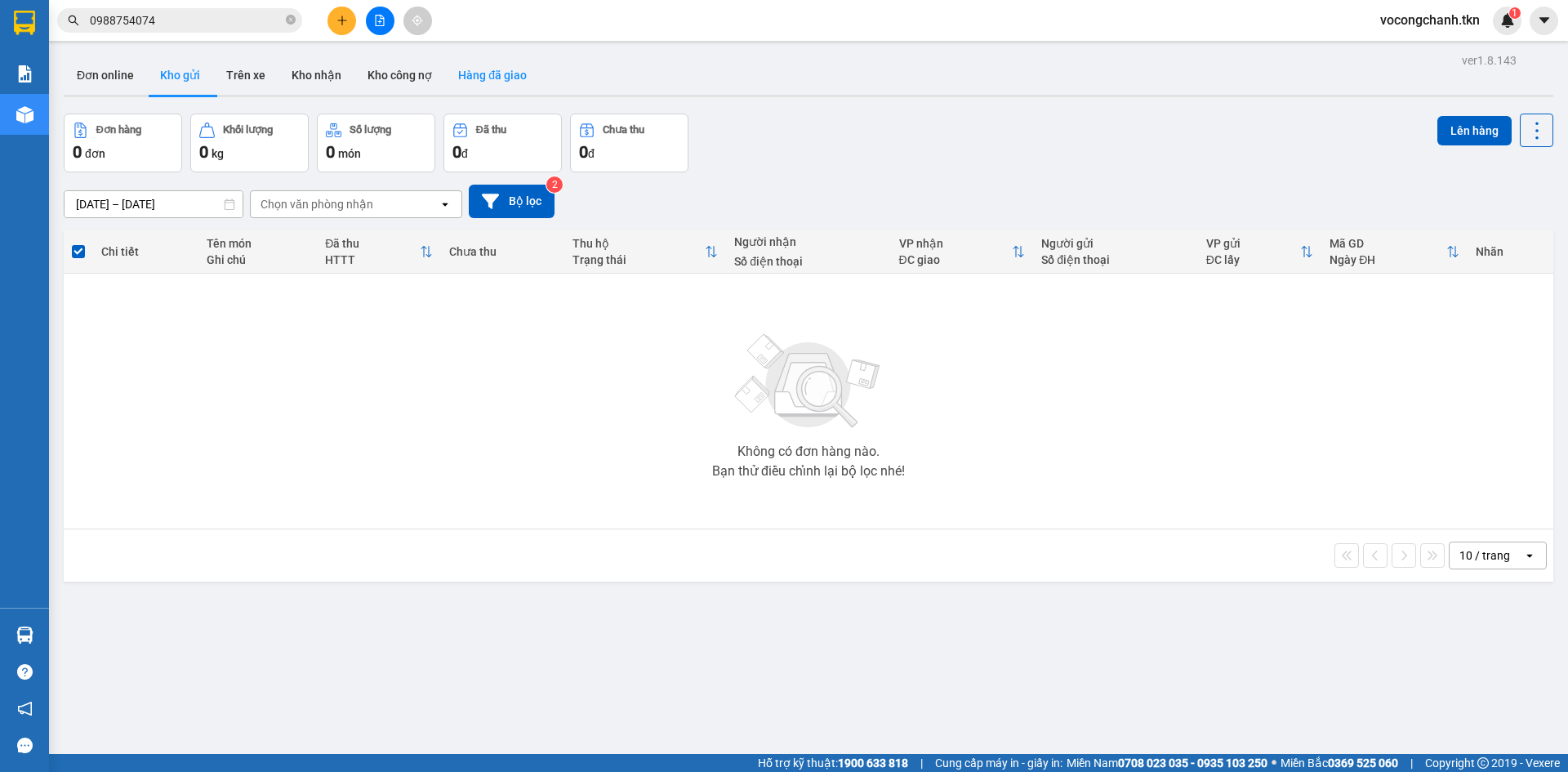
click at [477, 73] on button "Hàng đã giao" at bounding box center [493, 75] width 94 height 39
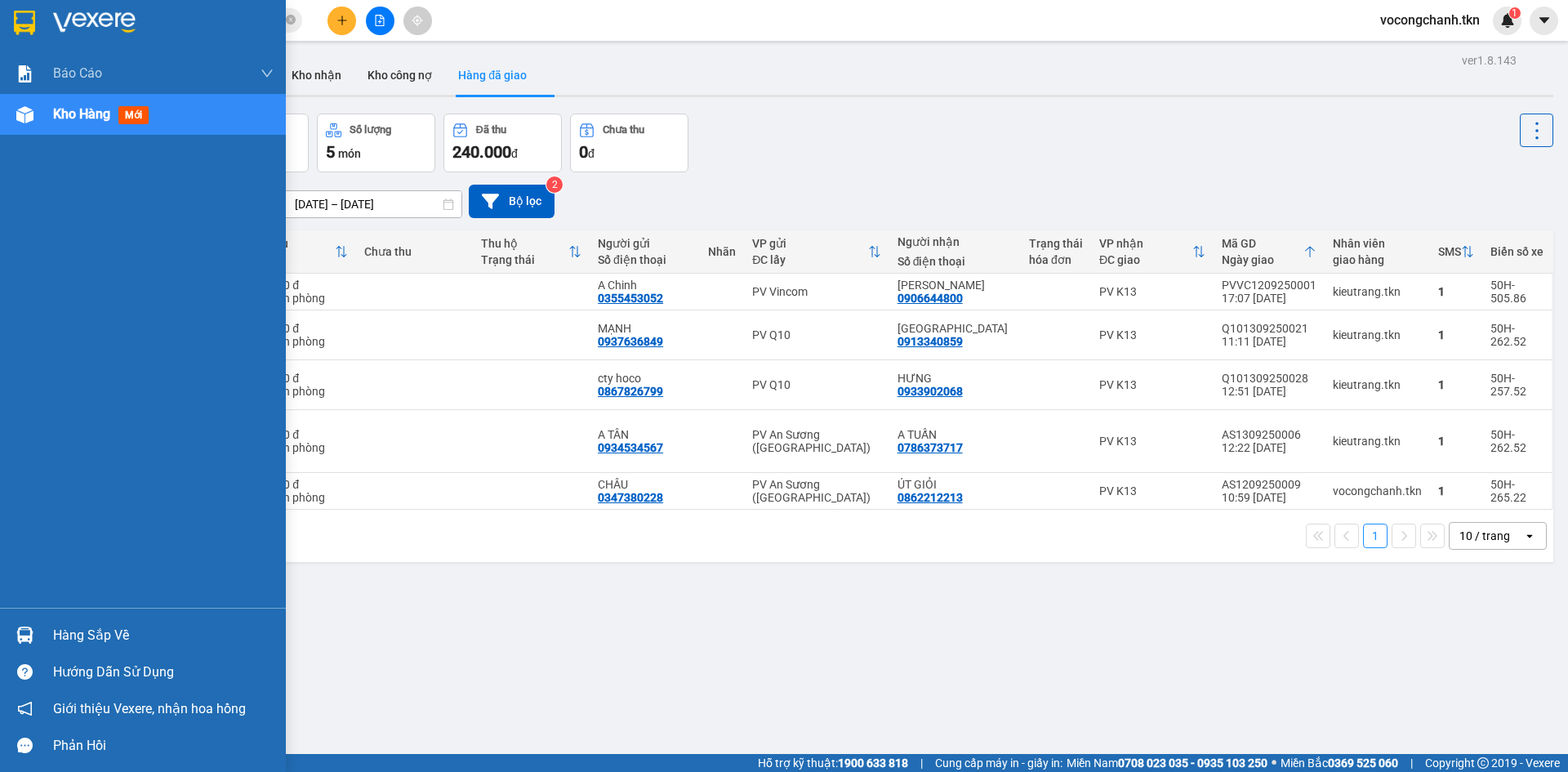
click at [30, 19] on img at bounding box center [24, 23] width 21 height 24
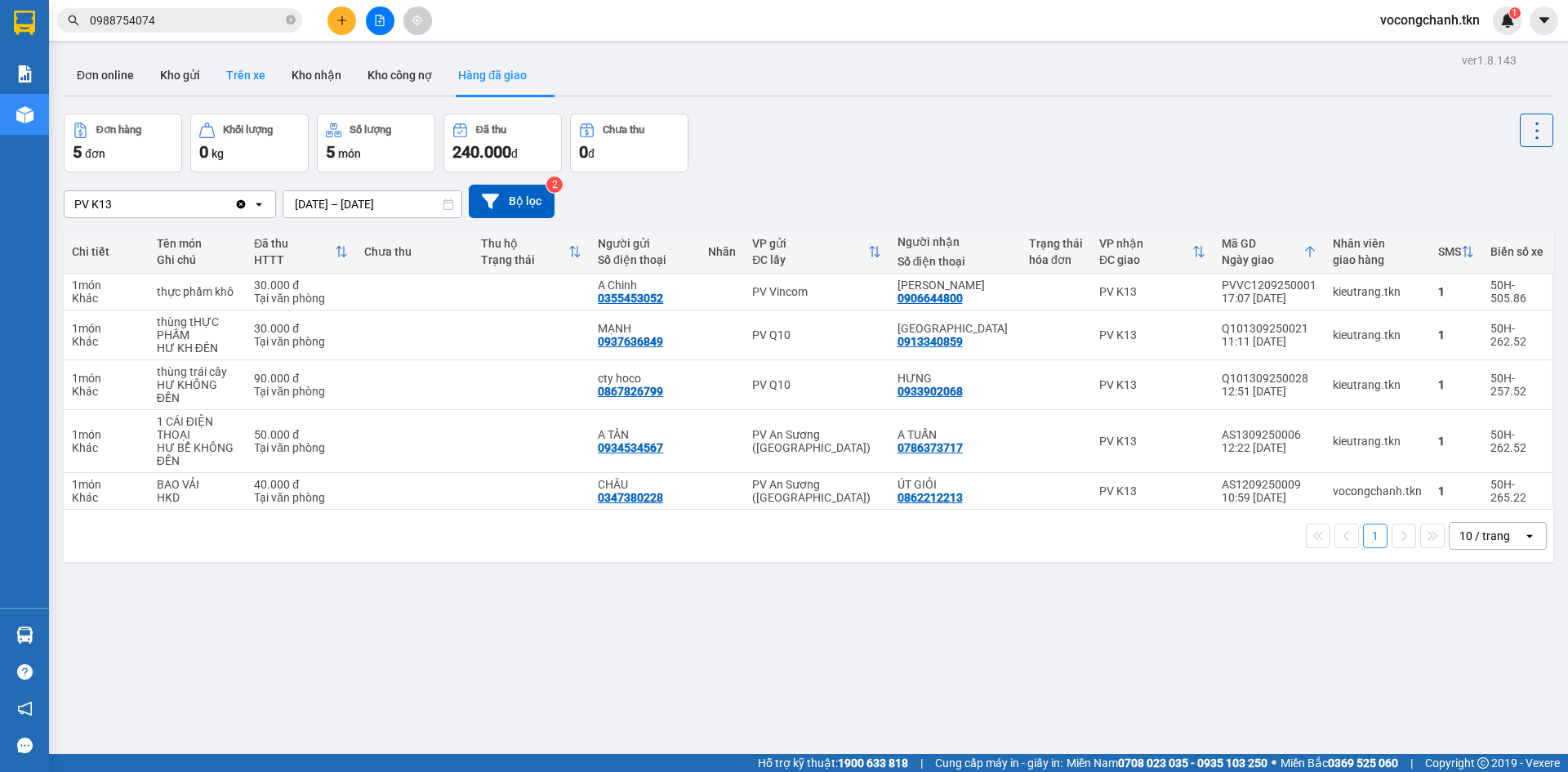
click at [234, 69] on button "Trên xe" at bounding box center [245, 75] width 65 height 39
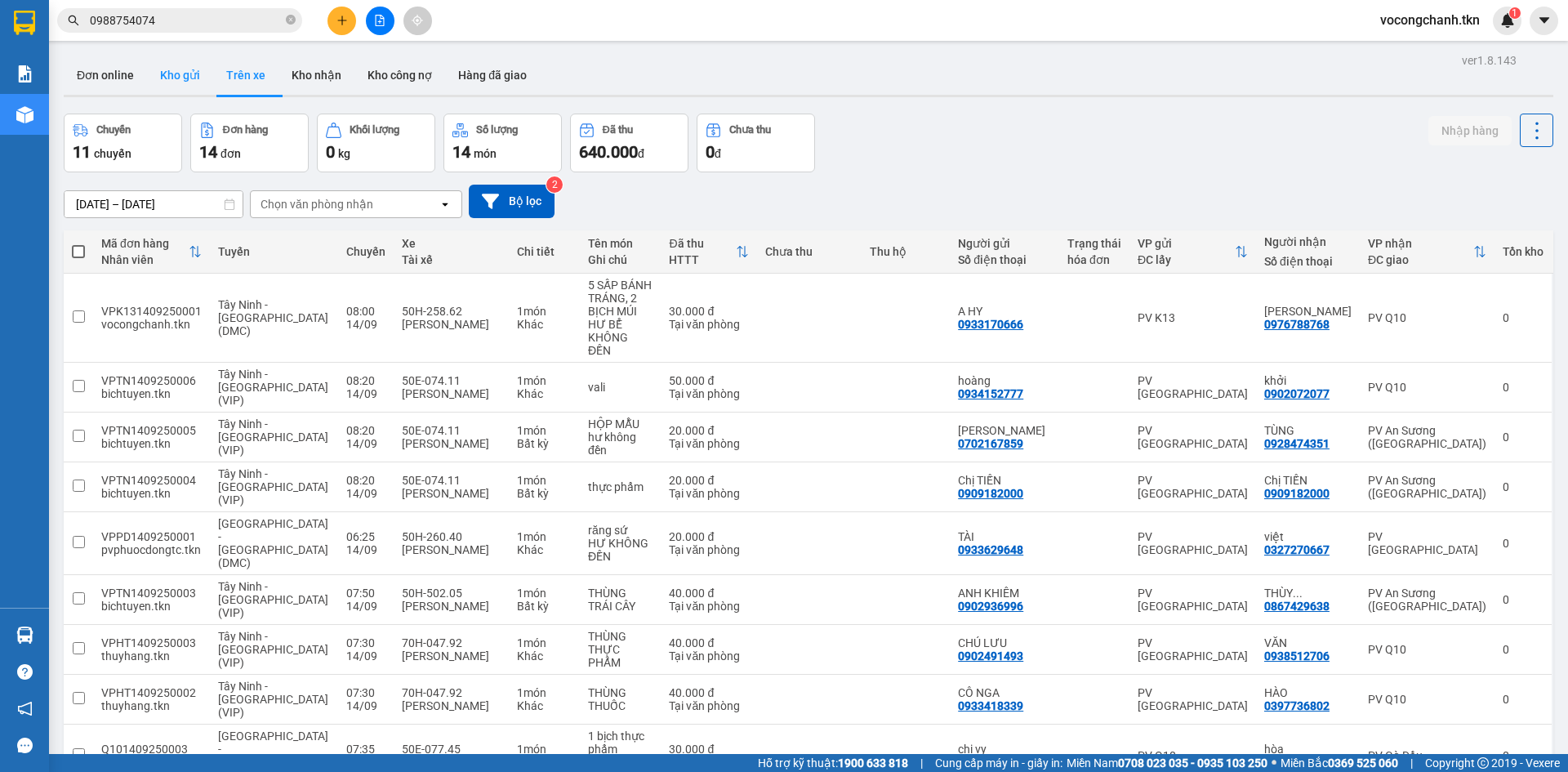
click at [191, 82] on button "Kho gửi" at bounding box center [180, 75] width 66 height 39
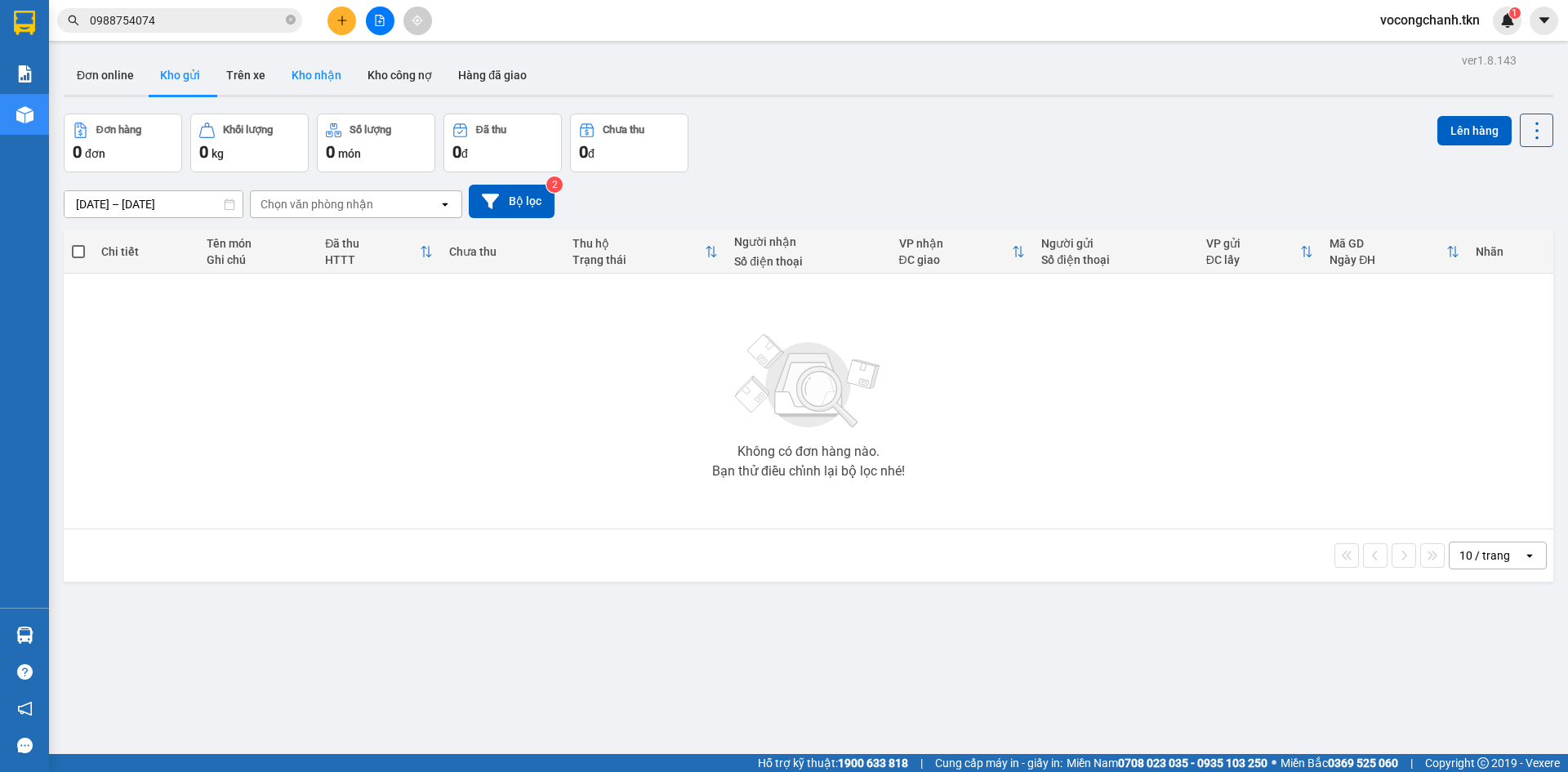
click at [317, 73] on button "Kho nhận" at bounding box center [316, 75] width 76 height 39
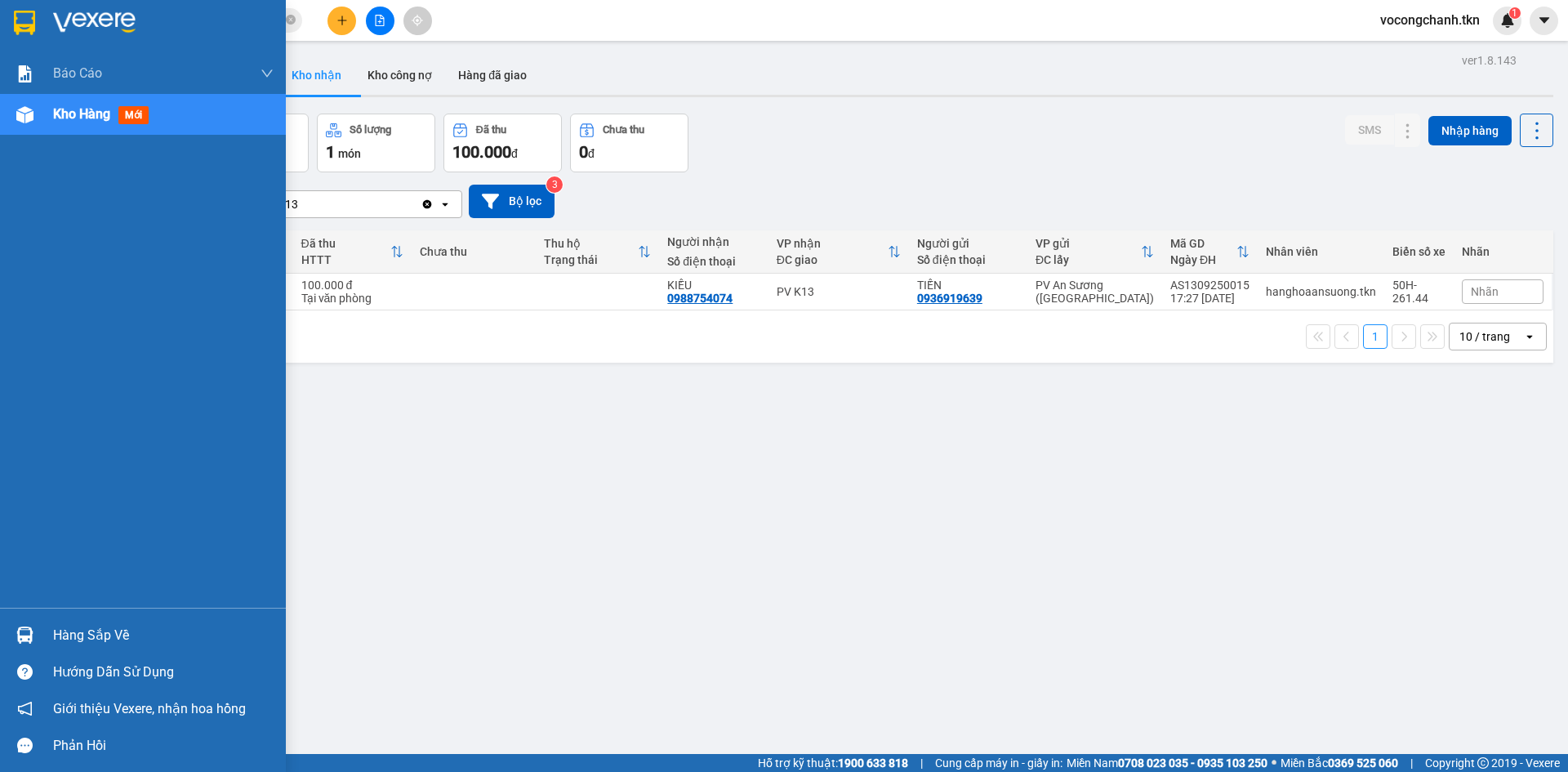
click at [64, 635] on div "Hàng sắp về" at bounding box center [163, 635] width 220 height 24
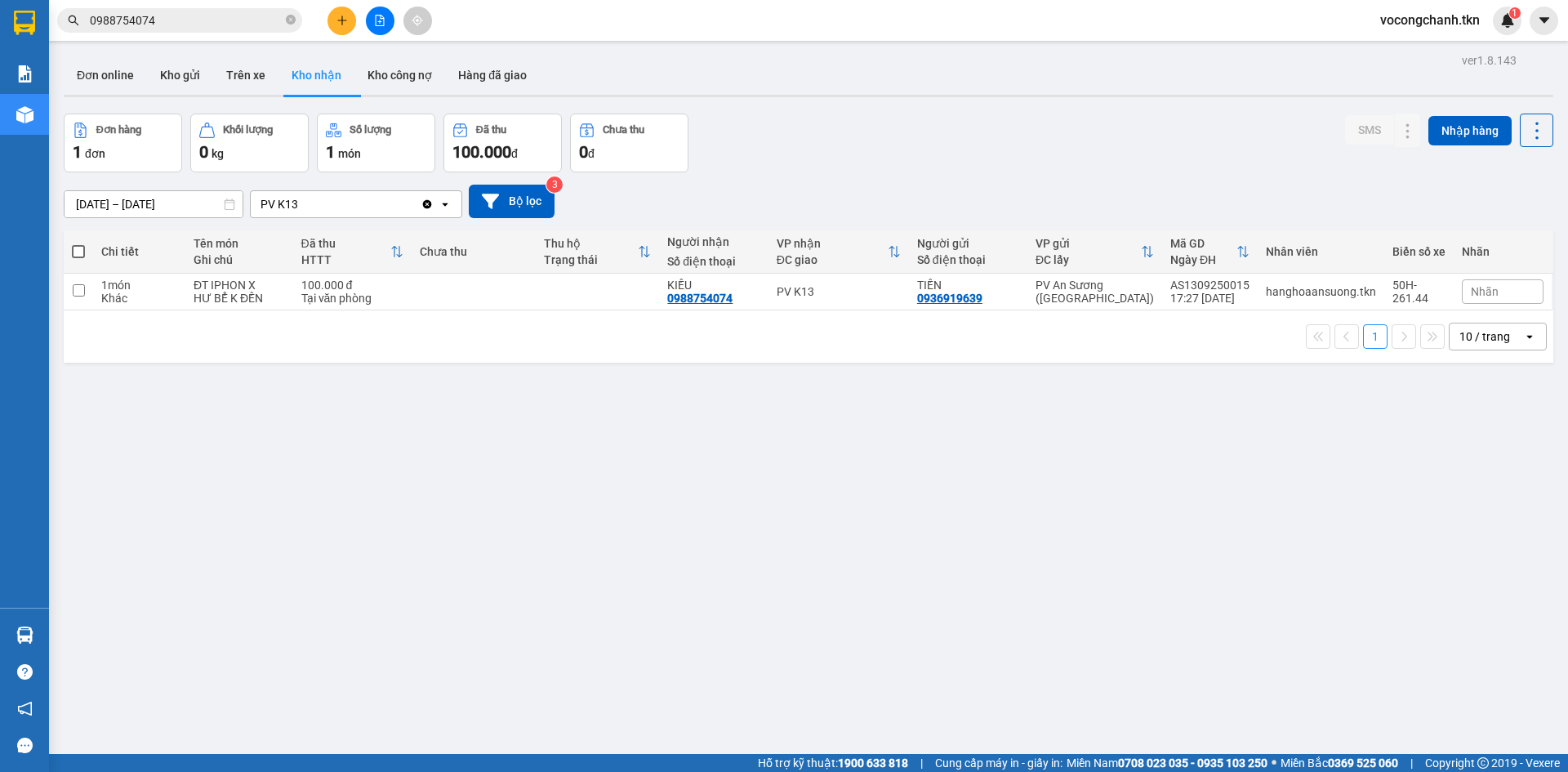
click at [565, 455] on section "Kết quả tìm kiếm ( 1 ) Bộ lọc Mã ĐH Trạng thái Món hàng Thu hộ Tổng cước Chưa c…" at bounding box center [784, 386] width 1568 height 772
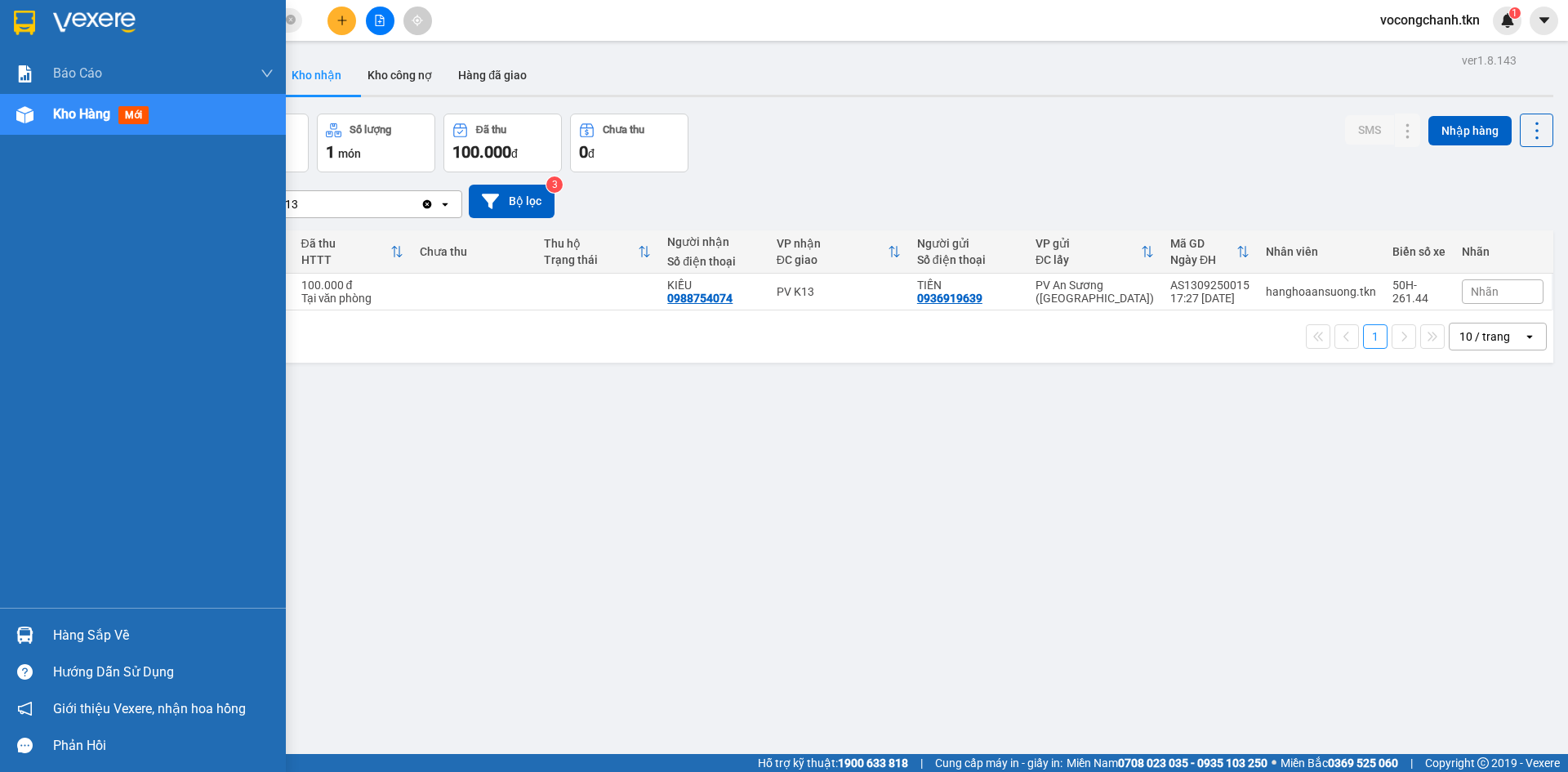
click at [106, 639] on div "Hàng sắp về" at bounding box center [163, 635] width 220 height 24
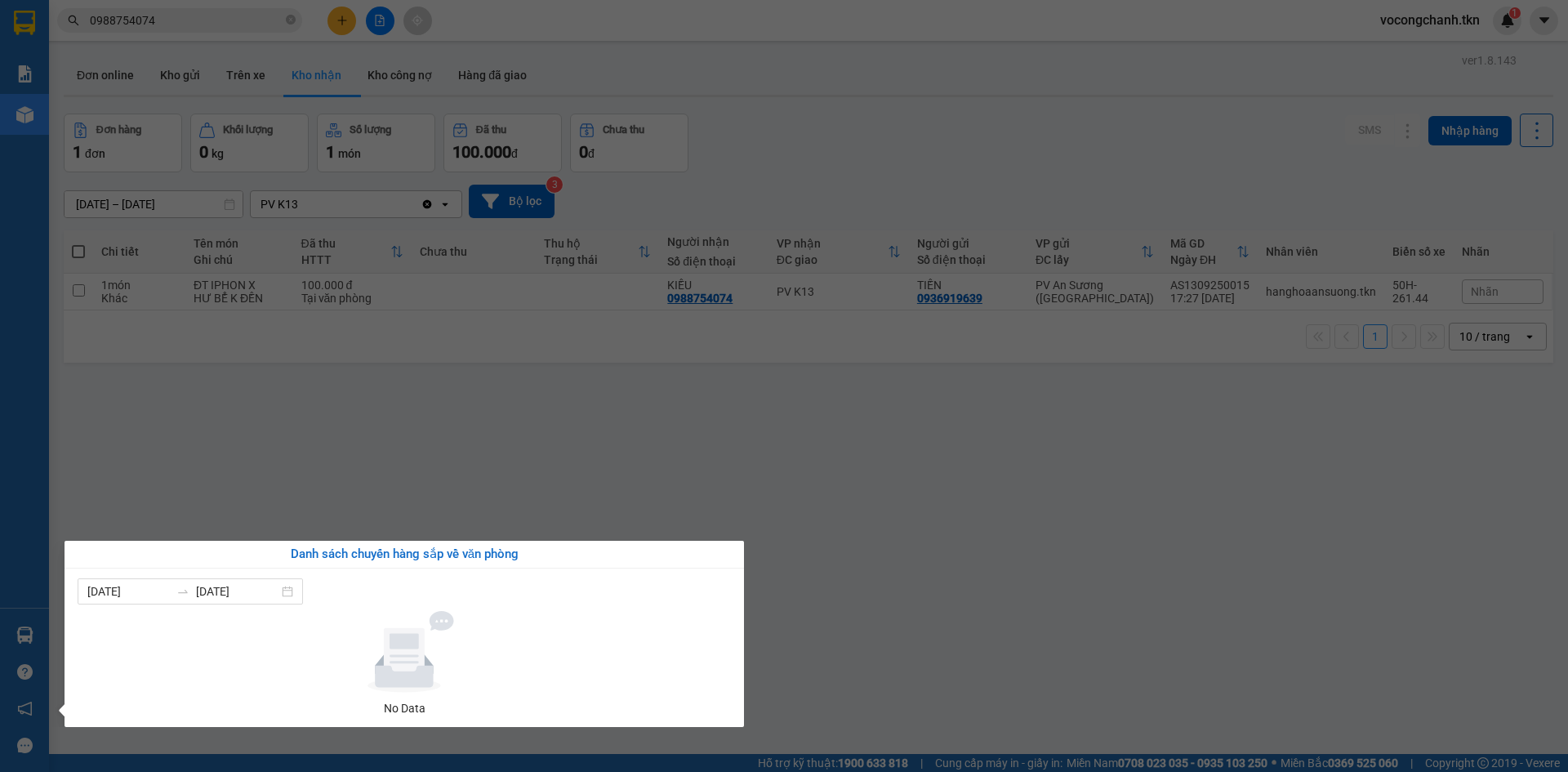
click at [367, 443] on section "Kết quả tìm kiếm ( 1 ) Bộ lọc Mã ĐH Trạng thái Món hàng Thu hộ Tổng cước Chưa c…" at bounding box center [784, 386] width 1568 height 772
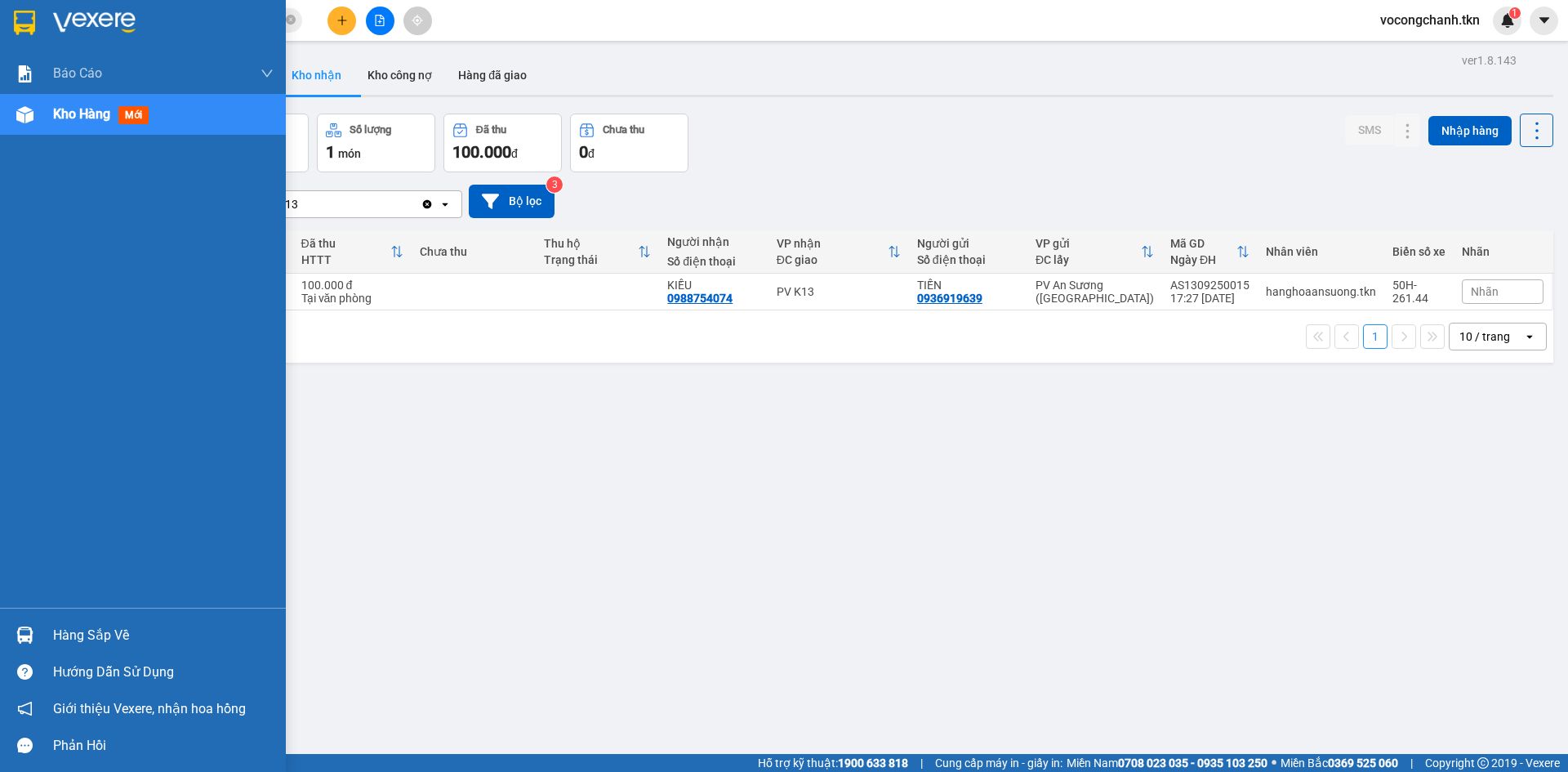
click at [90, 625] on div "Hàng sắp về" at bounding box center [163, 635] width 220 height 24
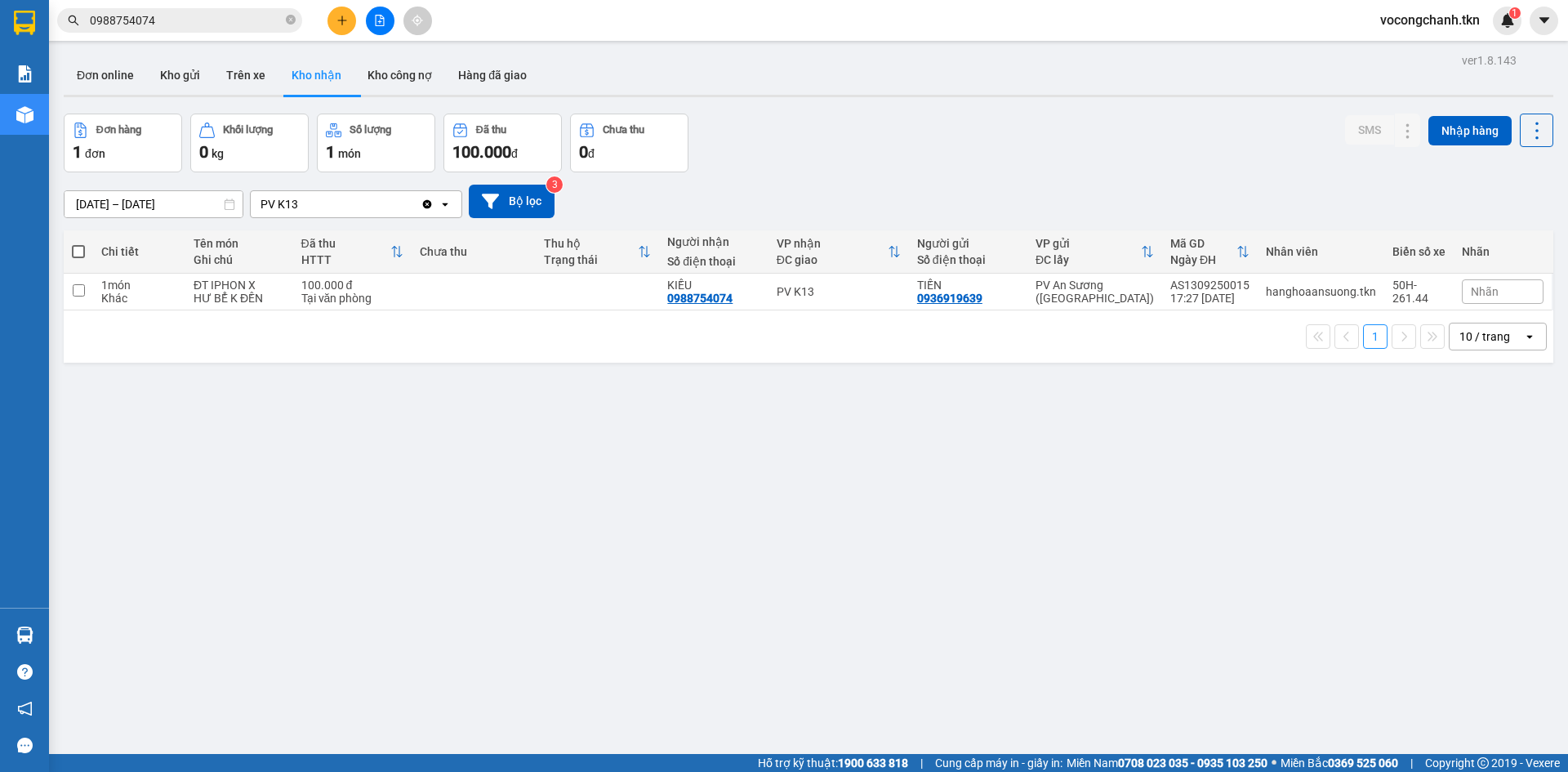
click at [404, 493] on section "Kết quả tìm kiếm ( 1 ) Bộ lọc Mã ĐH Trạng thái Món hàng Thu hộ Tổng cước Chưa c…" at bounding box center [784, 386] width 1568 height 772
